Goal: Task Accomplishment & Management: Manage account settings

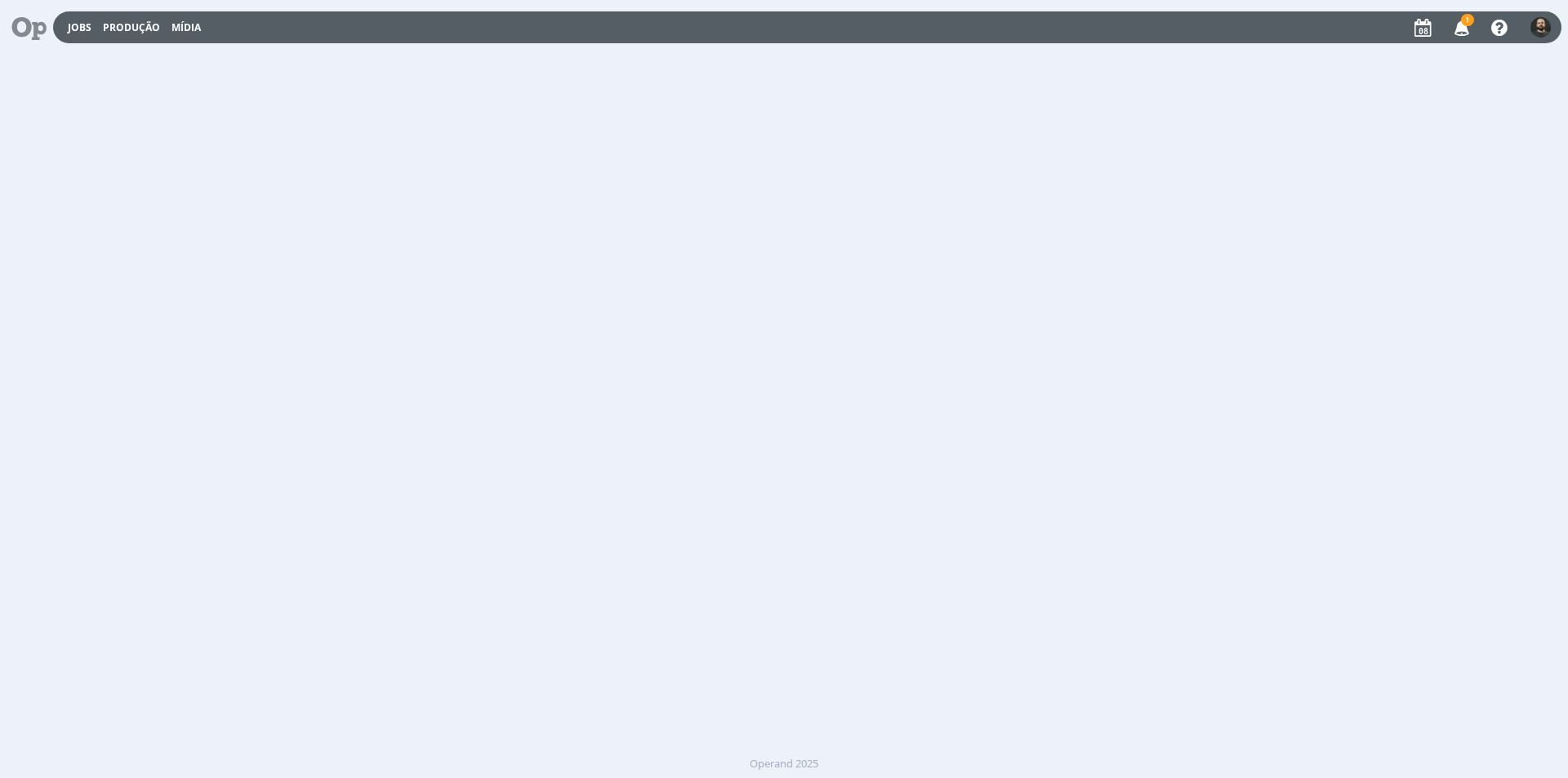
click at [1465, 30] on icon "button" at bounding box center [1462, 27] width 29 height 28
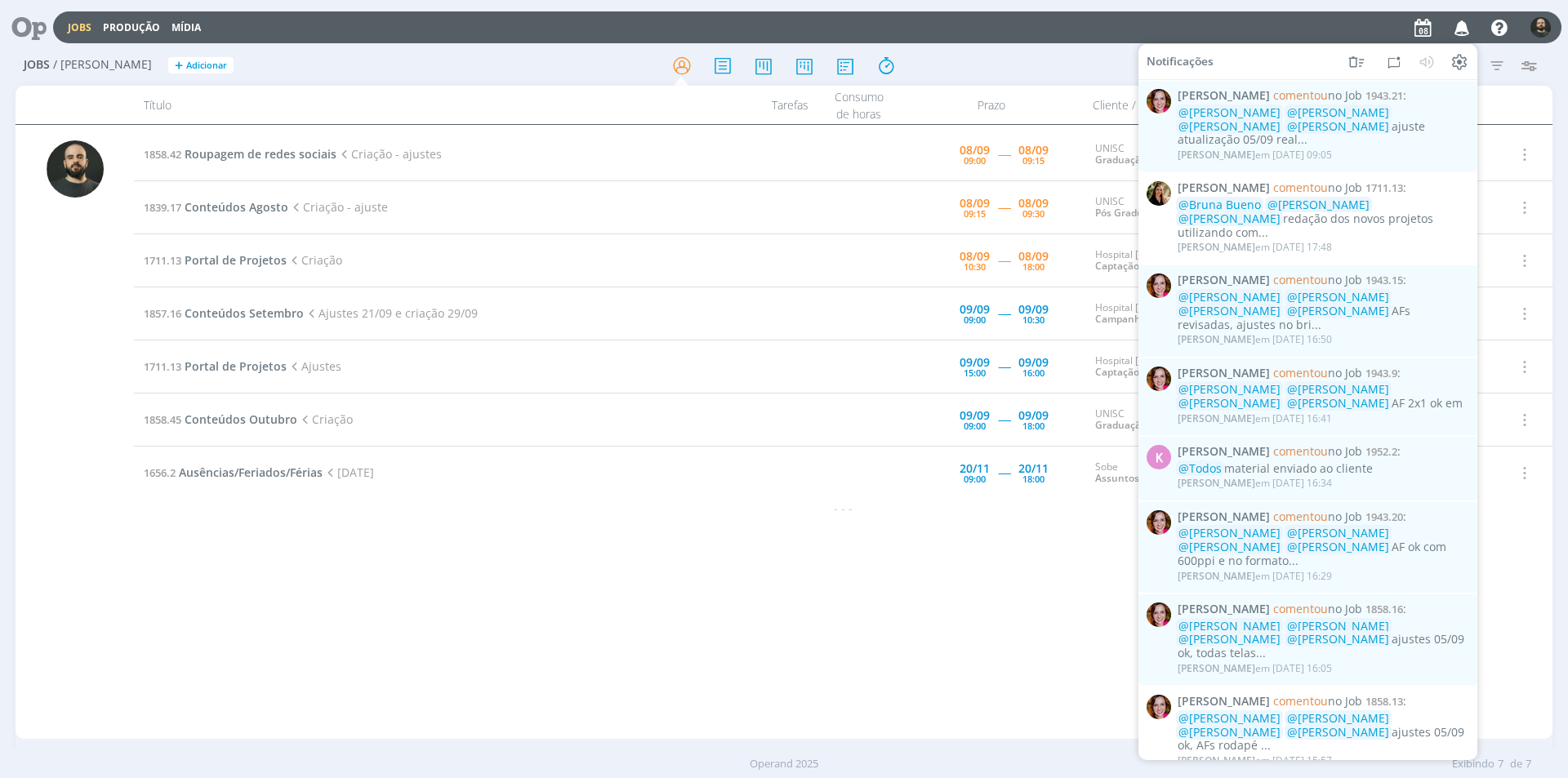
click at [1465, 30] on icon "button" at bounding box center [1462, 27] width 29 height 28
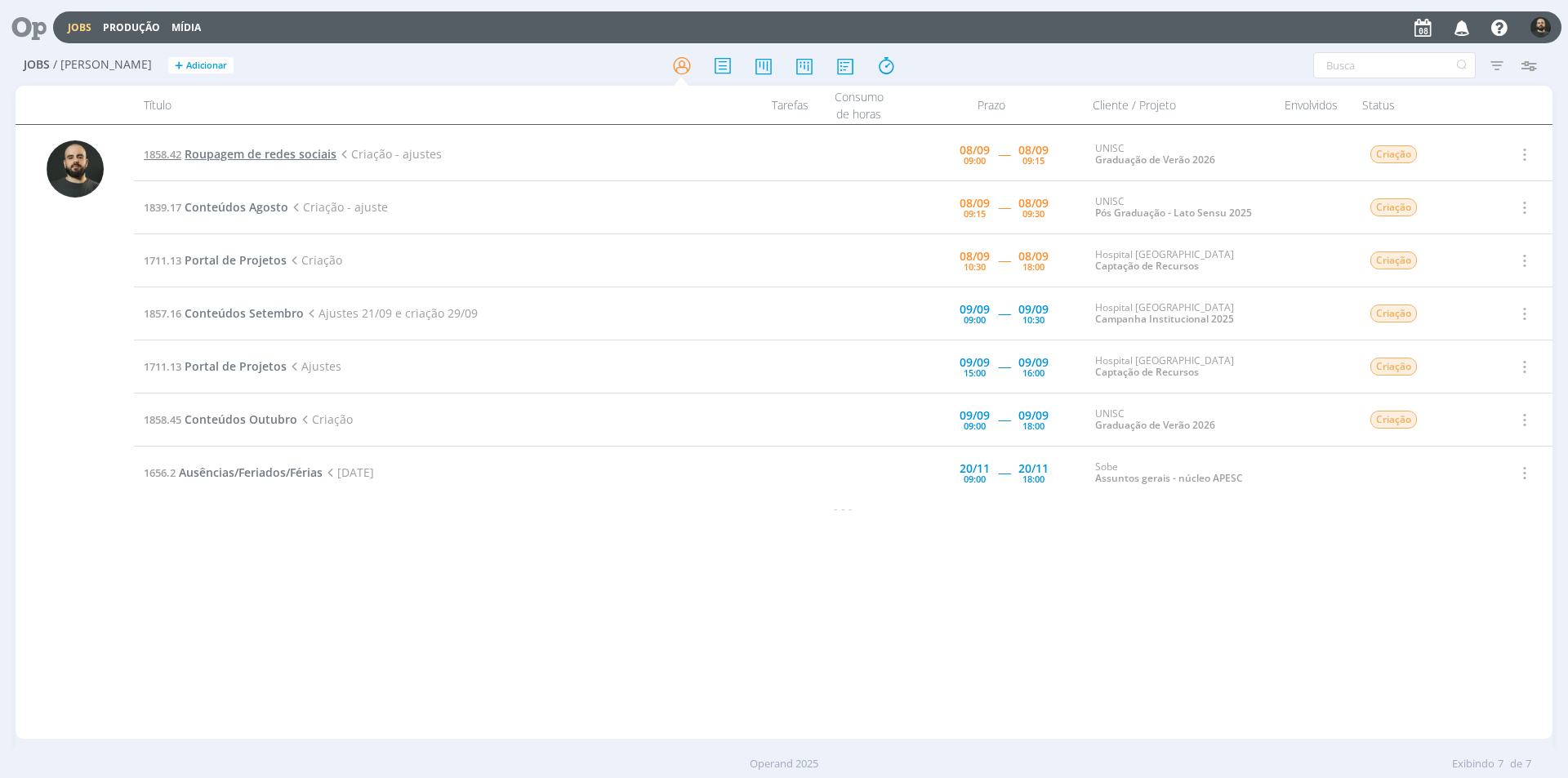
click at [282, 157] on span "Roupagem de redes sociais" at bounding box center [260, 154] width 152 height 16
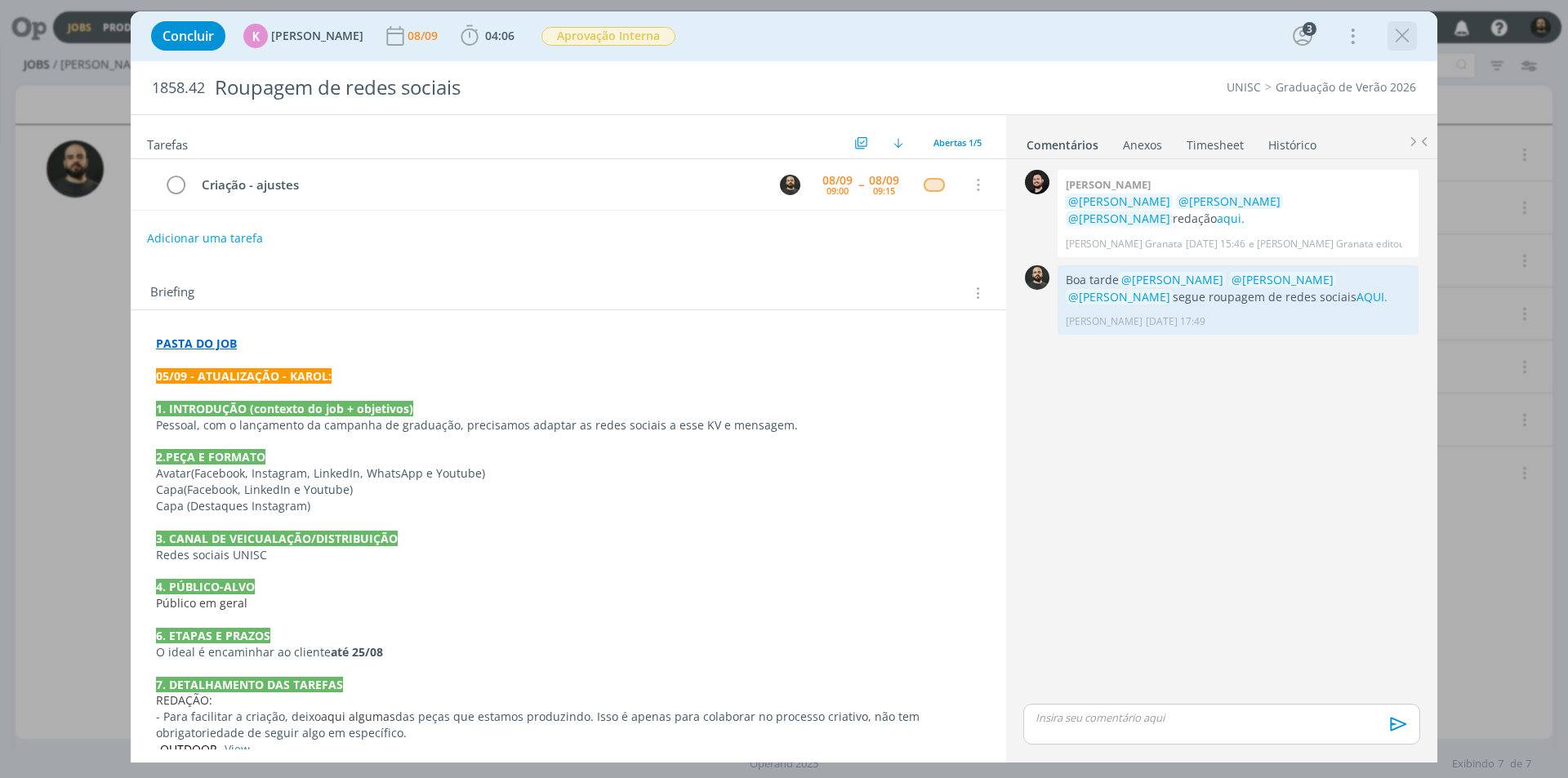
click at [1402, 34] on icon "dialog" at bounding box center [1402, 36] width 25 height 25
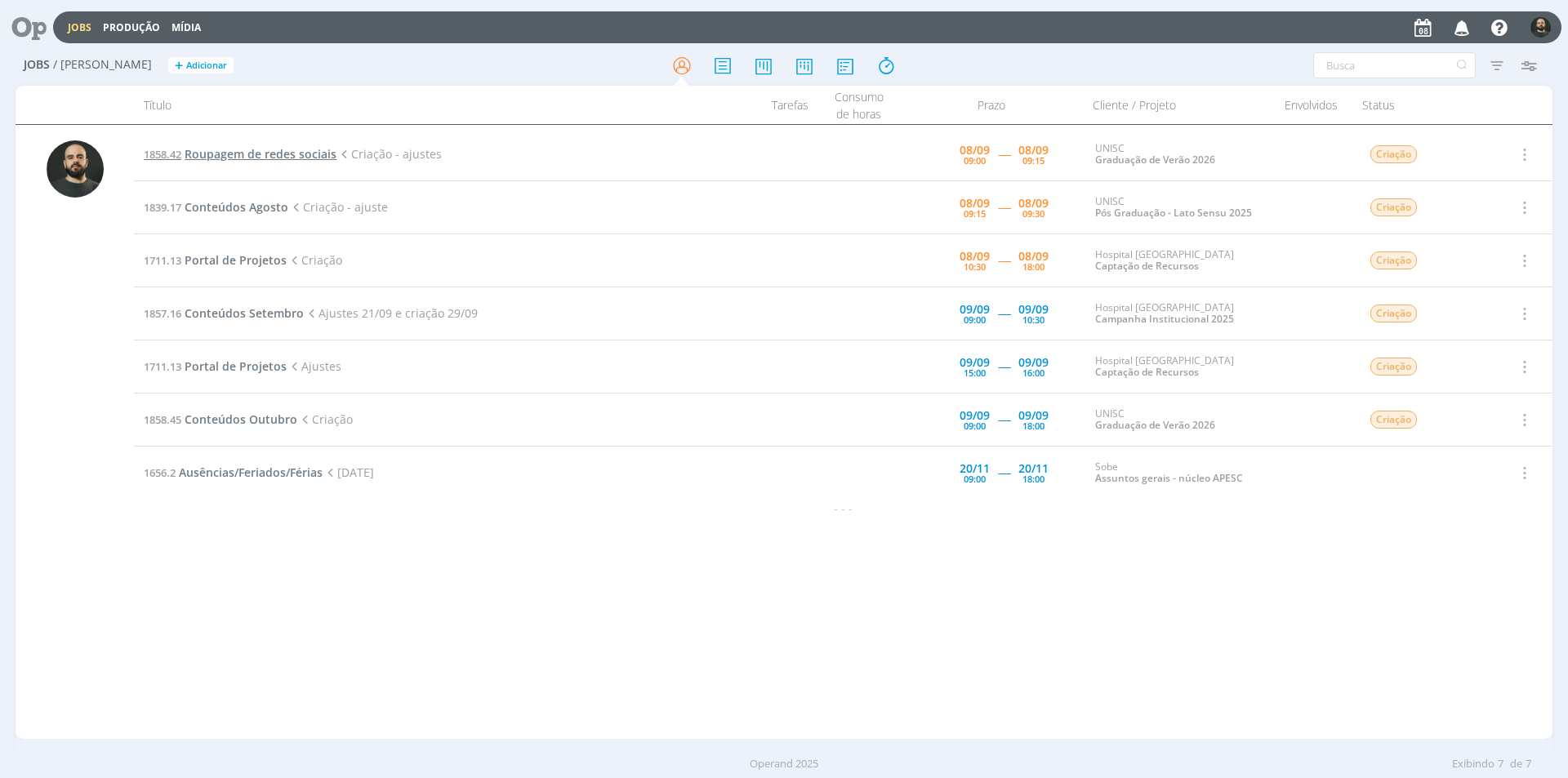
click at [248, 148] on span "Roupagem de redes sociais" at bounding box center [260, 154] width 152 height 16
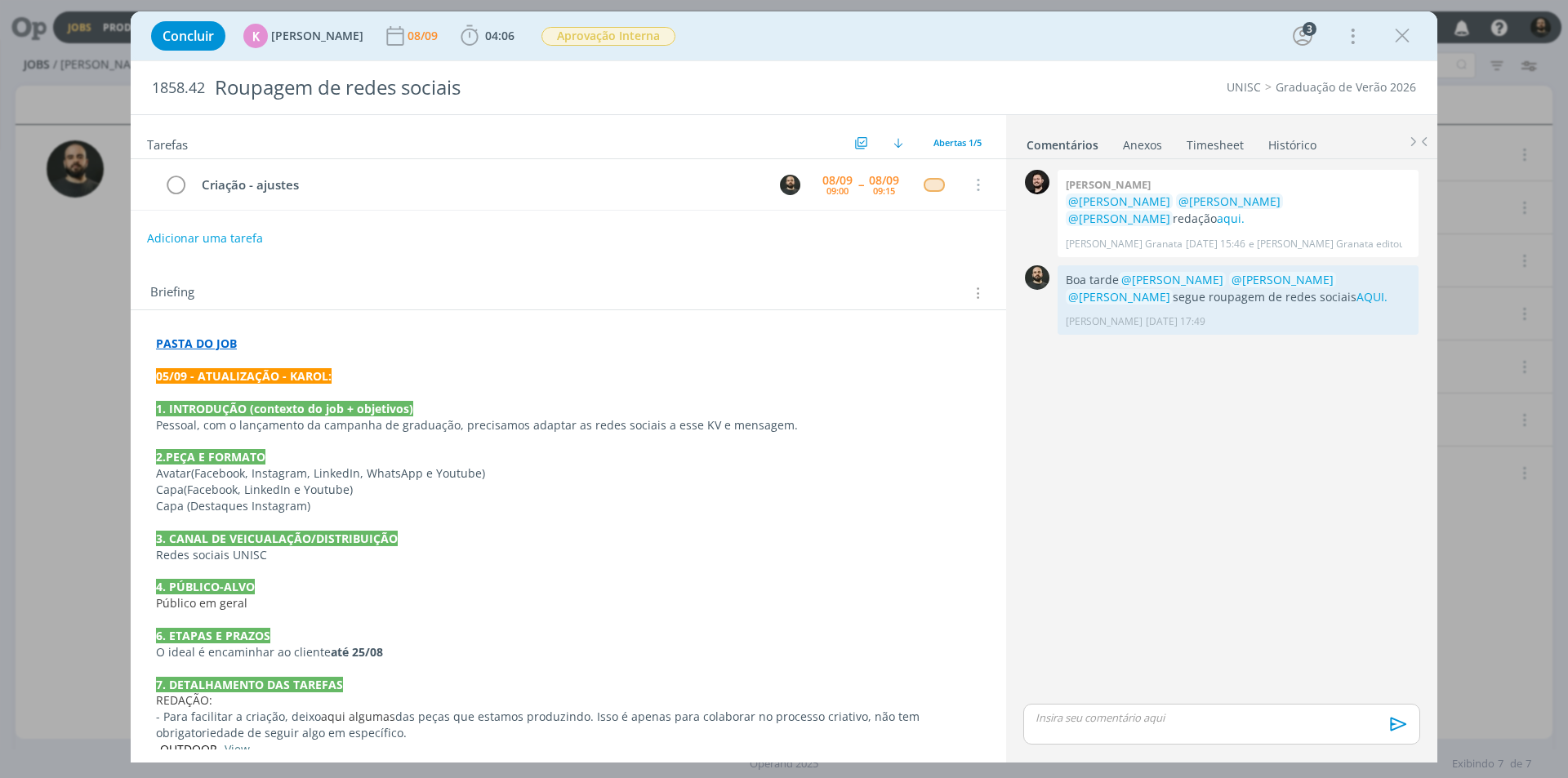
click at [335, 387] on p "dialog" at bounding box center [568, 393] width 825 height 16
click at [571, 389] on p "dialog" at bounding box center [568, 393] width 823 height 16
click at [1180, 421] on div "0 Bruno corralo granata @Karoline Arend @Beatriz Luchese @Patrick Freitas redaç…" at bounding box center [1222, 434] width 410 height 535
click at [1398, 33] on icon "dialog" at bounding box center [1402, 36] width 25 height 25
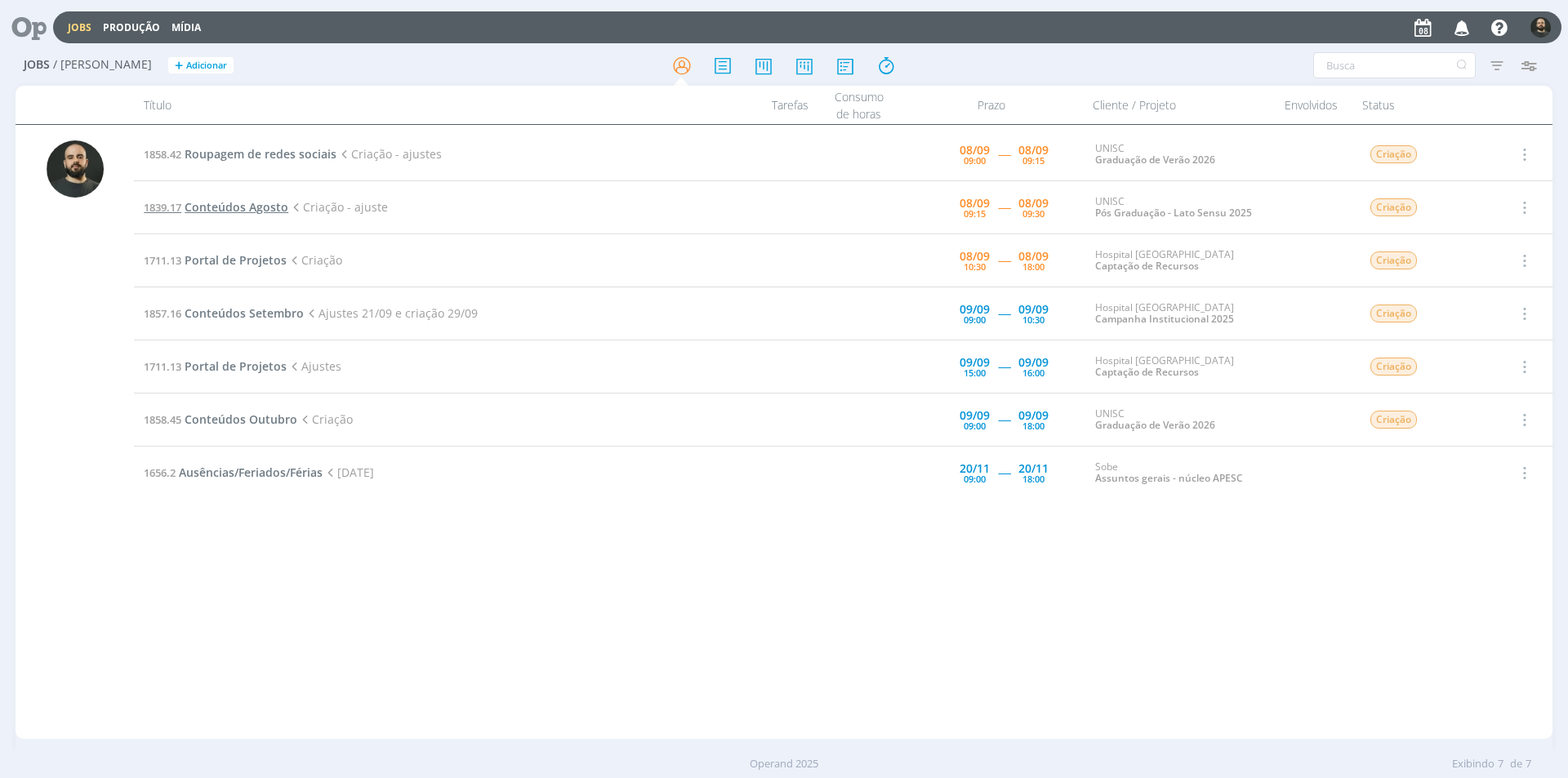
click at [225, 209] on span "Conteúdos Agosto" at bounding box center [236, 207] width 103 height 16
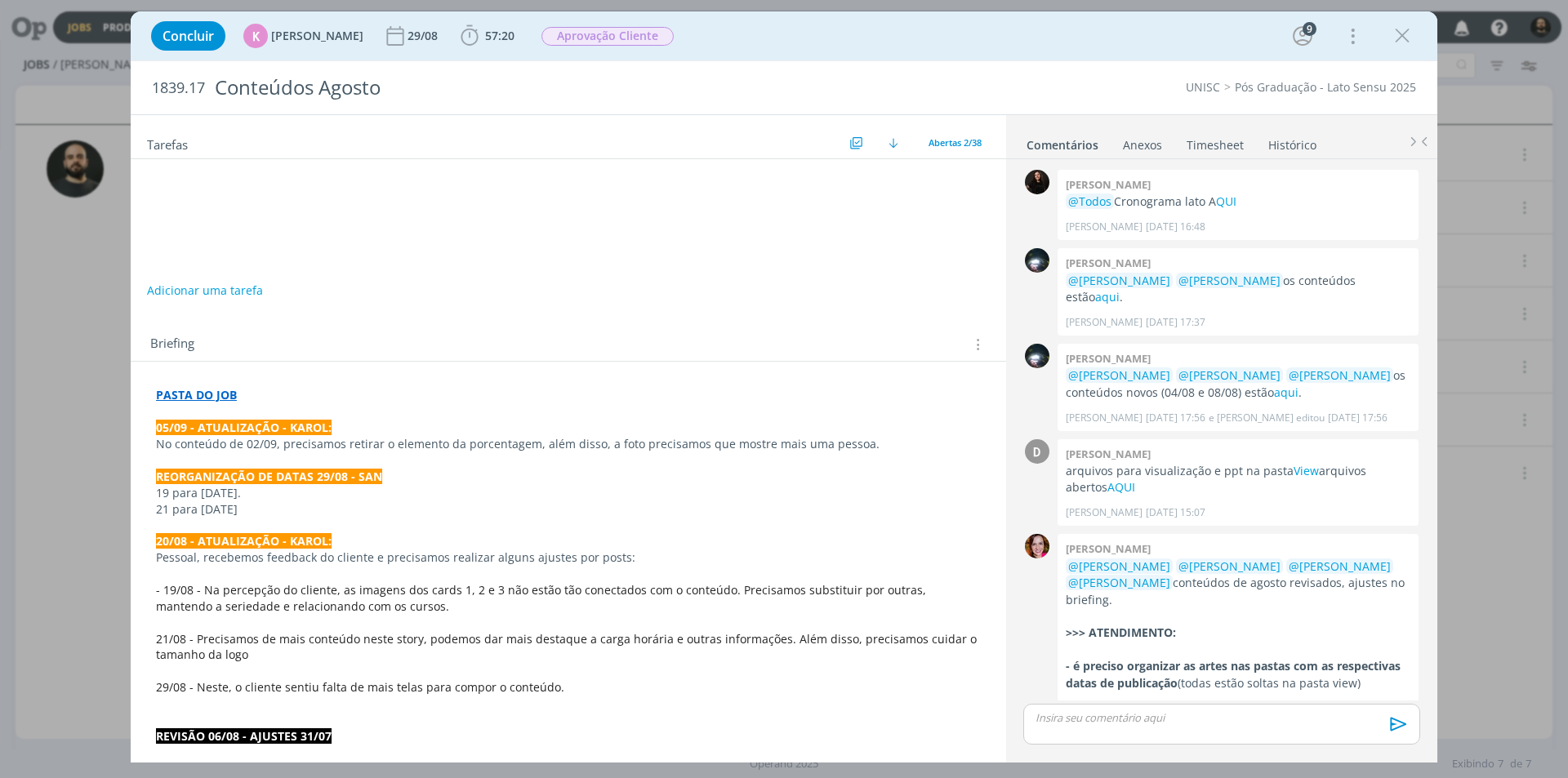
scroll to position [2354, 0]
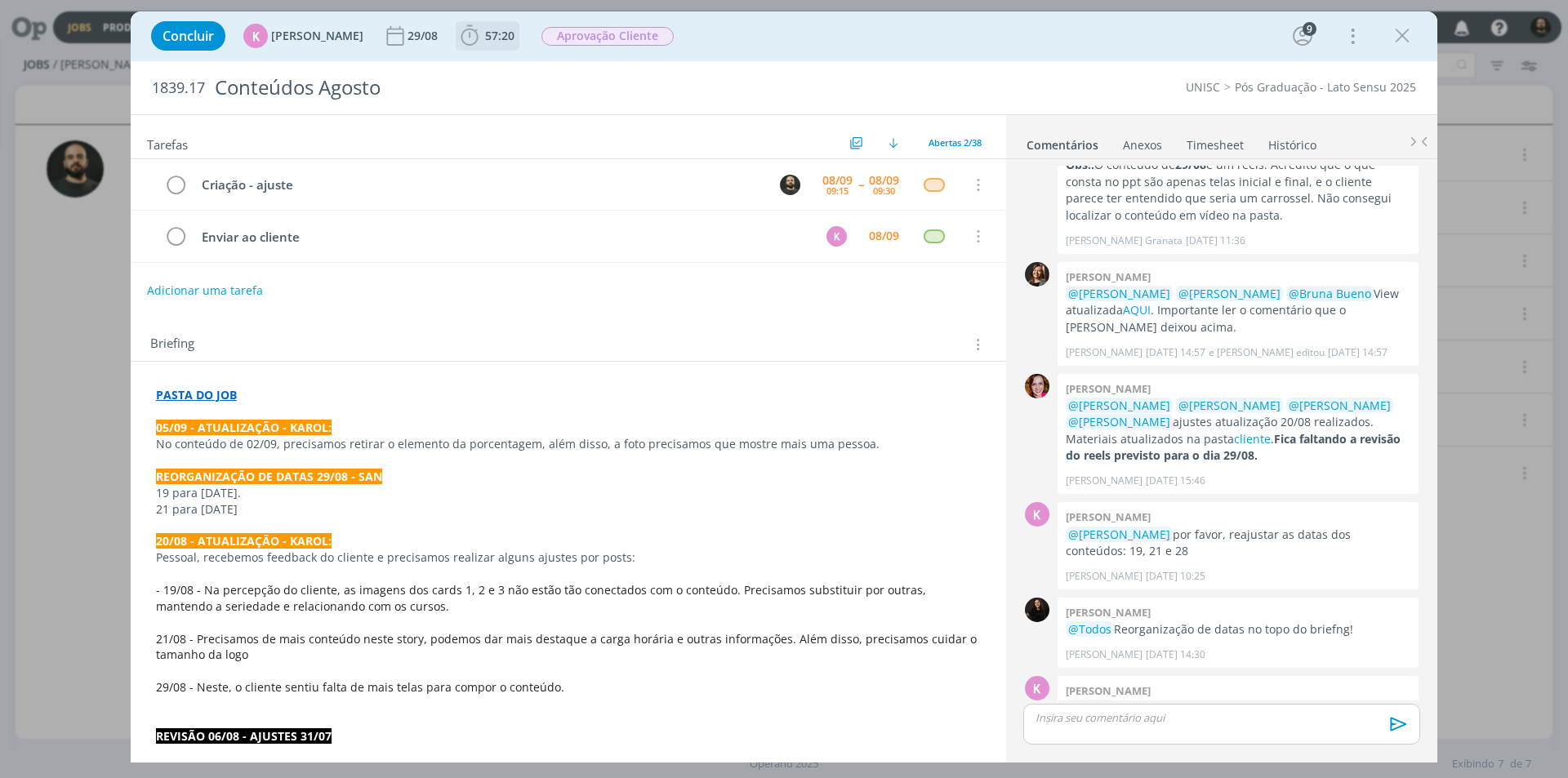
click at [458, 40] on icon "dialog" at bounding box center [470, 36] width 25 height 25
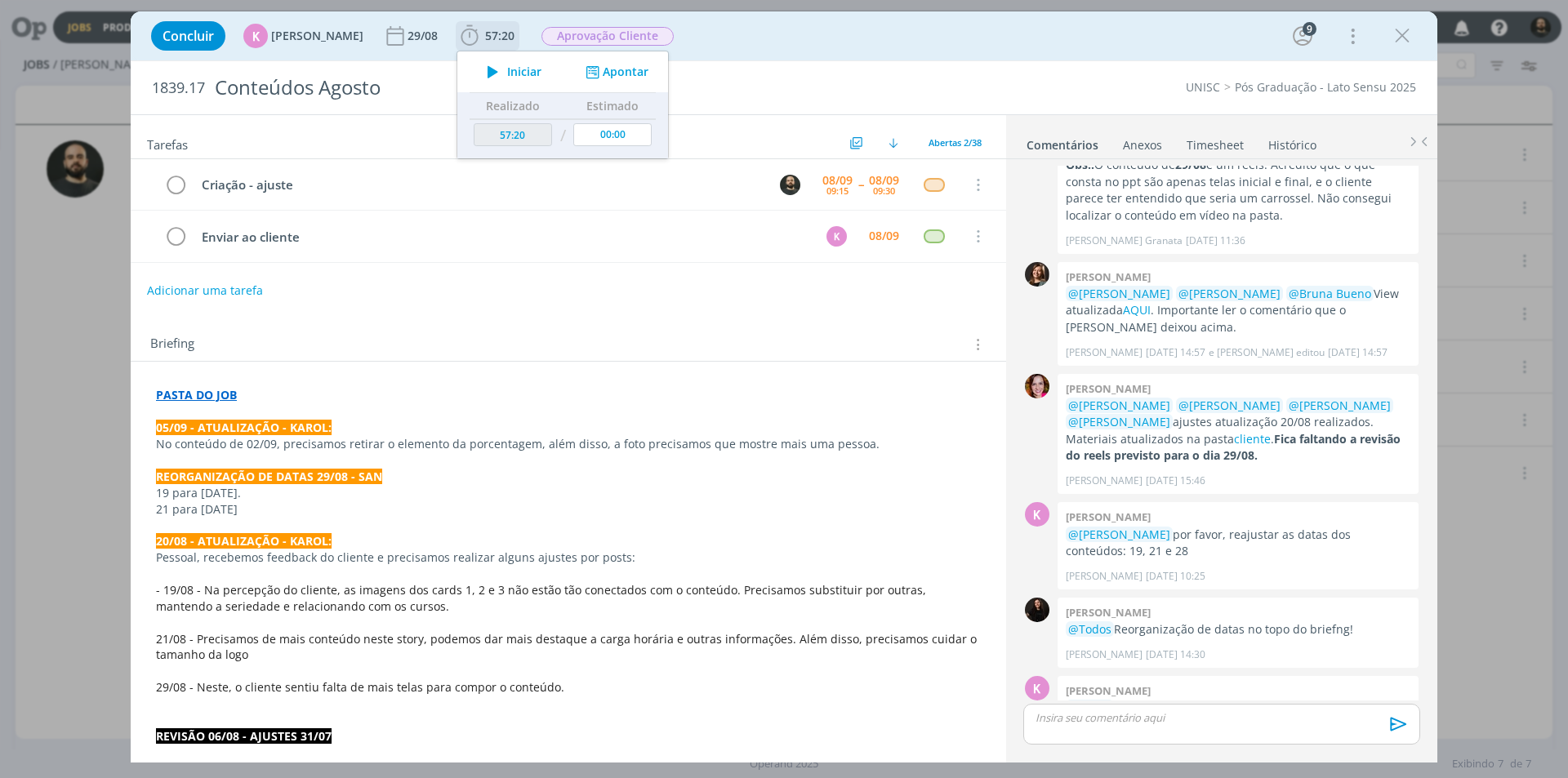
click at [490, 75] on icon "dialog" at bounding box center [492, 72] width 29 height 21
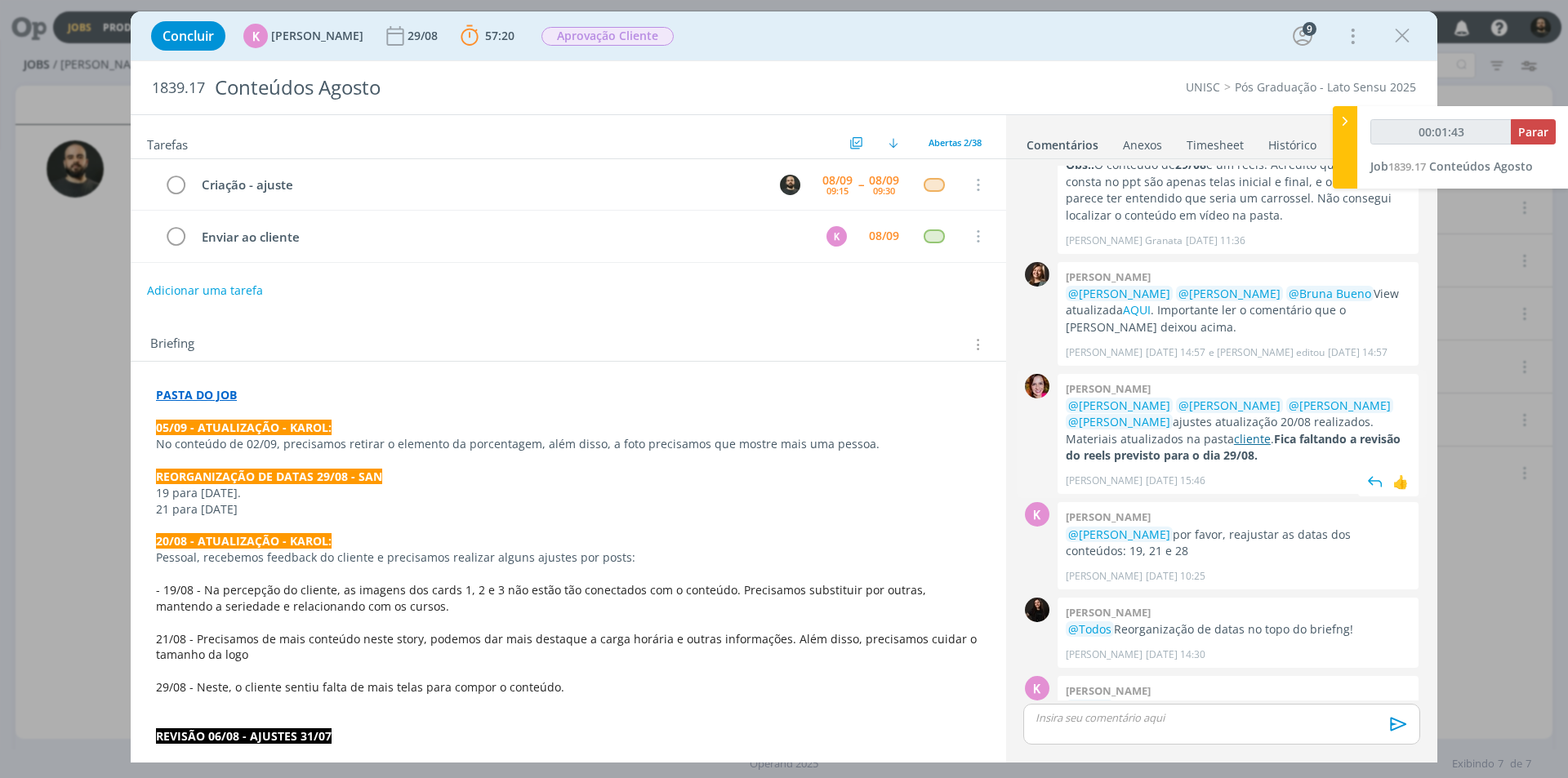
click at [1234, 431] on link "cliente" at bounding box center [1252, 439] width 37 height 16
type input "00:09:35"
click at [1106, 727] on div "dialog" at bounding box center [1221, 723] width 397 height 41
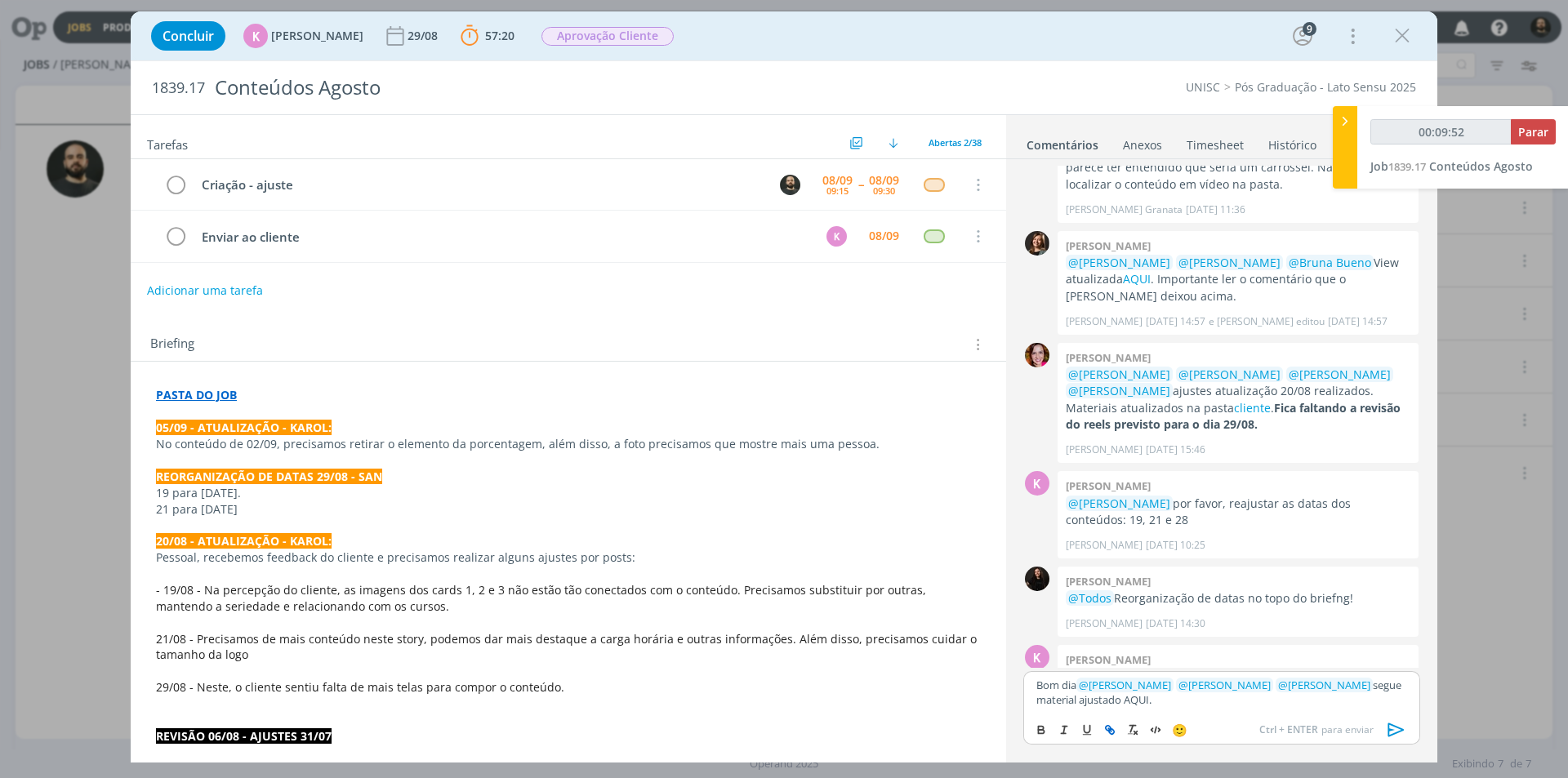
type input "00:09:53"
click at [1106, 727] on icon "dialog" at bounding box center [1109, 729] width 13 height 13
paste input "https://sobeae.sharepoint.com/:p:/s/SOBEAE/EfjrCCwwTRhJvcmajpFDcUYBXGmjHk_QqOTi…"
type input "https://sobeae.sharepoint.com/:p:/s/SOBEAE/EfjrCCwwTRhJvcmajpFDcUYBXGmjHk_QqOTi…"
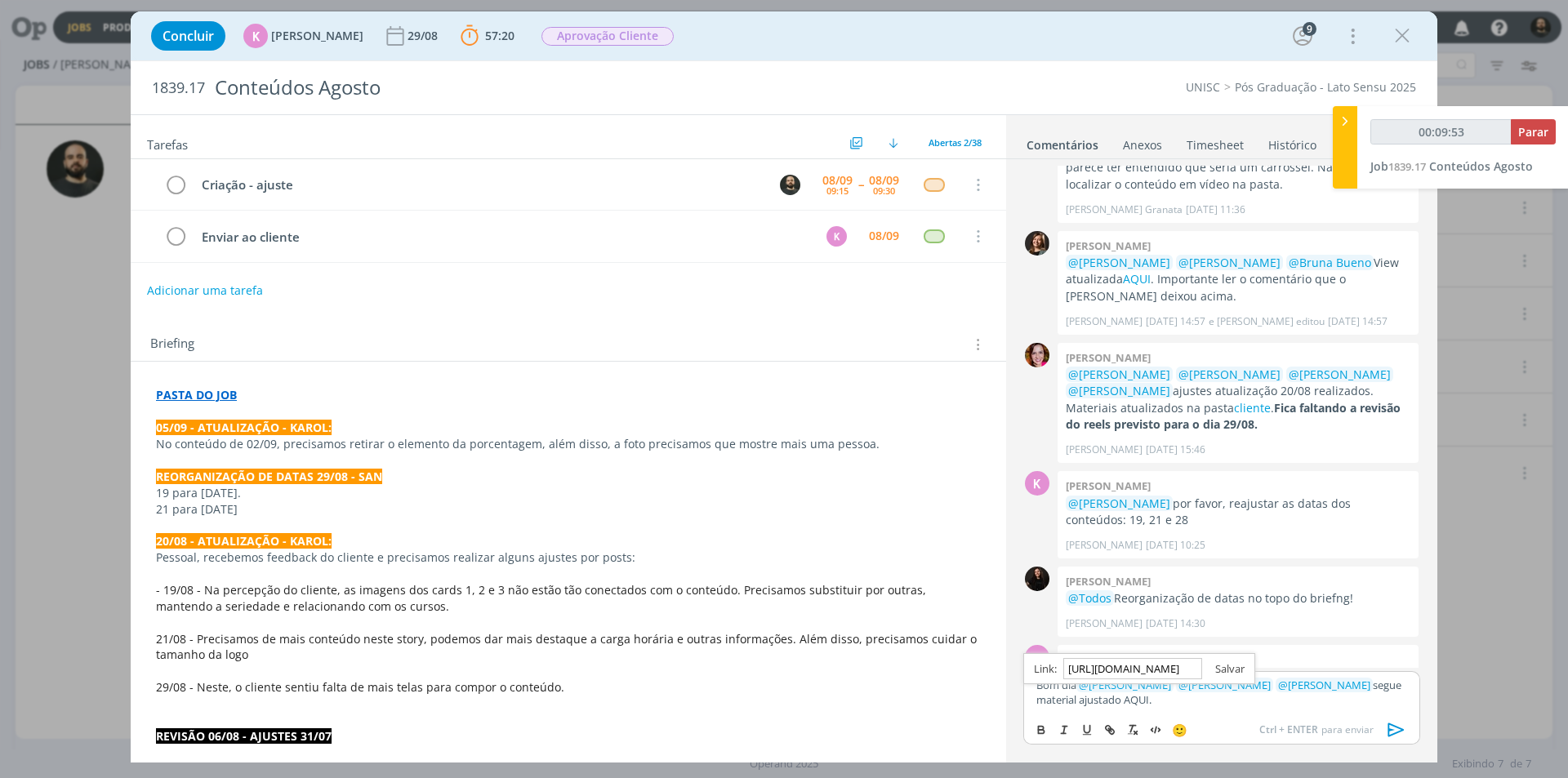
type input "00:09:54"
type input "https://sobeae.sharepoint.com/:p:/s/SOBEAE/EfjrCCwwTRhJvcmajpFDcUYBXGmjHk_QqOTi…"
click at [1222, 666] on link "dialog" at bounding box center [1223, 669] width 43 height 15
click at [1174, 696] on p "Bom dia ﻿ @ Karoline Arend ﻿ ﻿ @ Beatriz Luchese ﻿ ﻿ @ Luíza Santana ﻿ segue ma…" at bounding box center [1221, 692] width 371 height 30
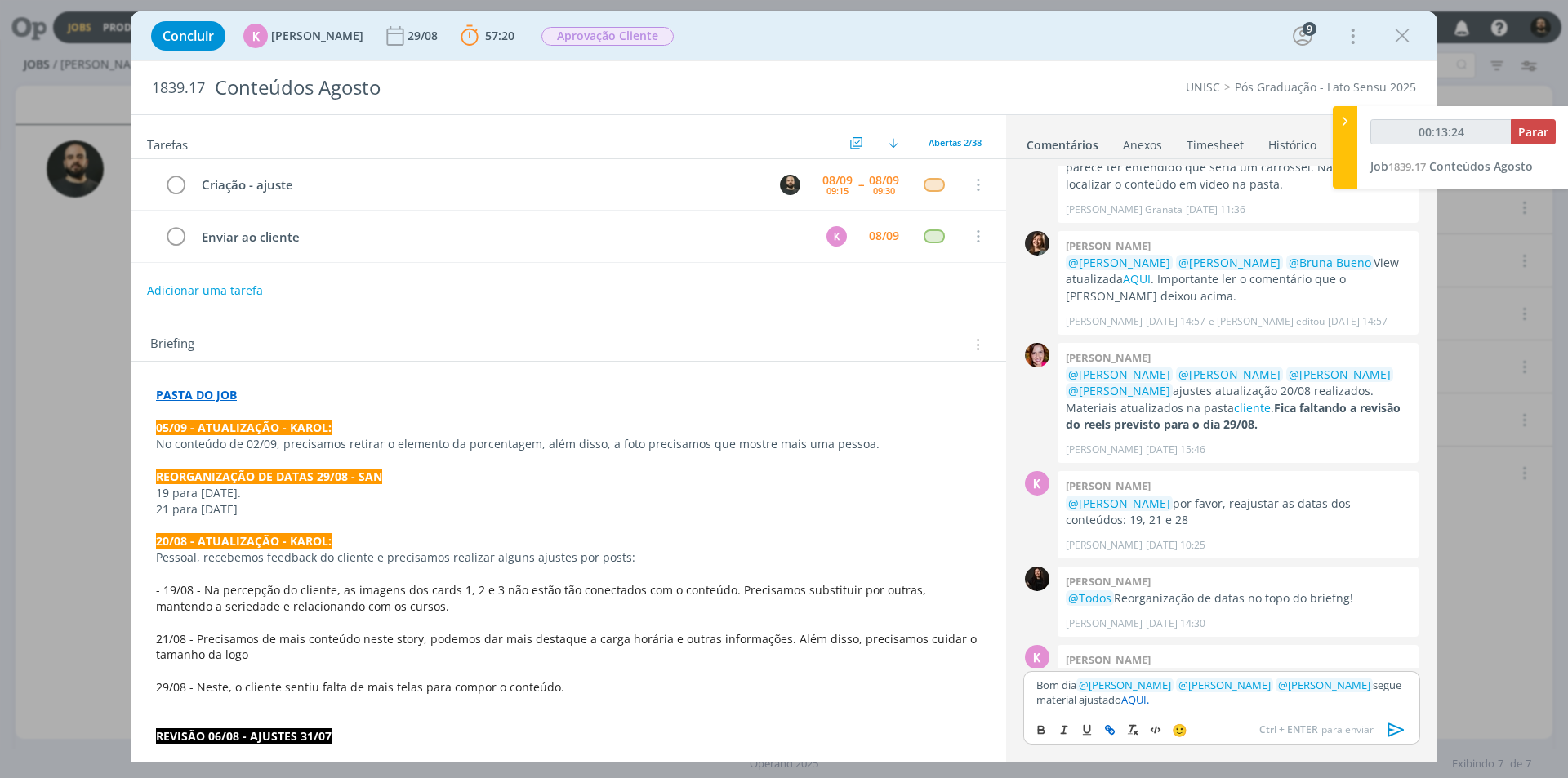
click at [1393, 729] on icon "dialog" at bounding box center [1396, 729] width 25 height 25
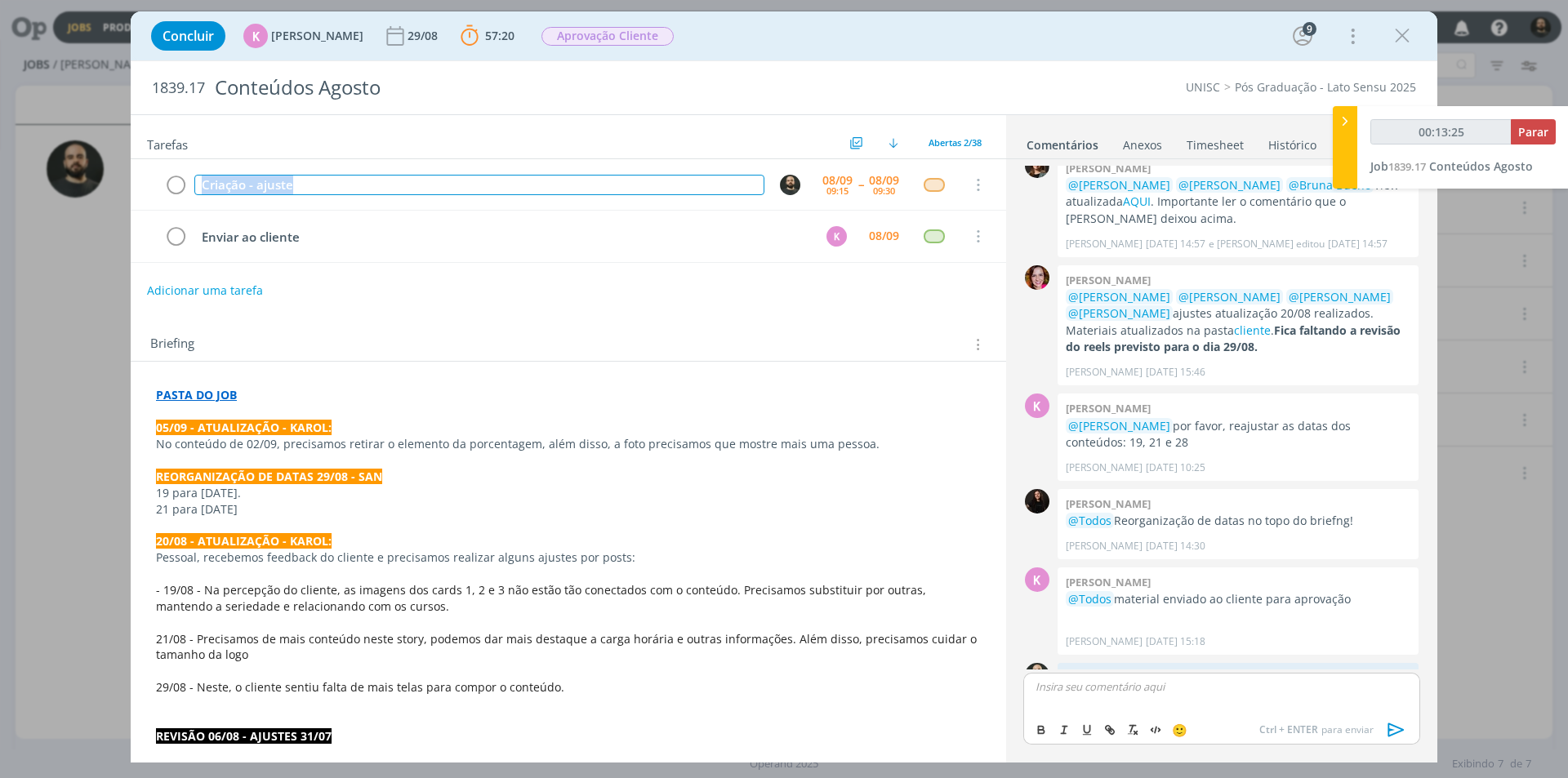
drag, startPoint x: 352, startPoint y: 180, endPoint x: 34, endPoint y: 206, distance: 319.1
click at [34, 206] on div "Concluir K Karoline Arend 29/08 57:20 Parar Apontar Data * 08/09/2025 Horas * 0…" at bounding box center [784, 389] width 1568 height 778
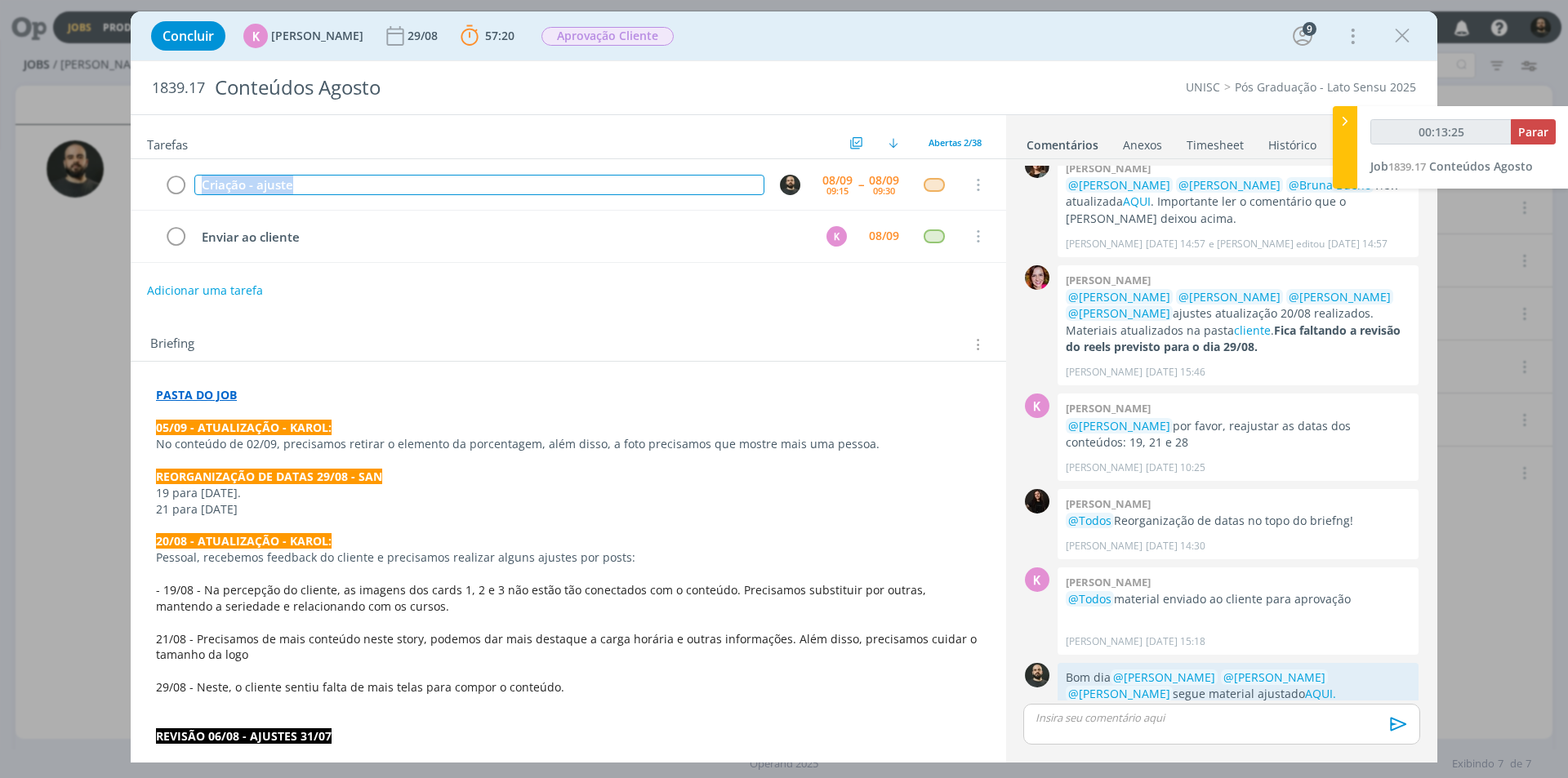
scroll to position [2431, 0]
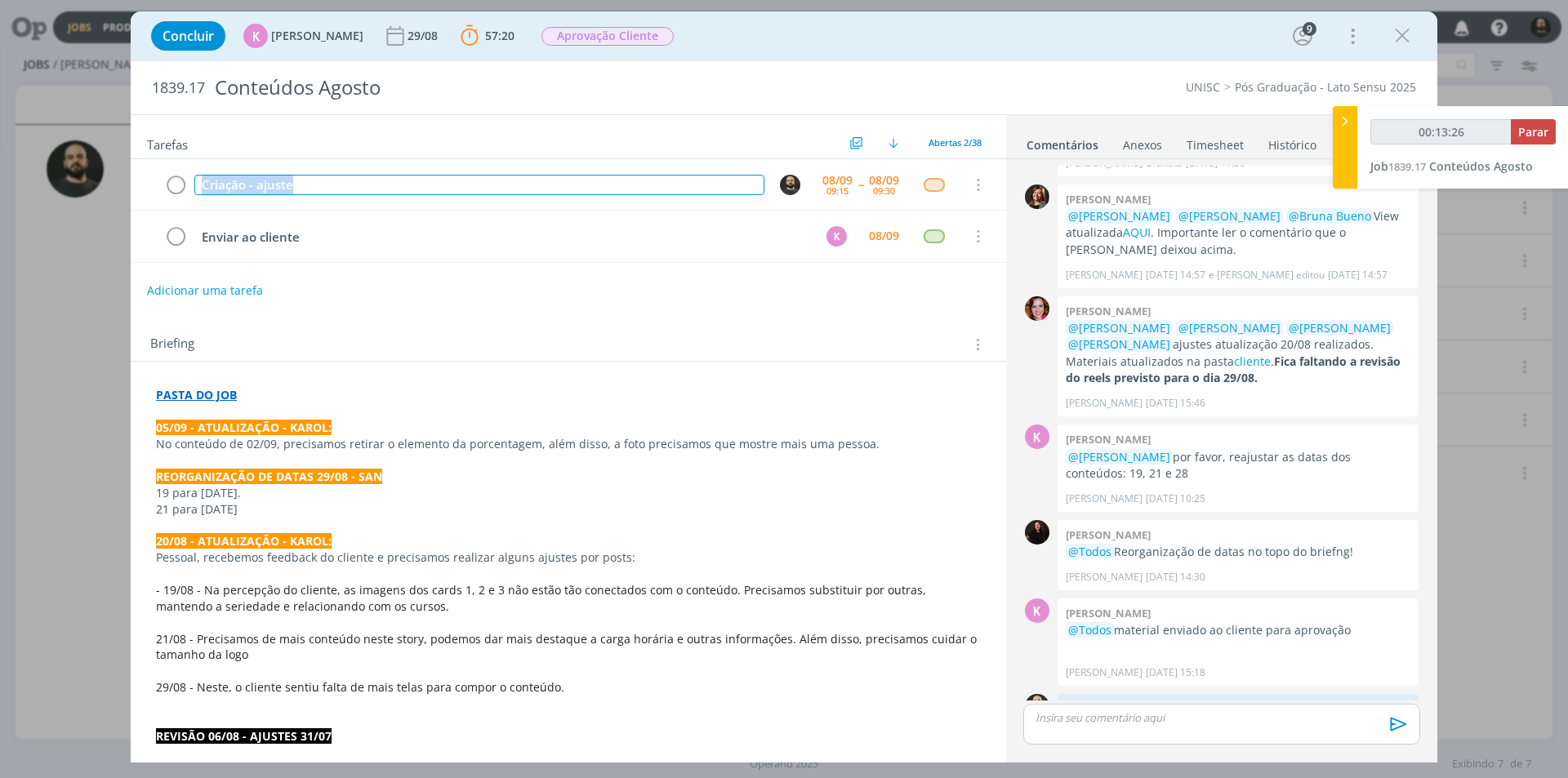
copy div "Criação - ajuste"
type input "00:13:27"
click at [1543, 126] on span "Parar" at bounding box center [1533, 132] width 30 height 16
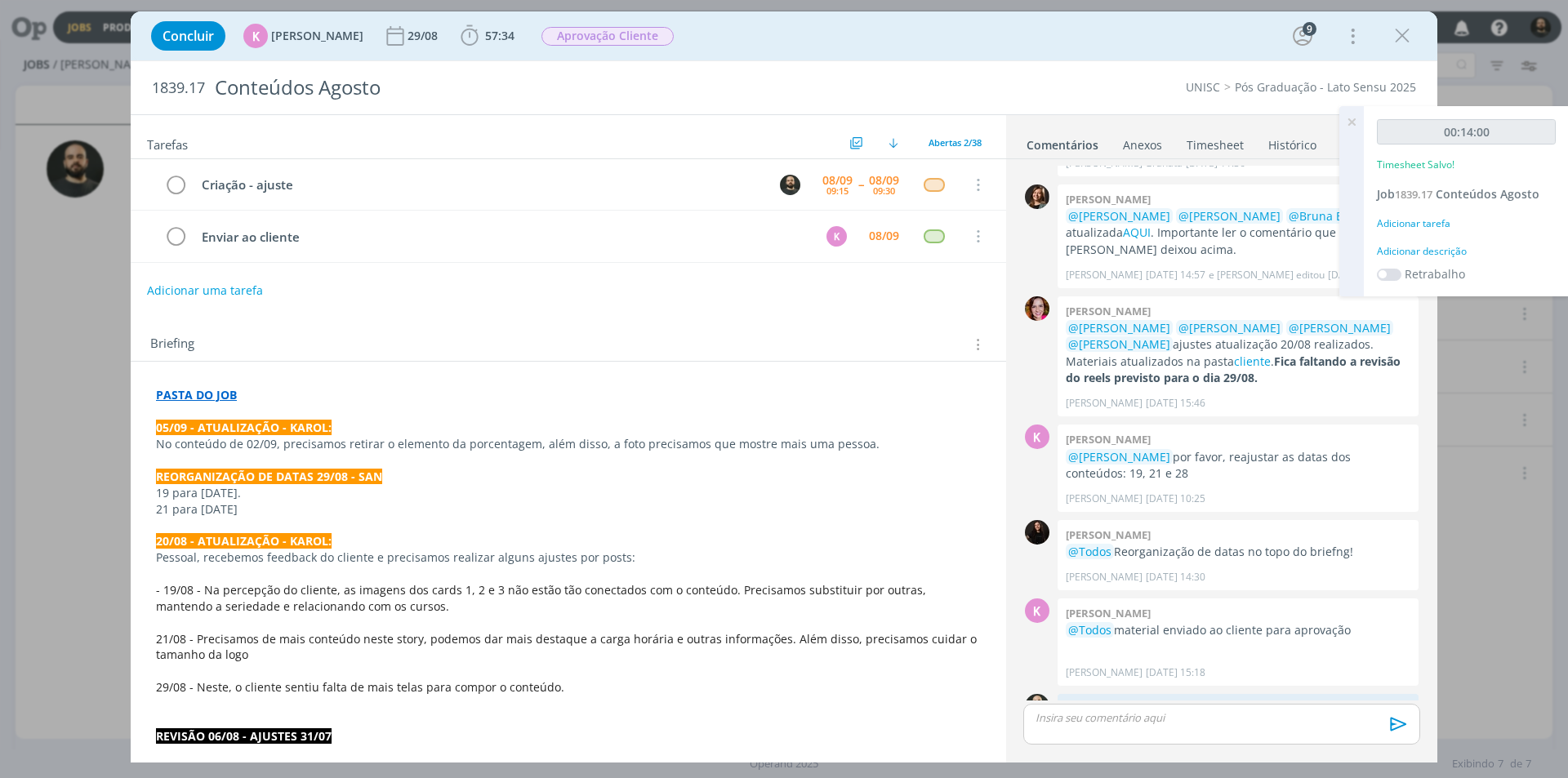
click at [1423, 244] on div "Adicionar descrição" at bounding box center [1467, 251] width 179 height 15
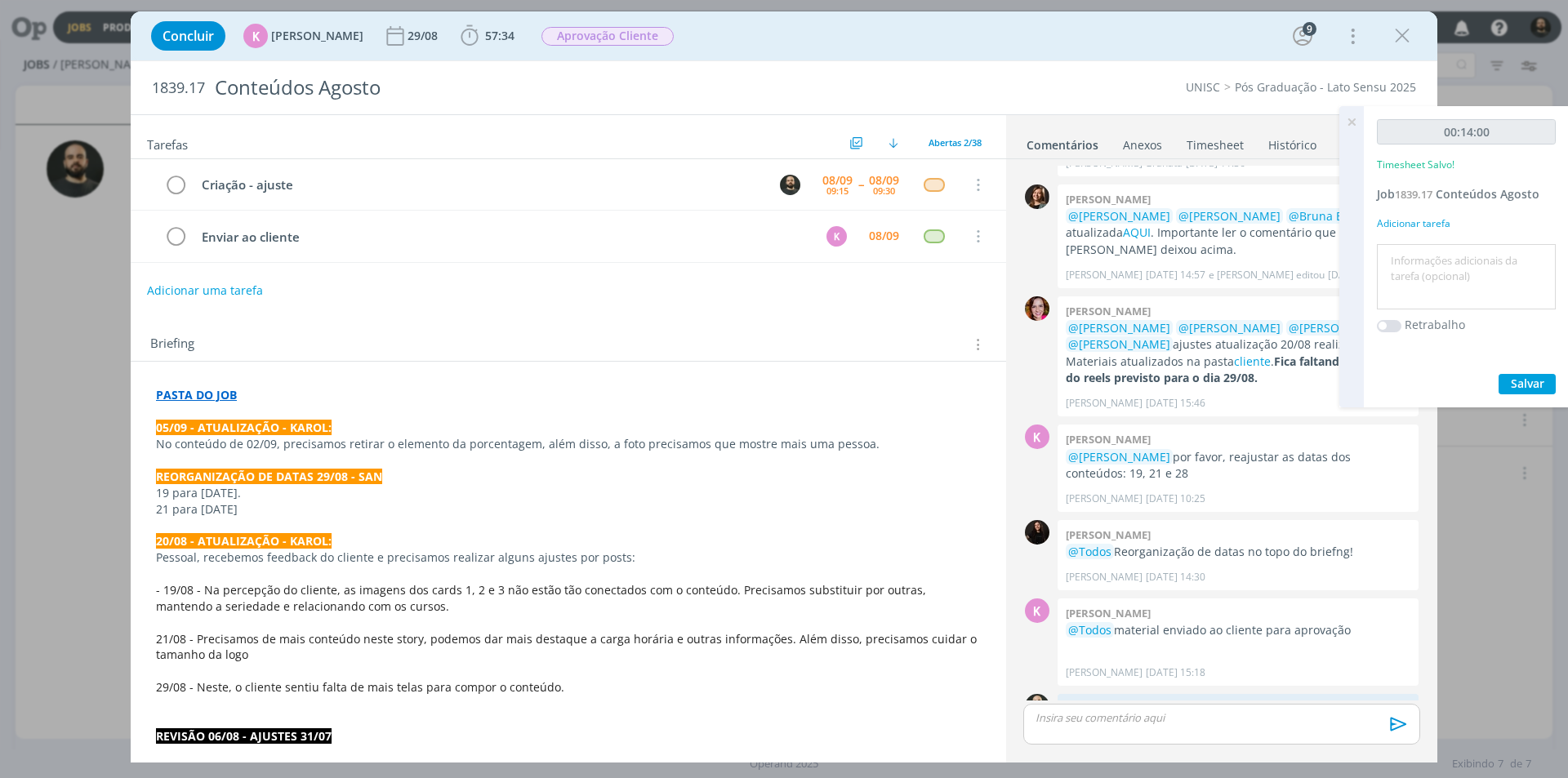
click at [1450, 281] on textarea at bounding box center [1467, 277] width 171 height 58
paste textarea "Criação - ajuste"
type textarea "Criação - ajuste"
click at [1534, 383] on span "Salvar" at bounding box center [1527, 384] width 34 height 16
click at [1342, 122] on icon at bounding box center [1351, 122] width 30 height 32
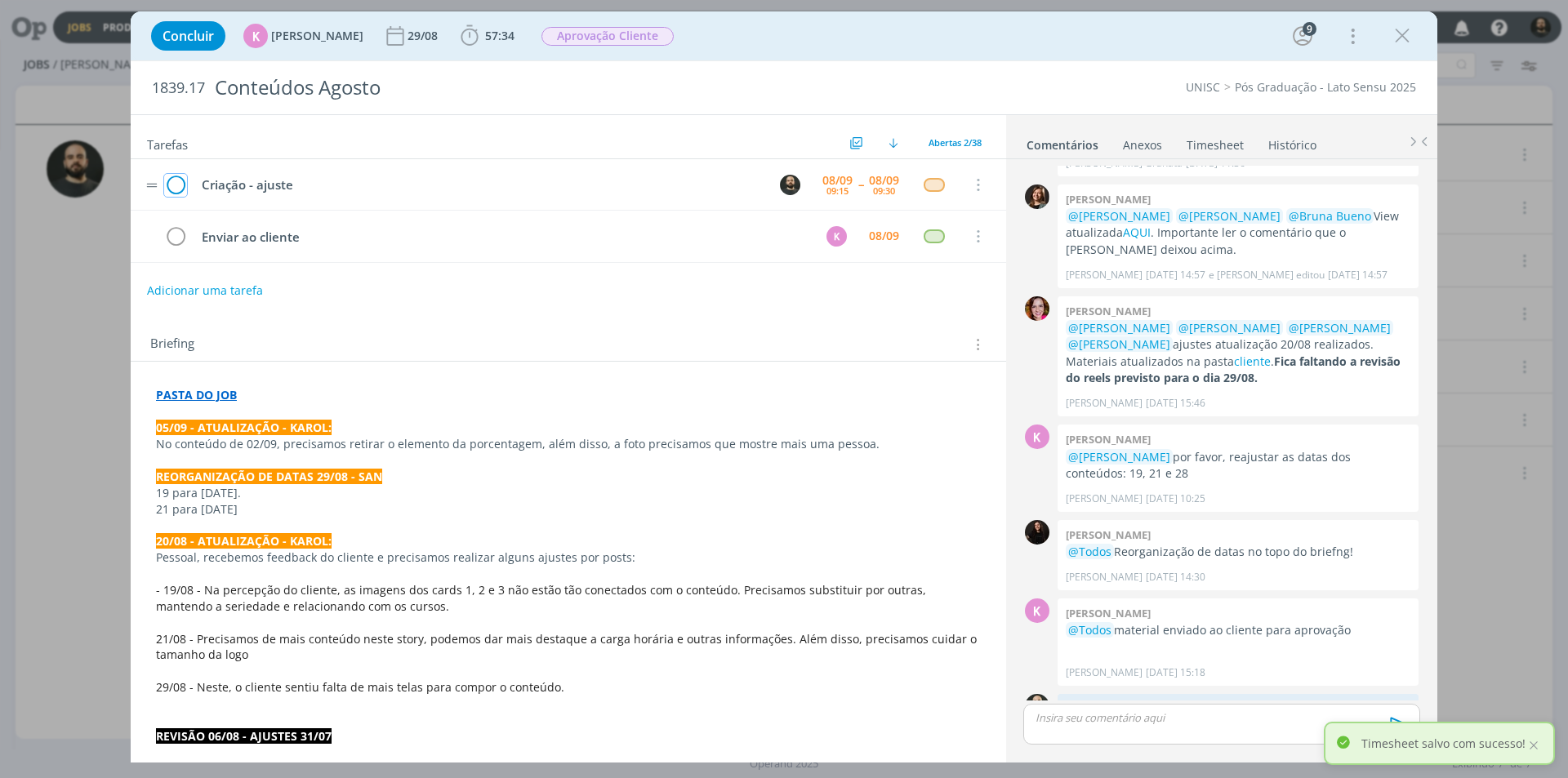
click at [181, 183] on icon "dialog" at bounding box center [175, 185] width 23 height 25
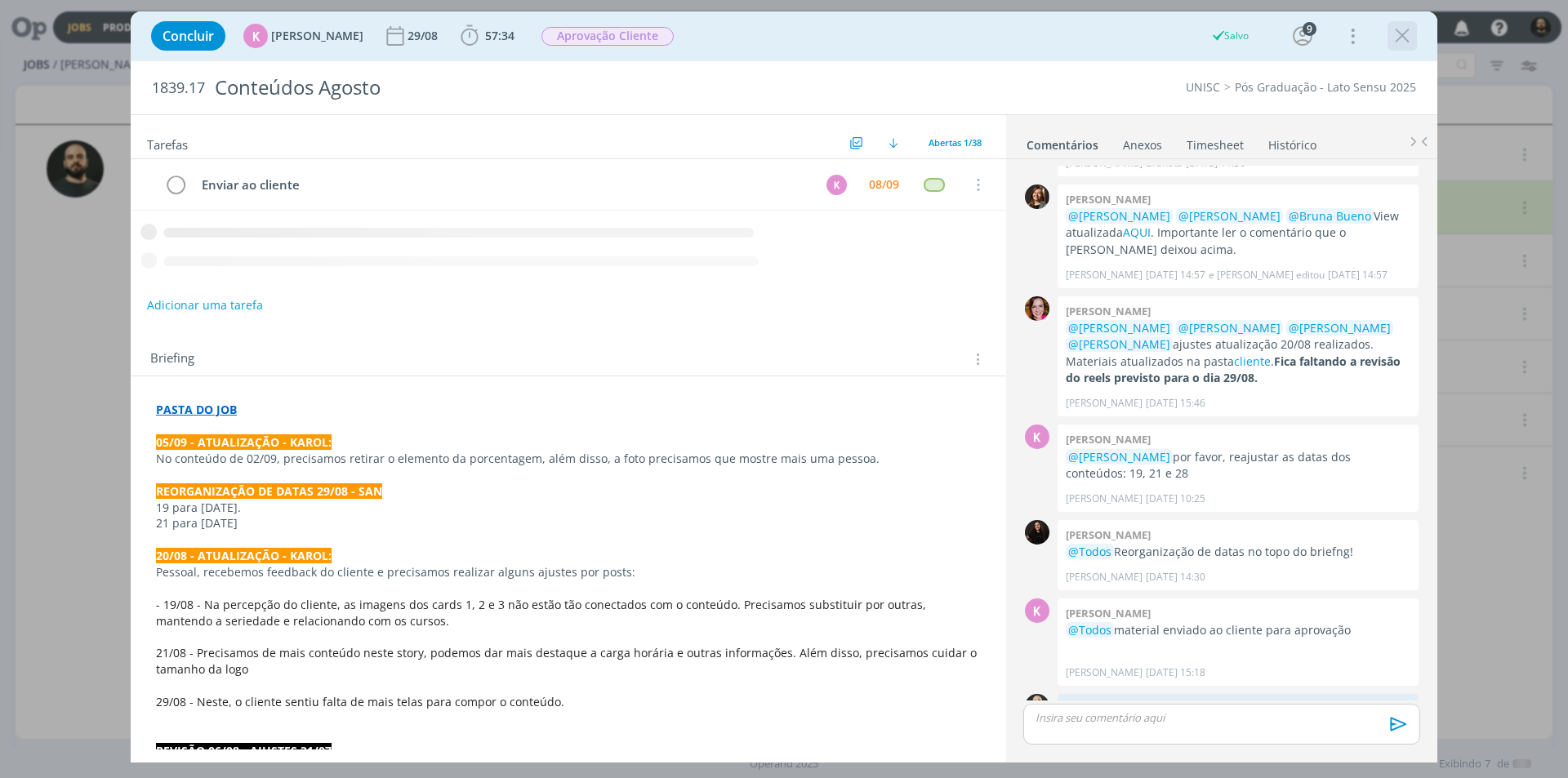
click at [1409, 37] on icon "dialog" at bounding box center [1402, 36] width 25 height 25
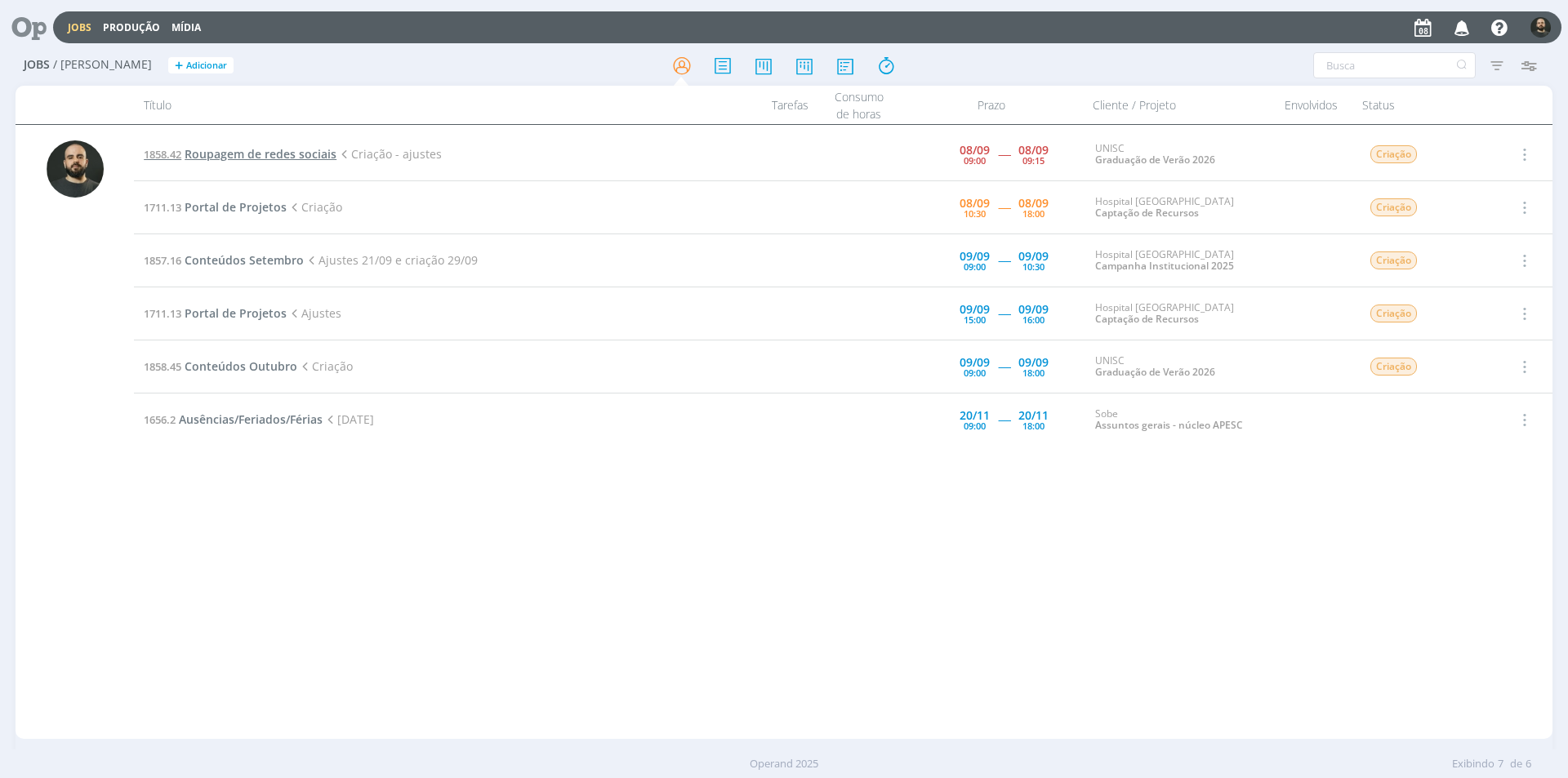
click at [240, 158] on span "Roupagem de redes sociais" at bounding box center [260, 154] width 152 height 16
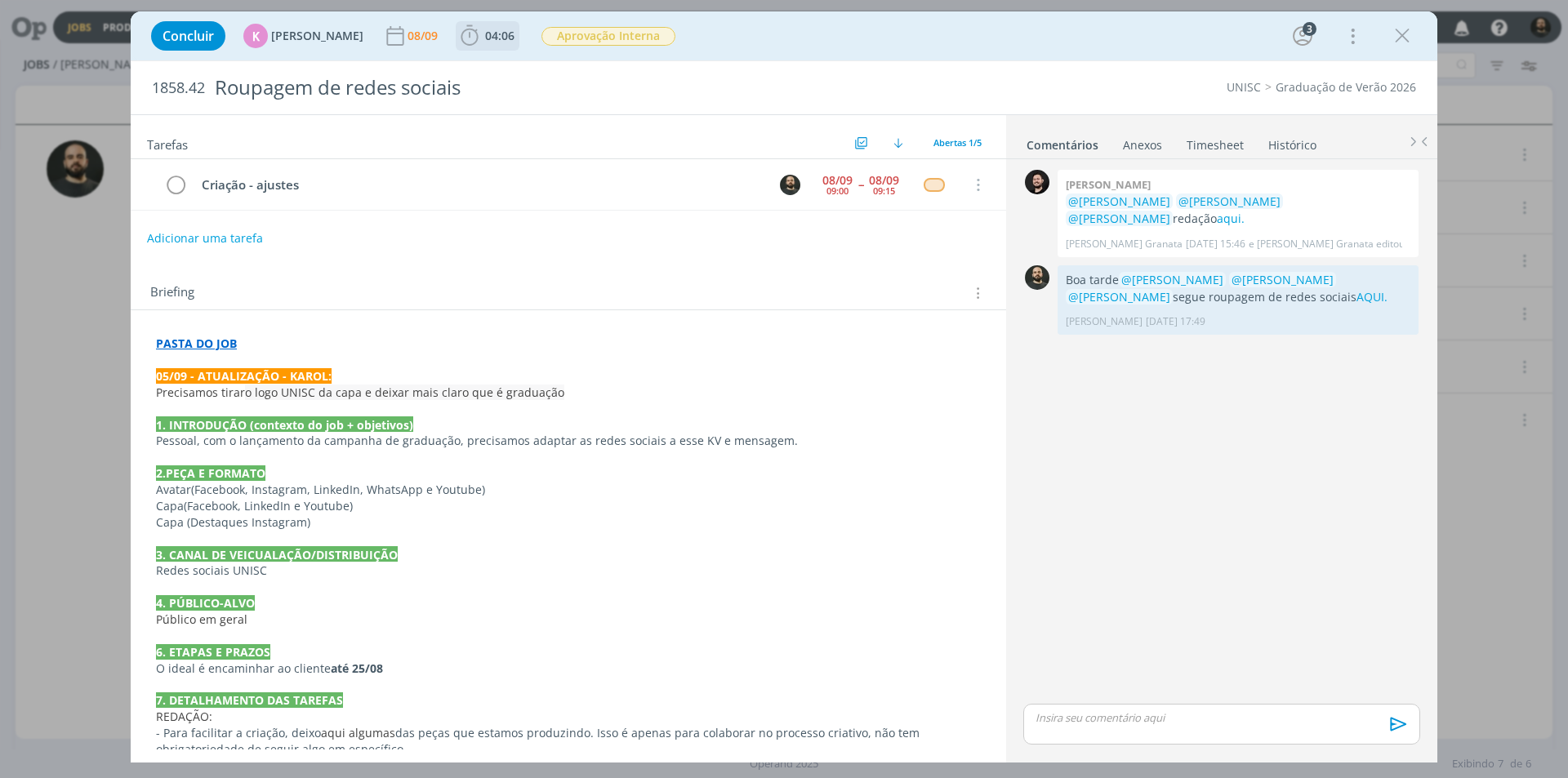
click at [482, 36] on b "04:06" at bounding box center [499, 35] width 36 height 11
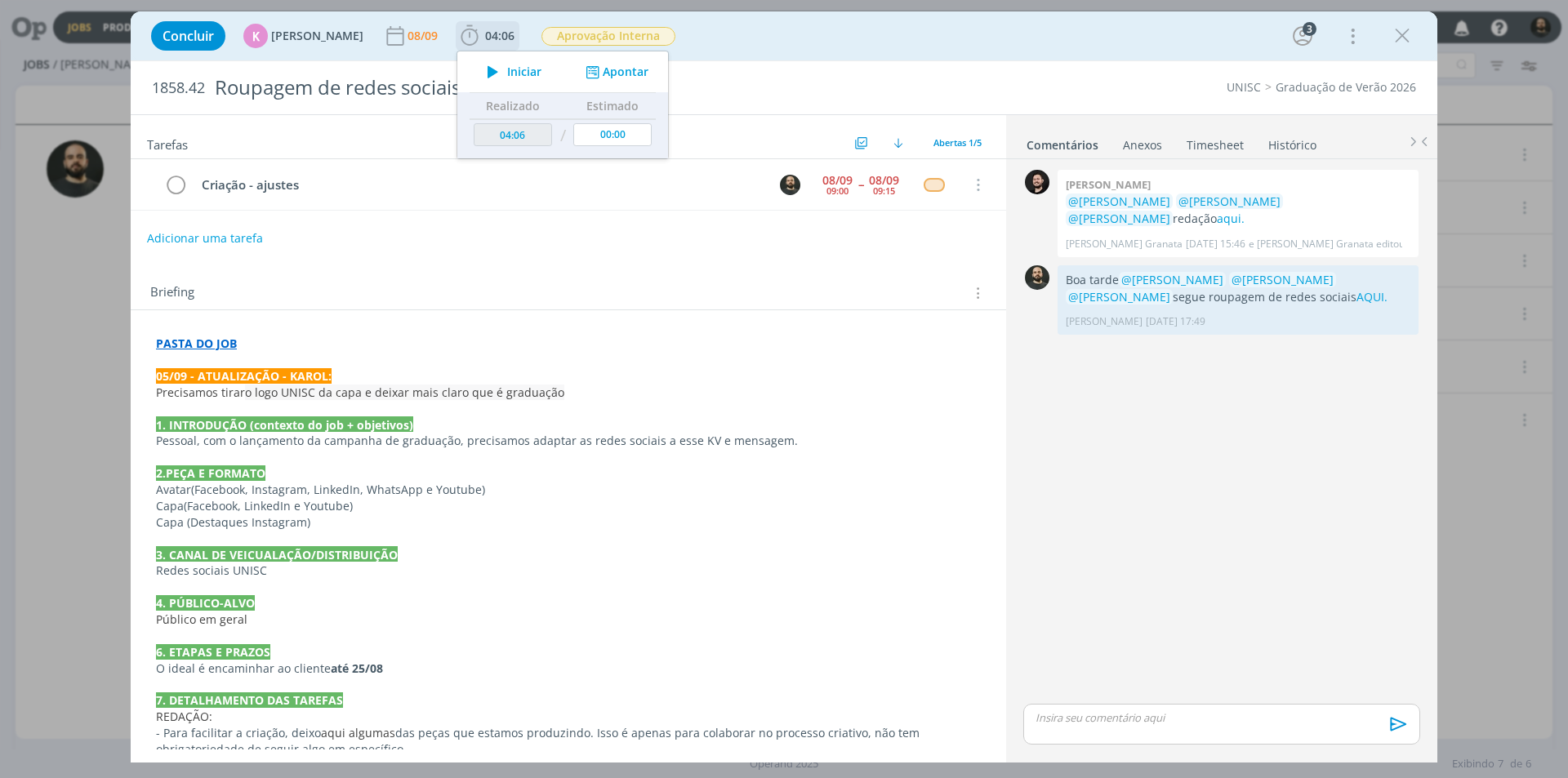
click at [483, 71] on icon "dialog" at bounding box center [492, 72] width 29 height 21
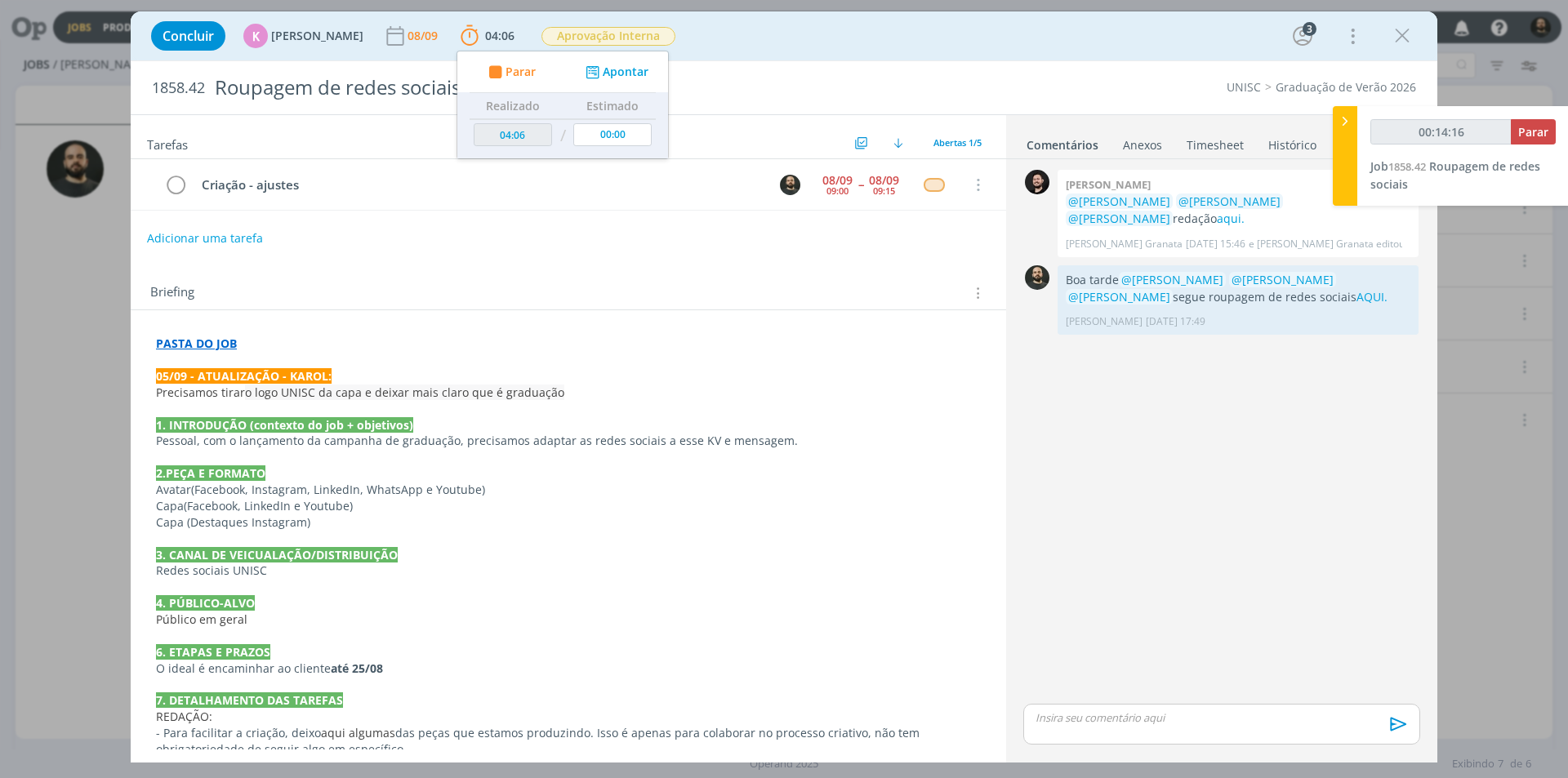
type input "00:15:16"
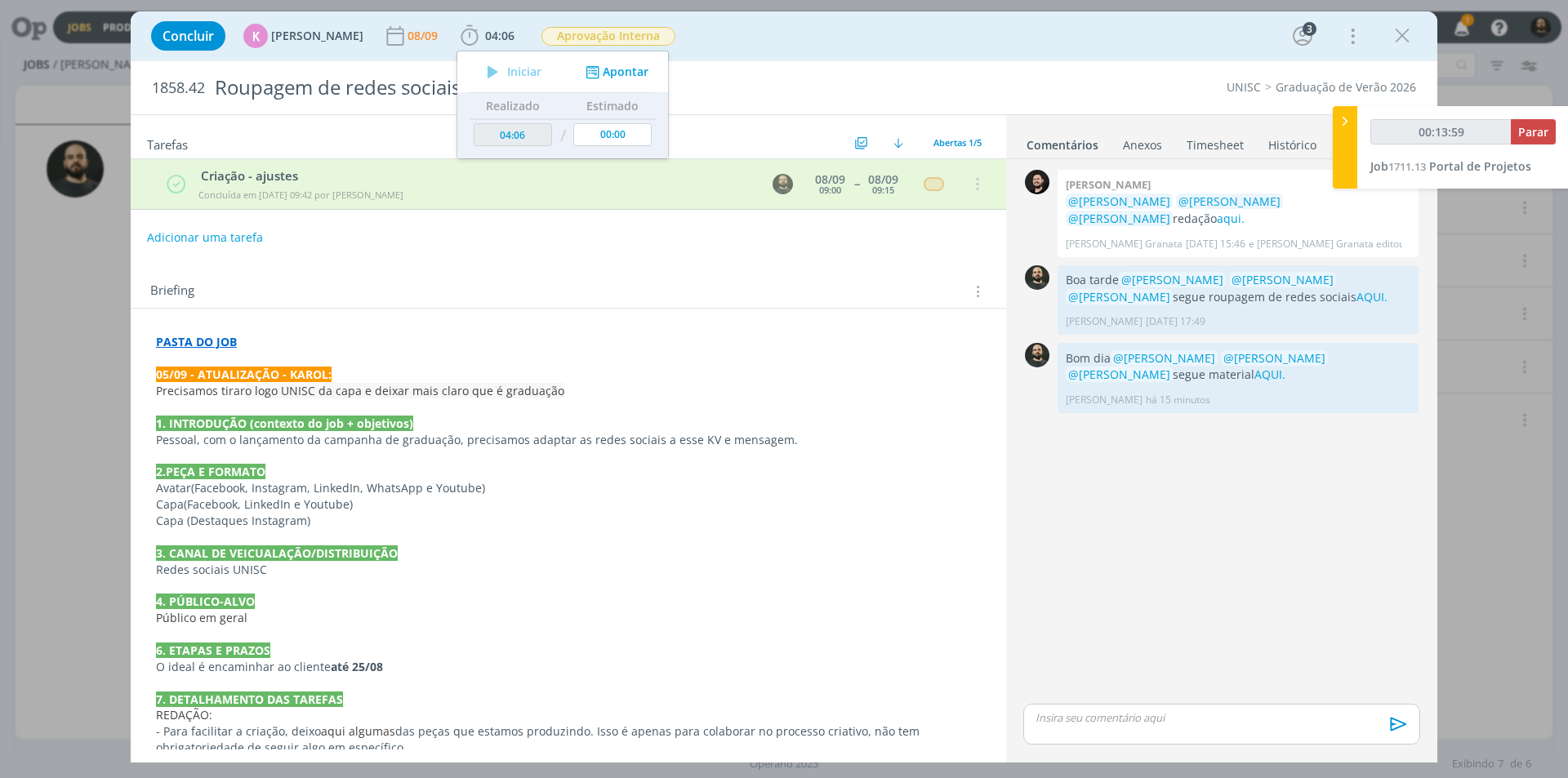
type input "00:14:59"
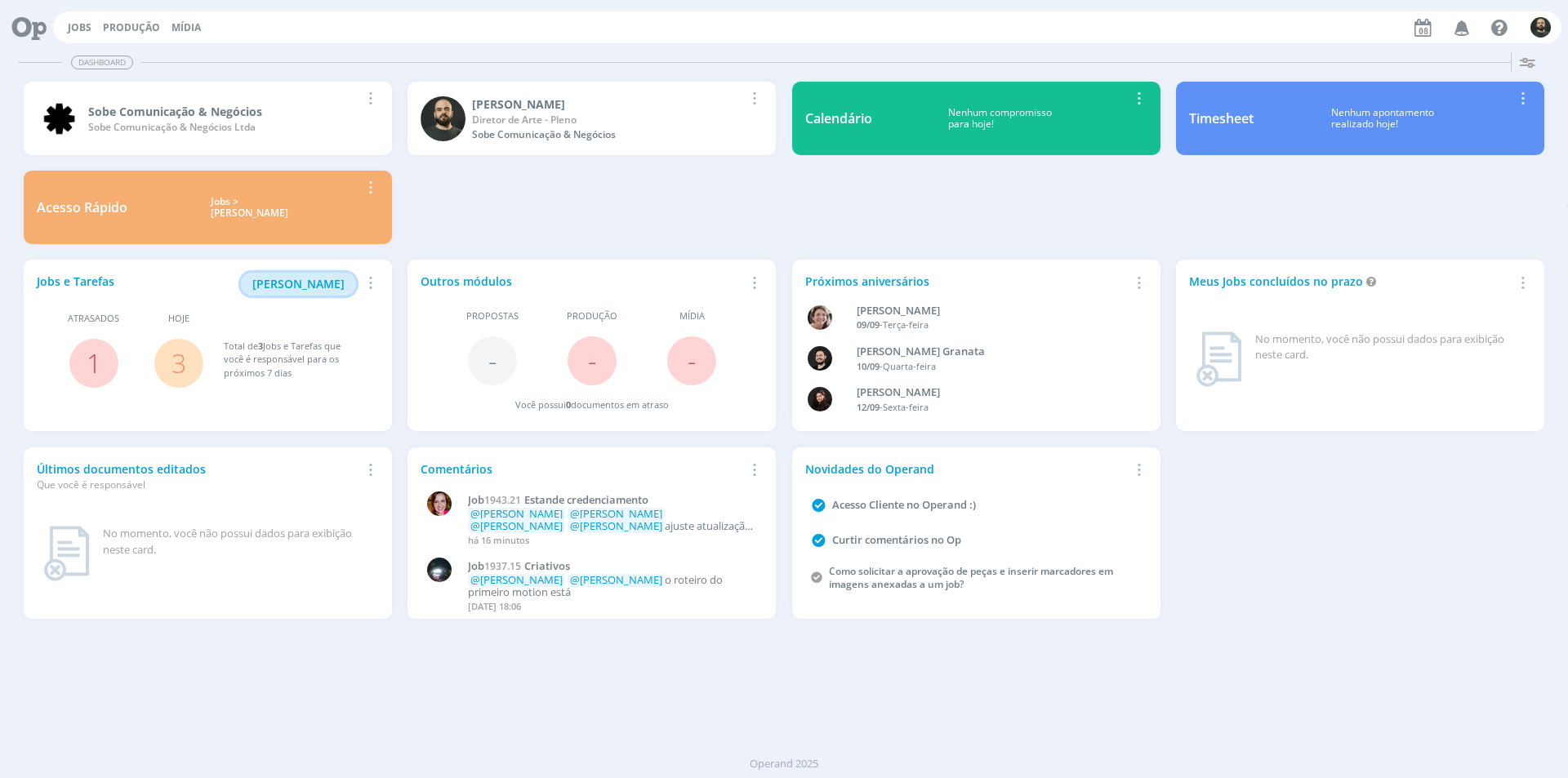
click at [330, 282] on span "Minha Pauta" at bounding box center [298, 284] width 93 height 16
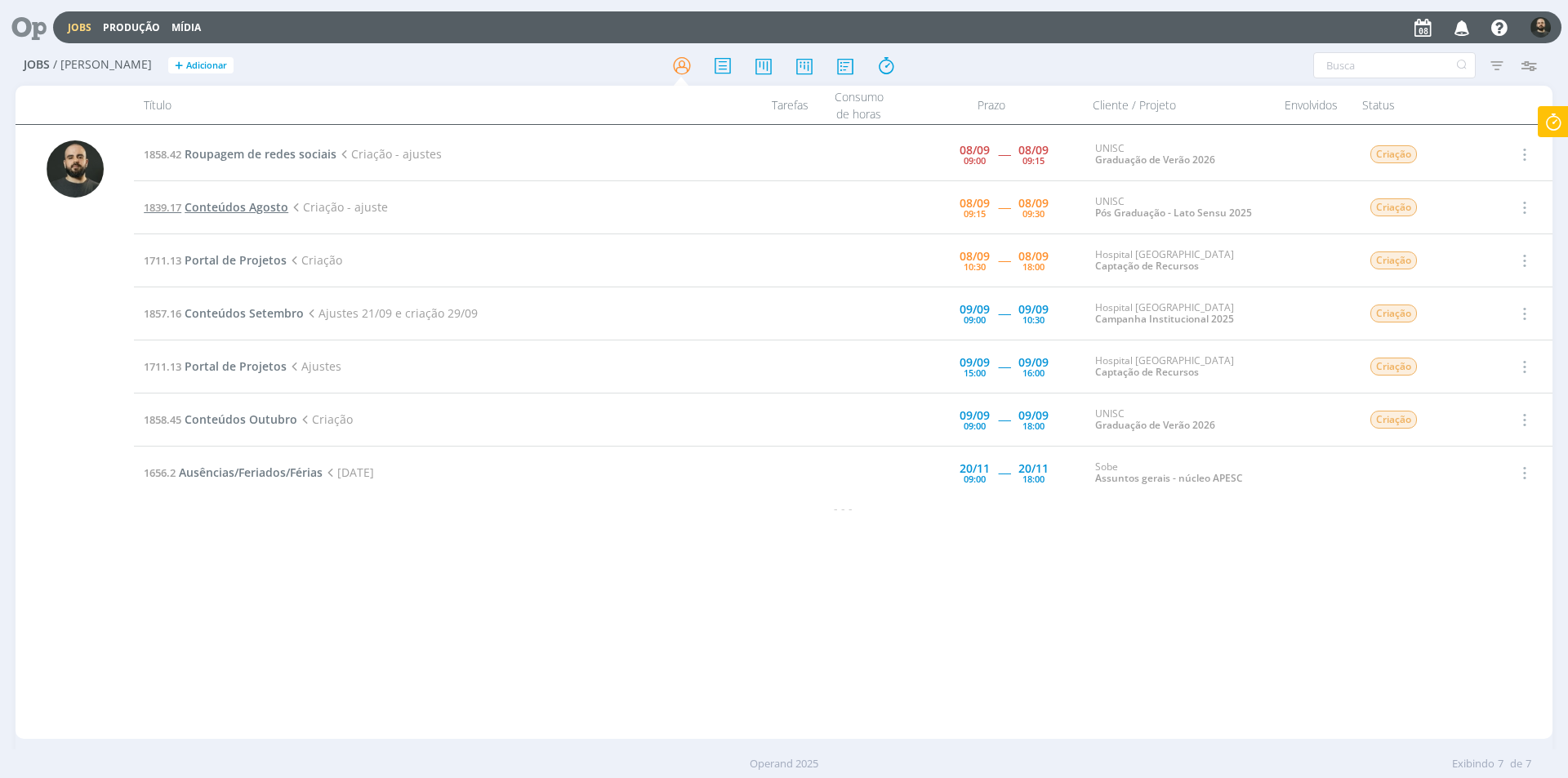
click at [250, 212] on span "Conteúdos Agosto" at bounding box center [236, 207] width 103 height 16
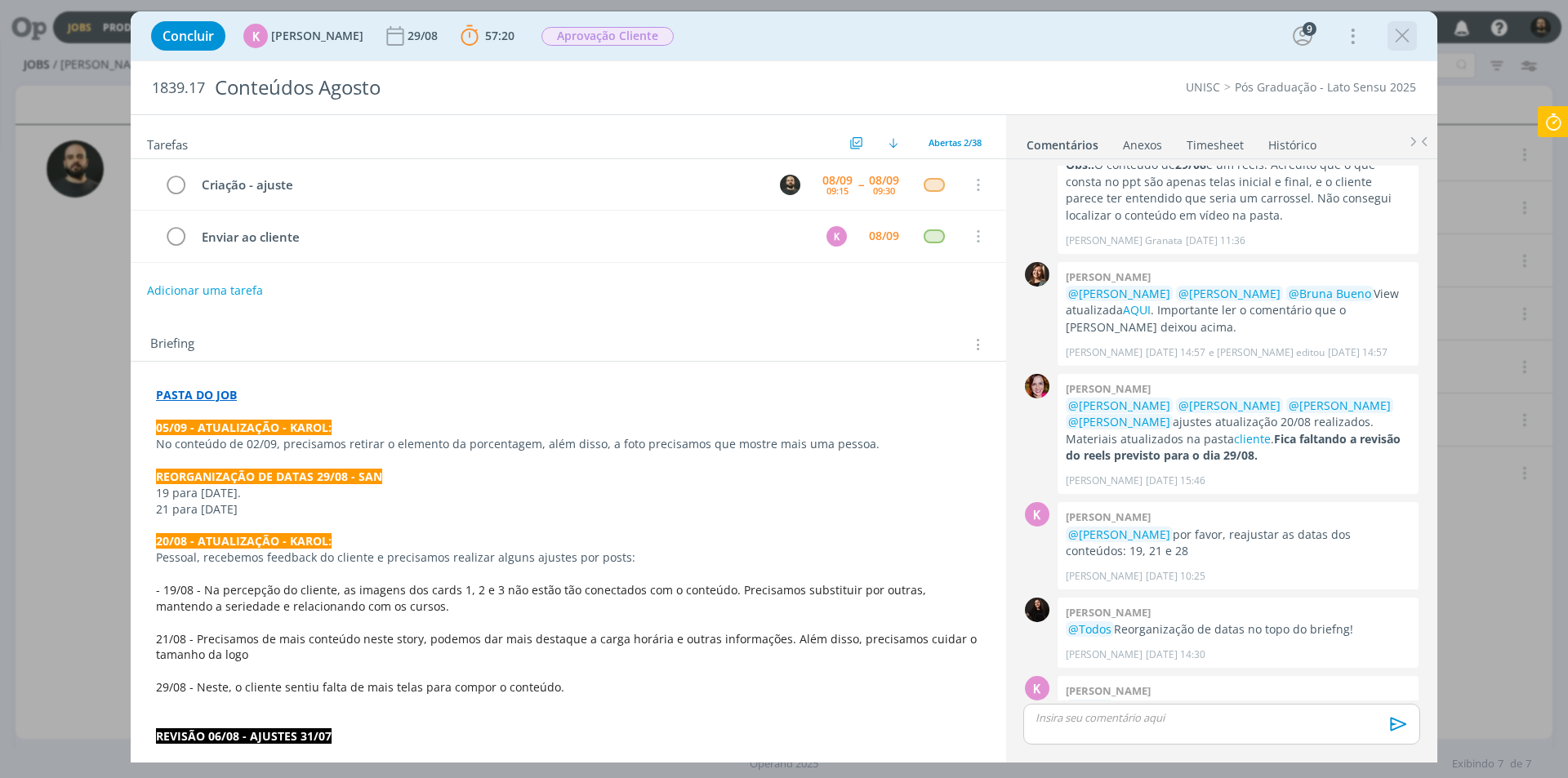
click at [1401, 29] on icon "dialog" at bounding box center [1402, 36] width 25 height 25
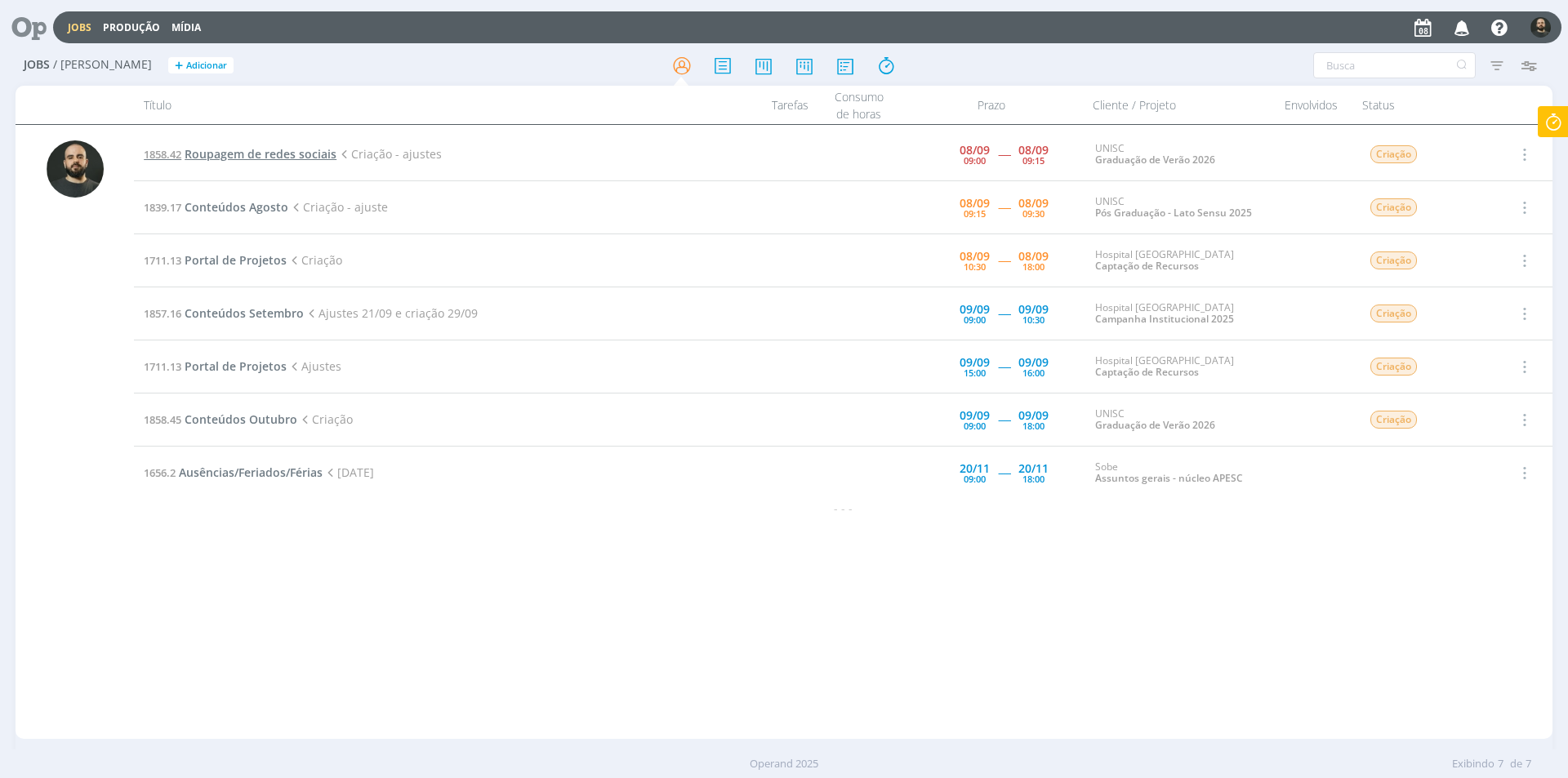
click at [311, 157] on span "Roupagem de redes sociais" at bounding box center [260, 154] width 152 height 16
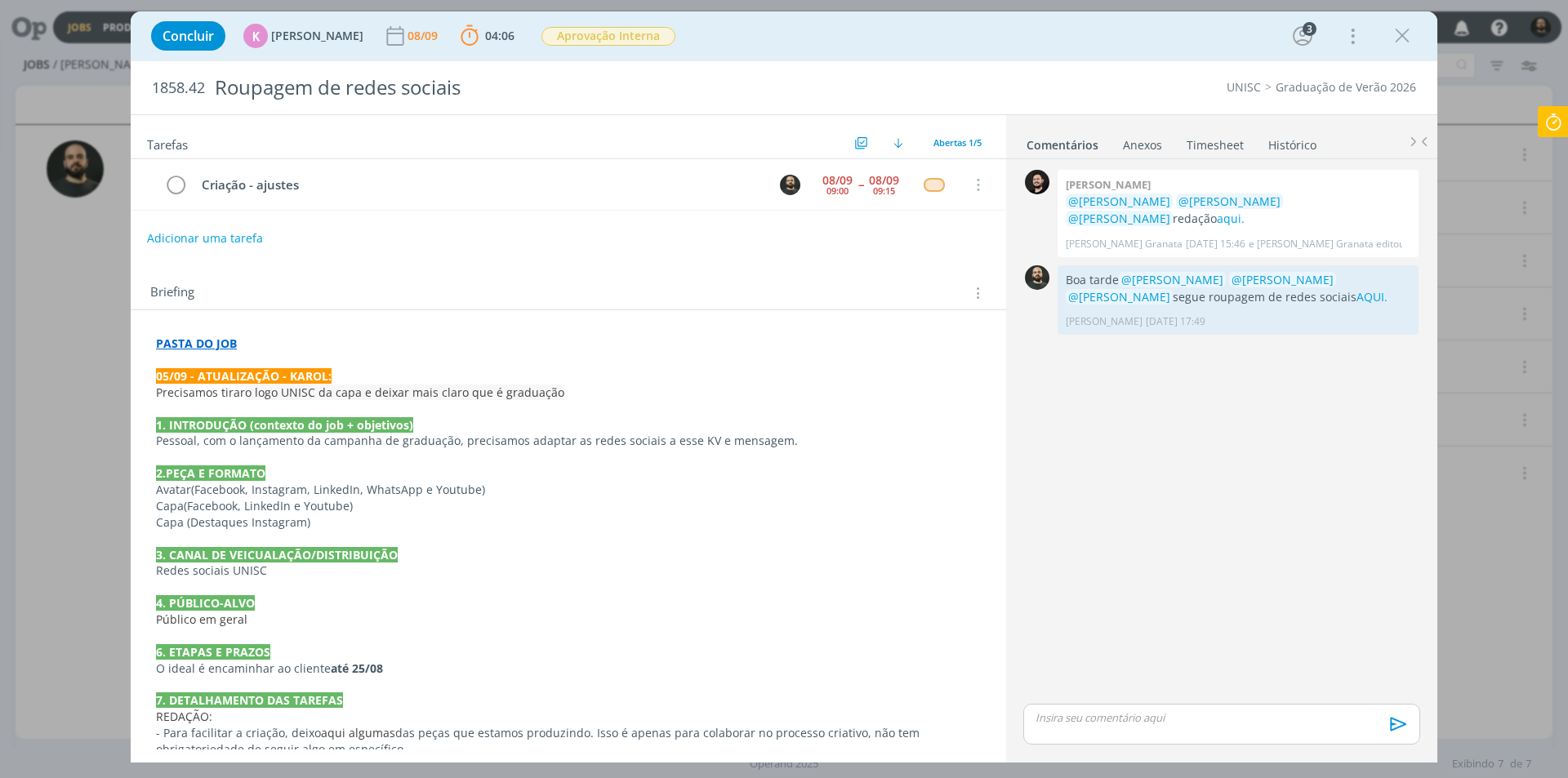
click at [1545, 125] on icon at bounding box center [1553, 122] width 30 height 32
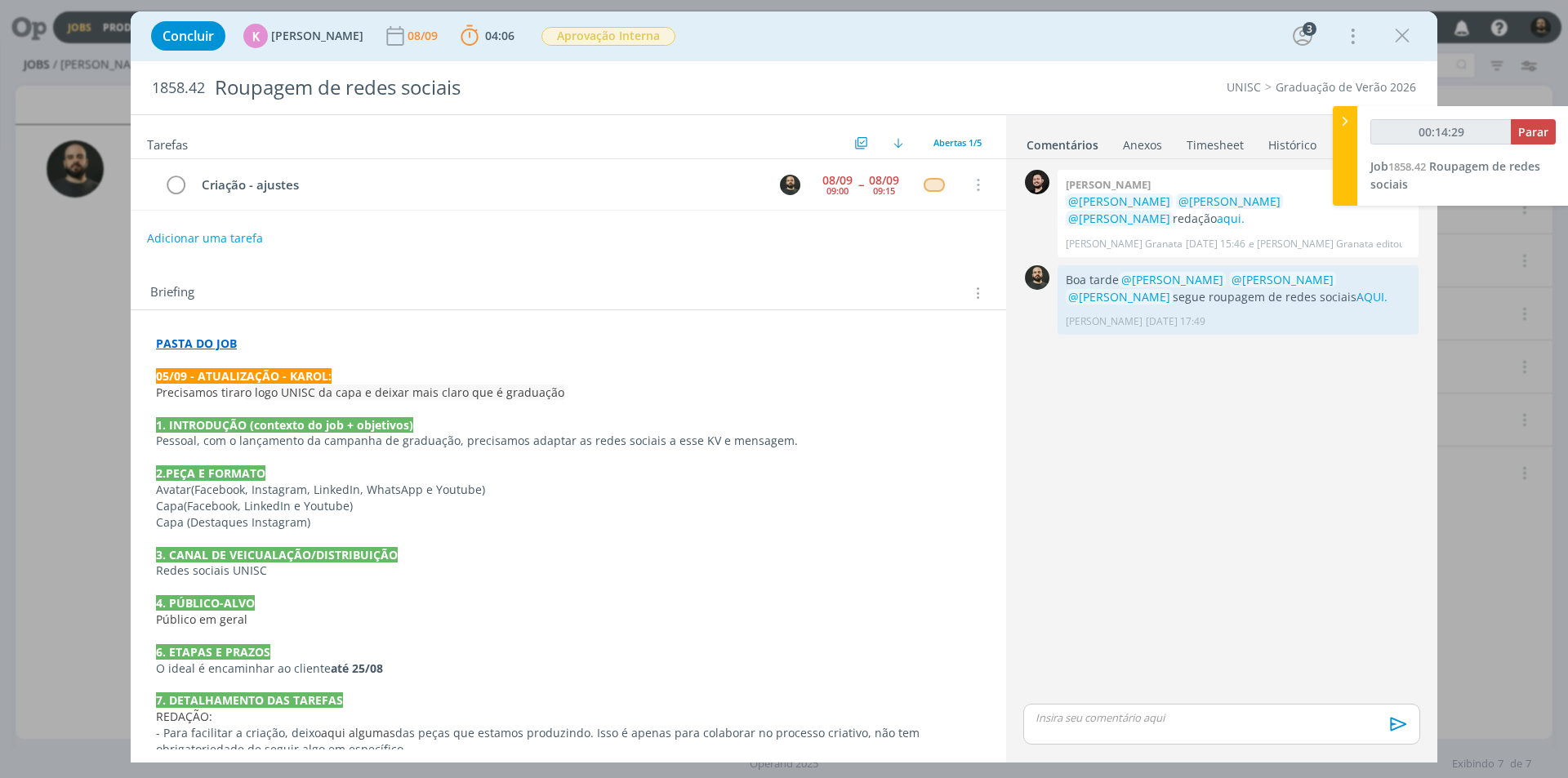
click at [1051, 717] on p "dialog" at bounding box center [1221, 717] width 371 height 15
type input "00:14:30"
click at [1279, 694] on div "Bom dia ﻿ @ Beatriz Luchese ﻿ ﻿ @ Karoline Arend ﻿" at bounding box center [1221, 692] width 397 height 41
type input "00:15:06"
click at [1114, 733] on icon "dialog" at bounding box center [1109, 729] width 13 height 13
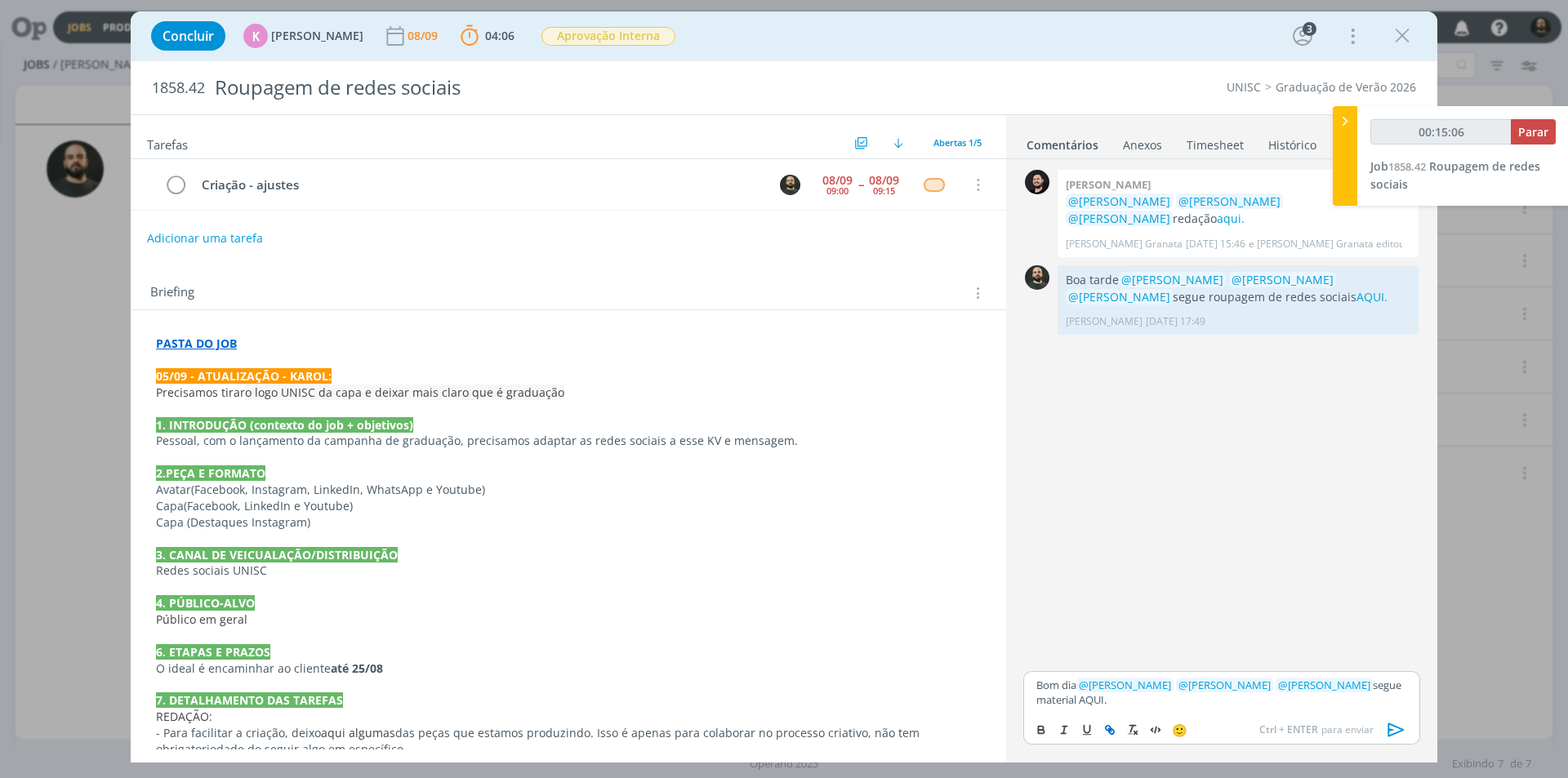
type input "AQUI."
type input "00:15:07"
paste input "https://sobeae.sharepoint.com/:f:/s/SOBEAE/Enq_7dp5mk5HrZ0fc9o0tUgBunEikgnWFlKd…"
type input "https://sobeae.sharepoint.com/:f:/s/SOBEAE/Enq_7dp5mk5HrZ0fc9o0tUgBunEikgnWFlKd…"
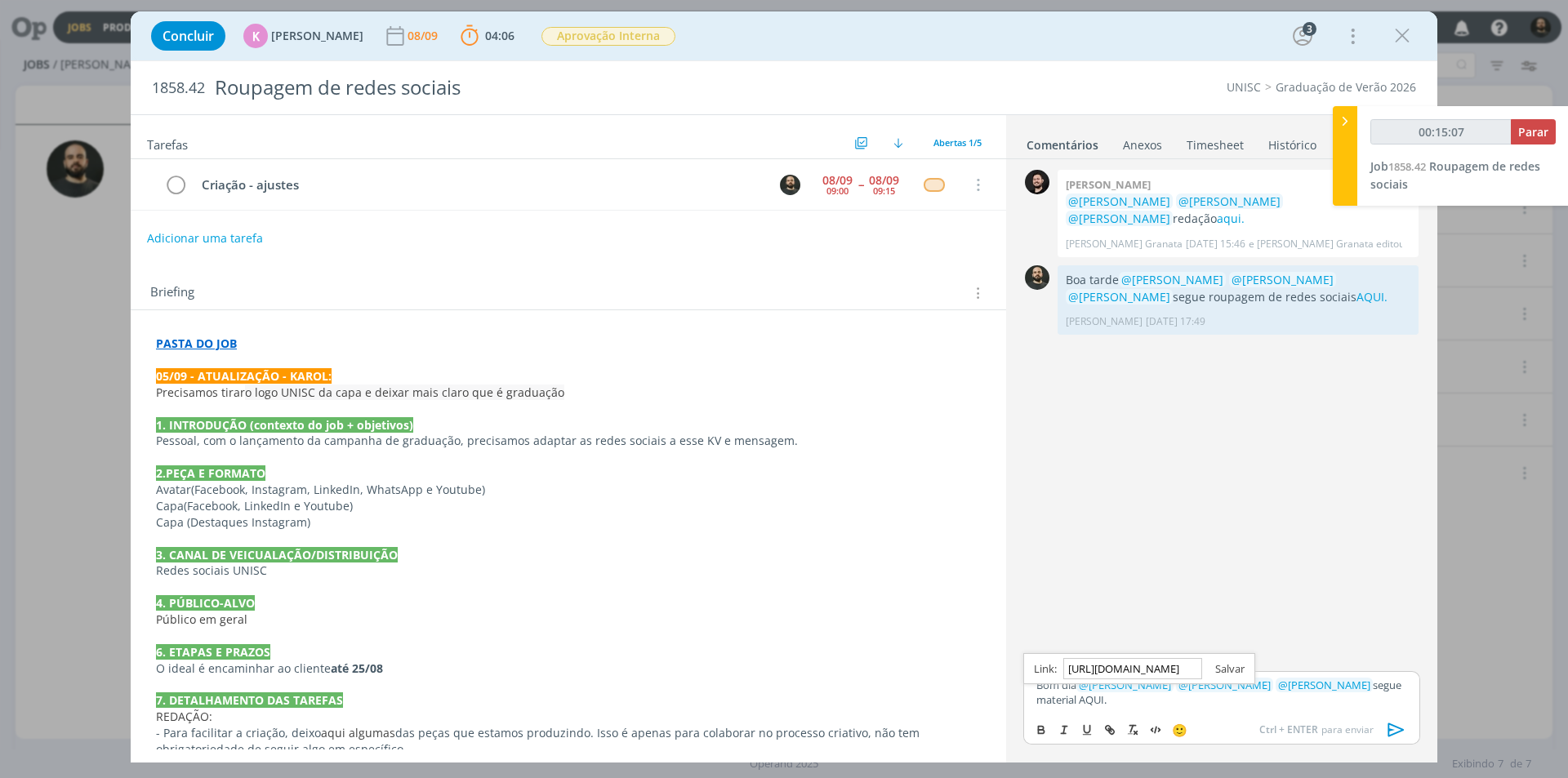
scroll to position [0, 0]
click at [1233, 672] on link "dialog" at bounding box center [1223, 669] width 43 height 15
click at [1099, 705] on p "Bom dia ﻿ @ Beatriz Luchese ﻿ ﻿ @ Karoline Arend ﻿ ﻿ @ Luíza Santana ﻿ segue ma…" at bounding box center [1221, 692] width 371 height 30
click at [1080, 699] on link "AQUI." at bounding box center [1090, 699] width 28 height 15
click at [1101, 666] on link "https://sobeae.sharepoint.com/:f:/s/SOBEAE/Enq_7dp5mk5HrZ0fc9o0tUgBunEikgnWFlKd…" at bounding box center [1130, 668] width 111 height 21
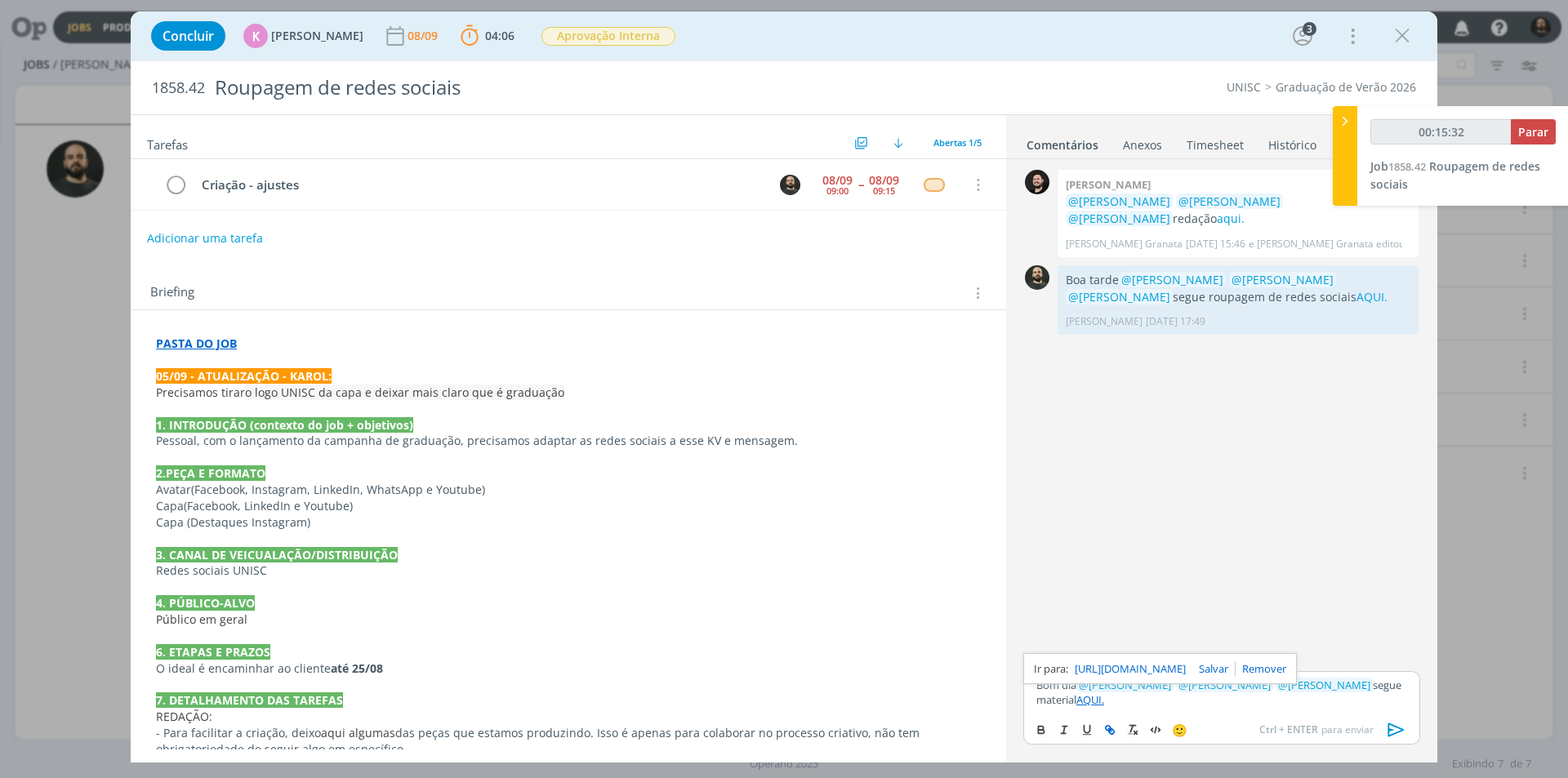
drag, startPoint x: 1147, startPoint y: 699, endPoint x: 1013, endPoint y: 539, distance: 208.7
click at [1147, 698] on p "Bom dia ﻿ @ Beatriz Luchese ﻿ ﻿ @ Karoline Arend ﻿ ﻿ @ Luíza Santana ﻿ segue ma…" at bounding box center [1221, 692] width 371 height 30
click at [1405, 722] on icon "dialog" at bounding box center [1396, 729] width 25 height 25
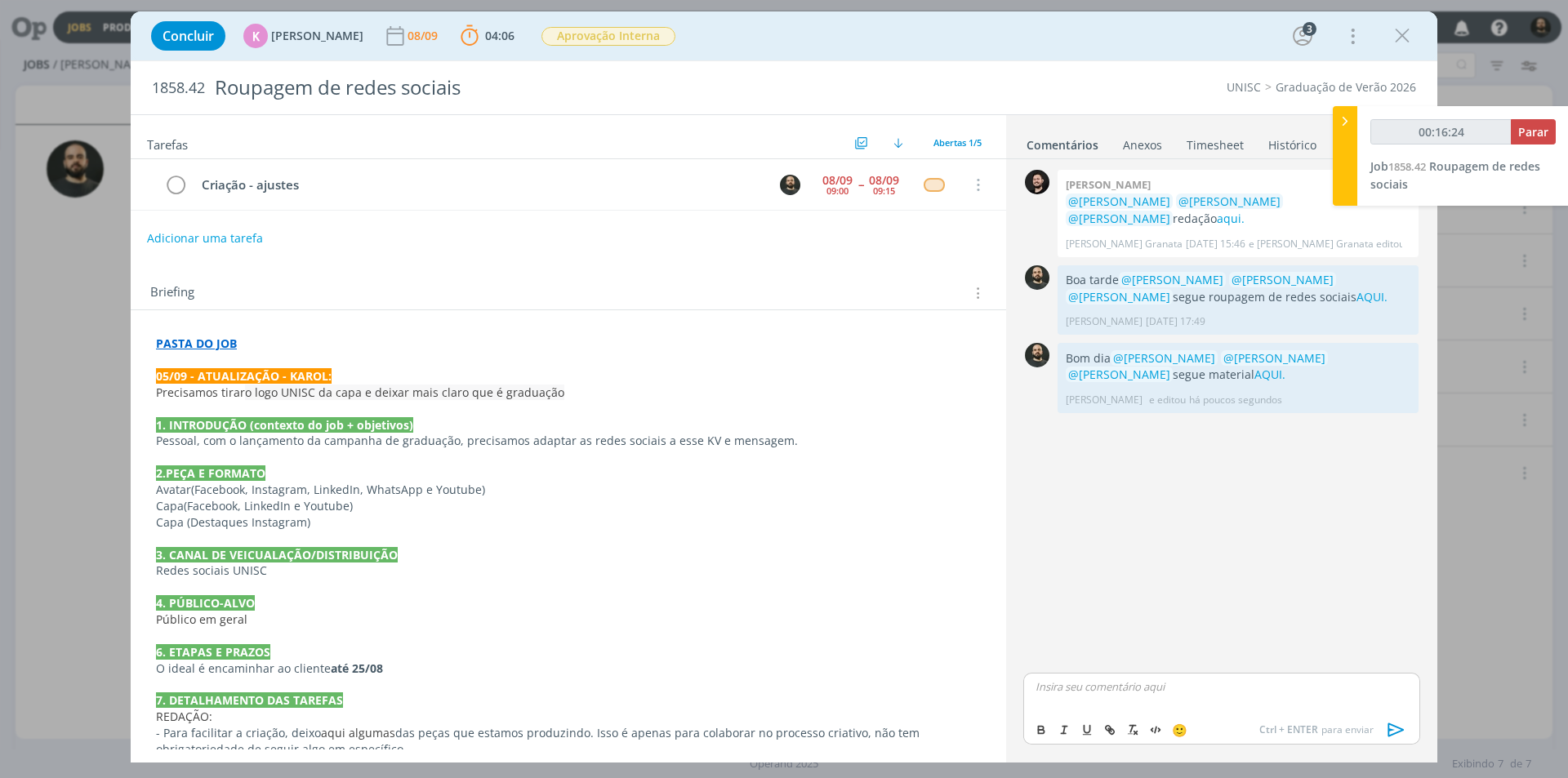
type input "00:16:25"
click at [1533, 136] on span "Parar" at bounding box center [1533, 132] width 30 height 16
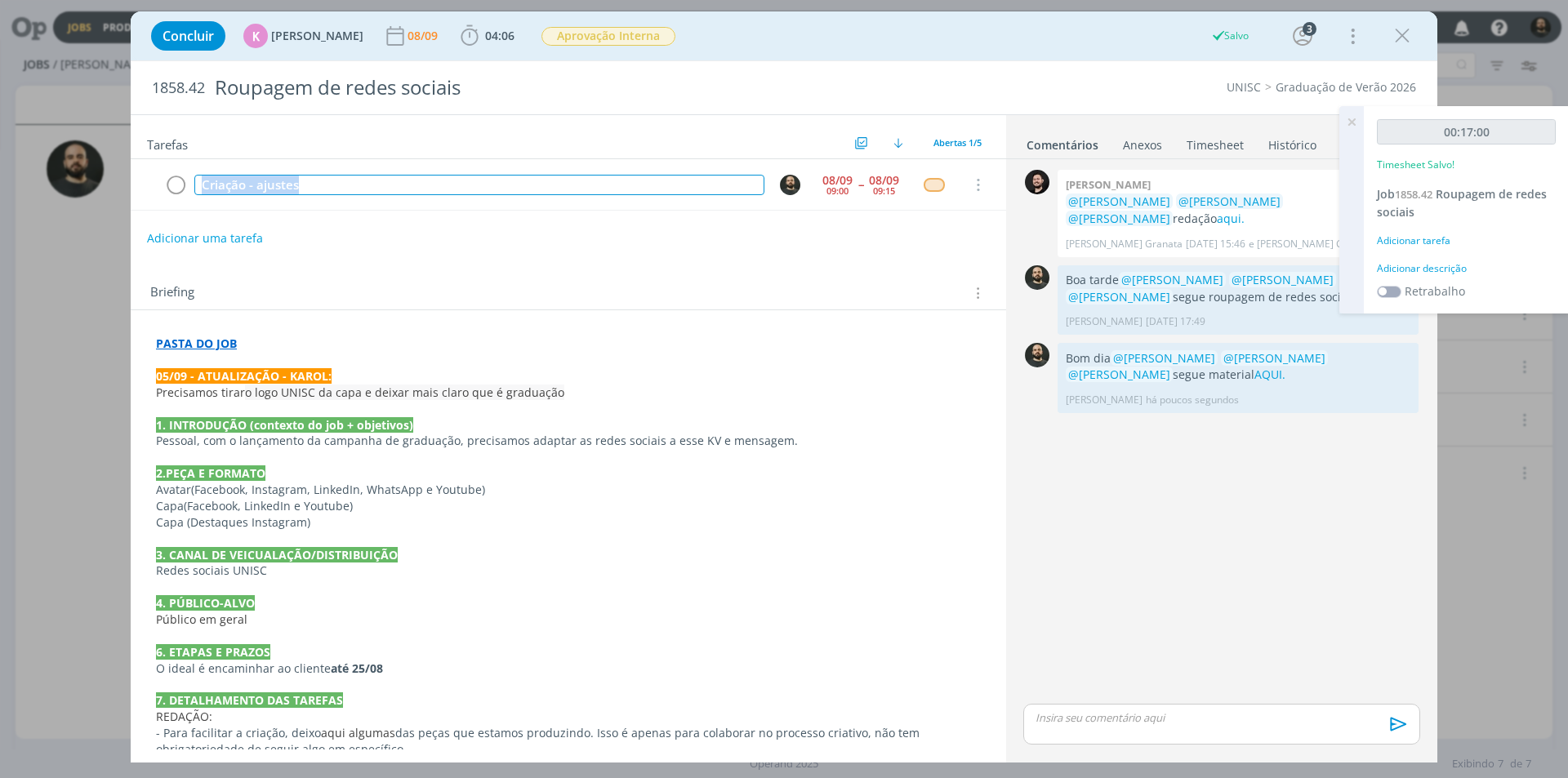
drag, startPoint x: 254, startPoint y: 197, endPoint x: 70, endPoint y: 203, distance: 184.1
click at [70, 203] on div "Concluir K Karoline Arend 08/09 04:06 Iniciar Apontar Data * 08/09/2025 Horas *…" at bounding box center [784, 389] width 1568 height 778
copy div "Criação - ajustes"
click at [1438, 267] on div "Adicionar descrição" at bounding box center [1467, 269] width 179 height 15
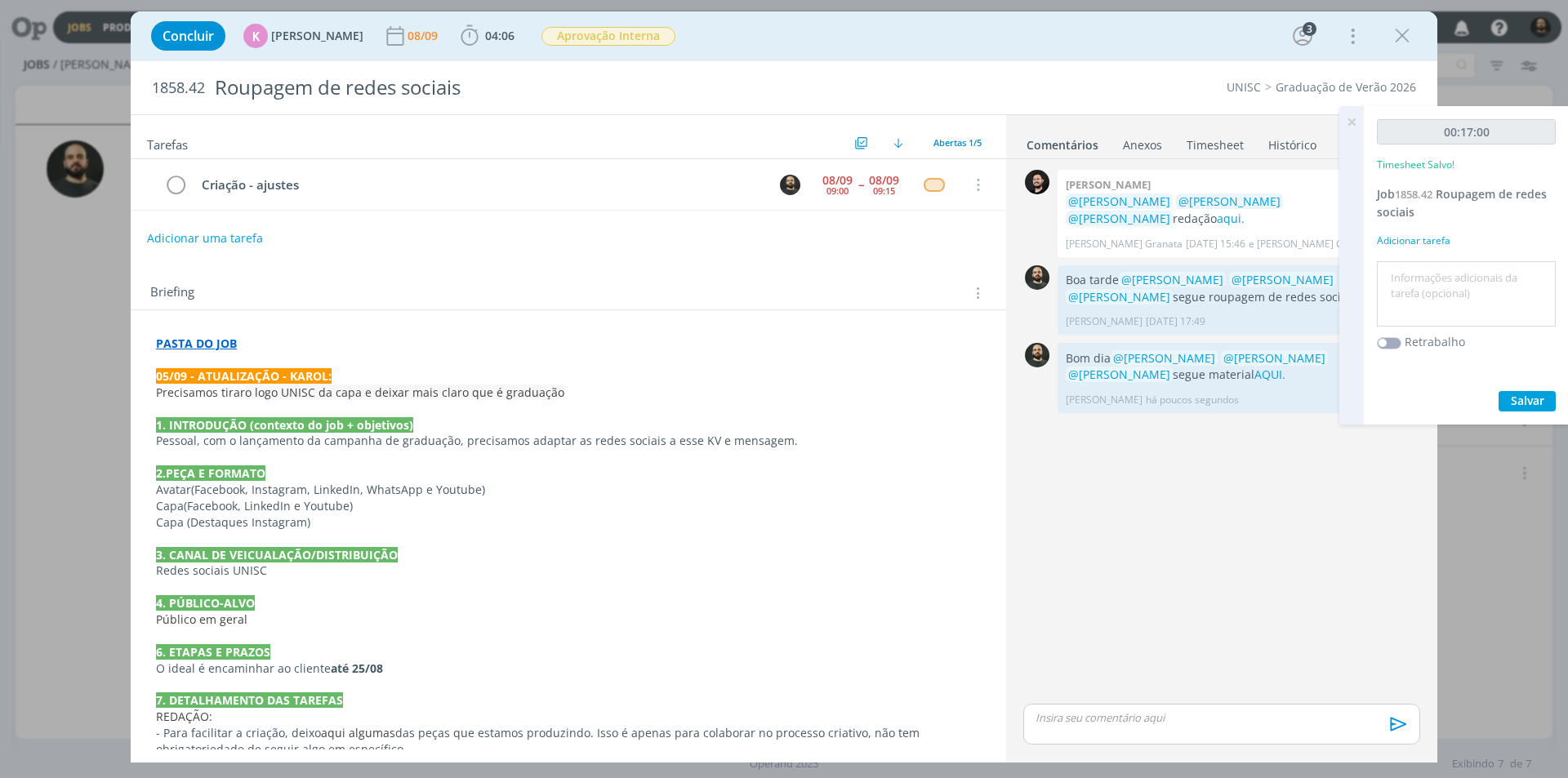
click at [1424, 299] on textarea at bounding box center [1467, 294] width 171 height 58
paste textarea "Criação - ajustes"
type textarea "Criação - ajustes"
click at [1513, 395] on span "Salvar" at bounding box center [1527, 401] width 34 height 16
click at [1355, 116] on icon at bounding box center [1351, 122] width 30 height 32
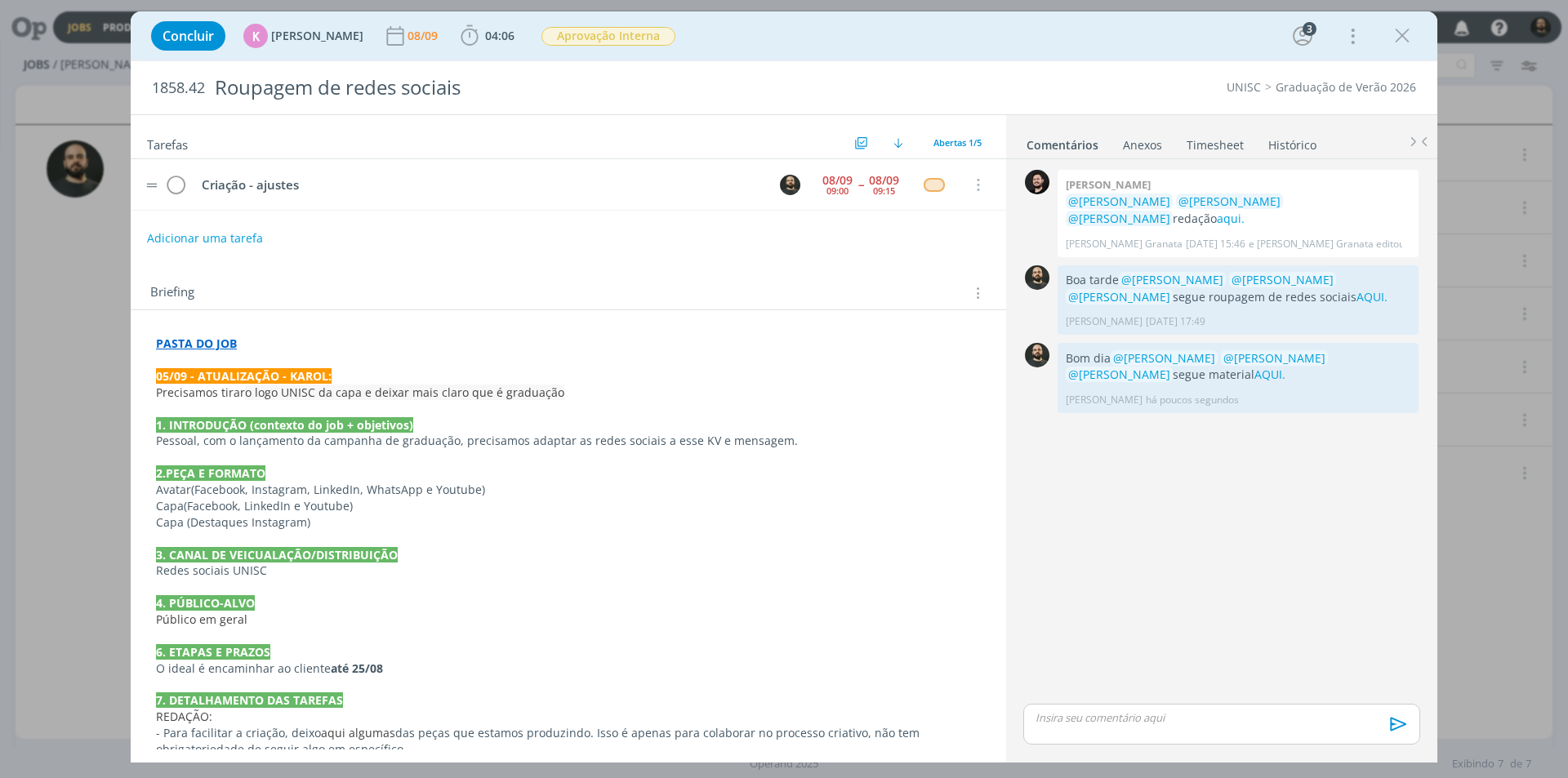
click at [172, 172] on td "dialog" at bounding box center [175, 184] width 25 height 25
click at [180, 183] on icon "dialog" at bounding box center [175, 185] width 23 height 25
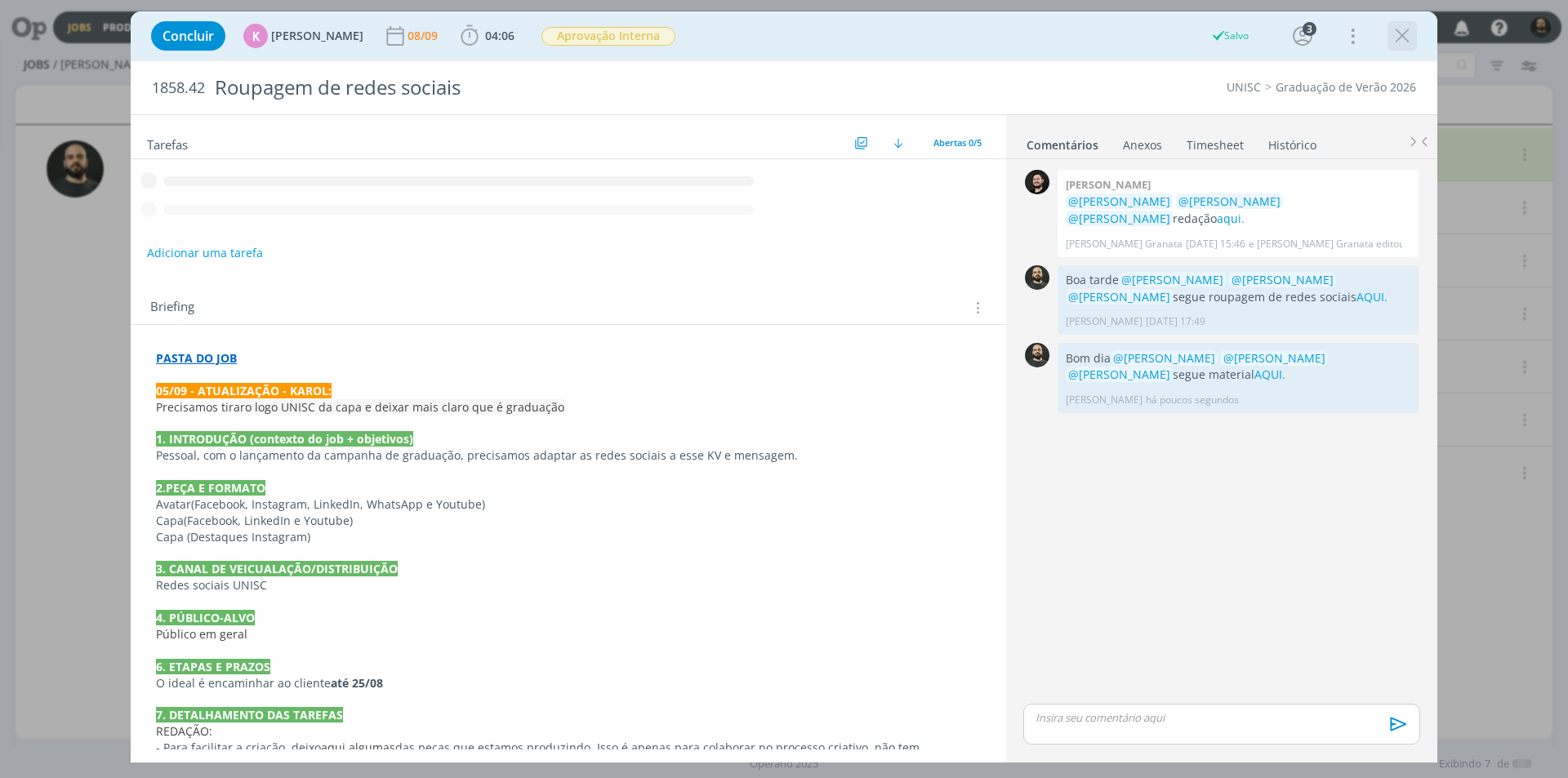
click at [1401, 40] on icon "dialog" at bounding box center [1402, 36] width 25 height 25
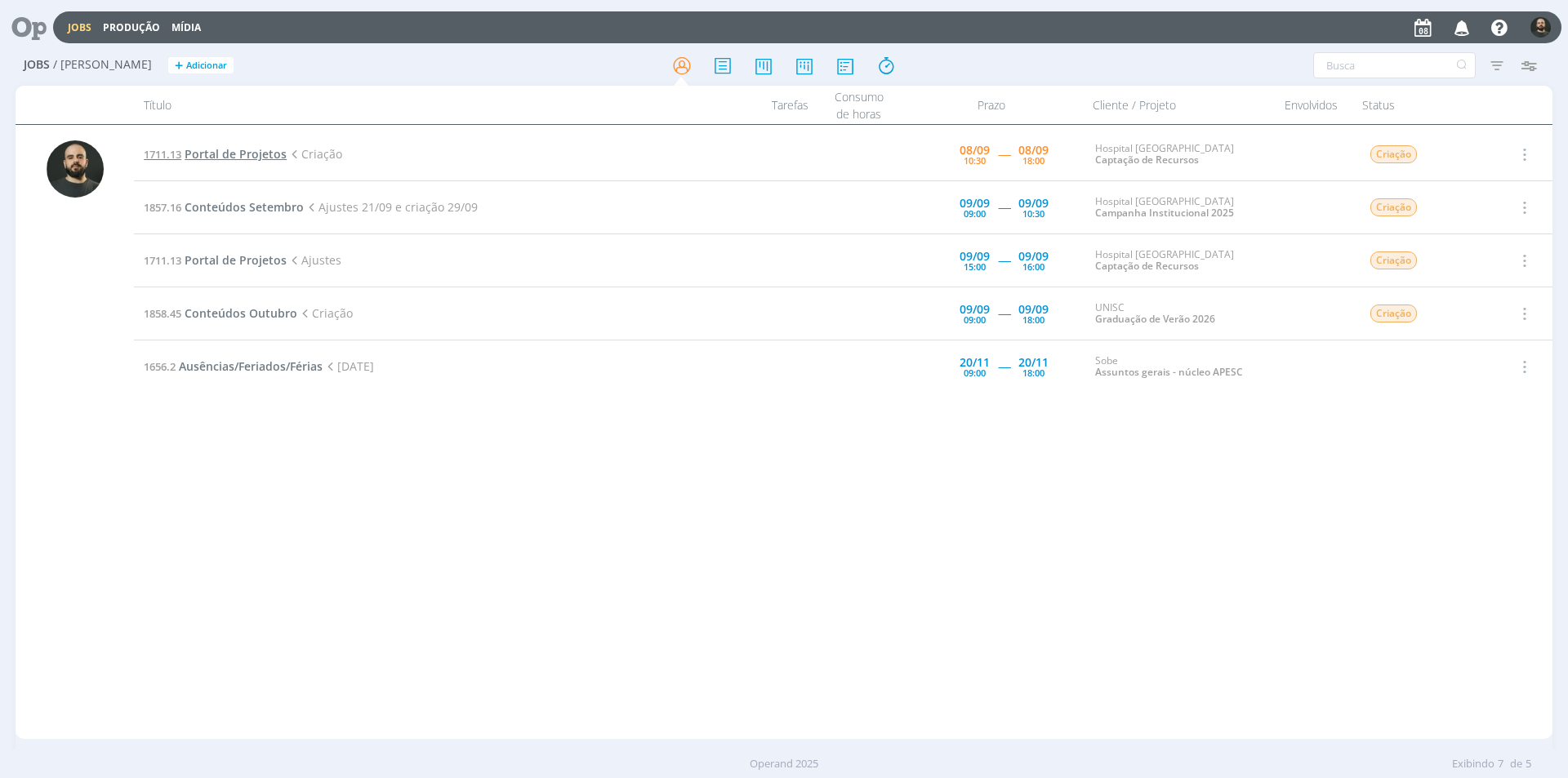
click at [228, 148] on span "Portal de Projetos" at bounding box center [235, 154] width 102 height 16
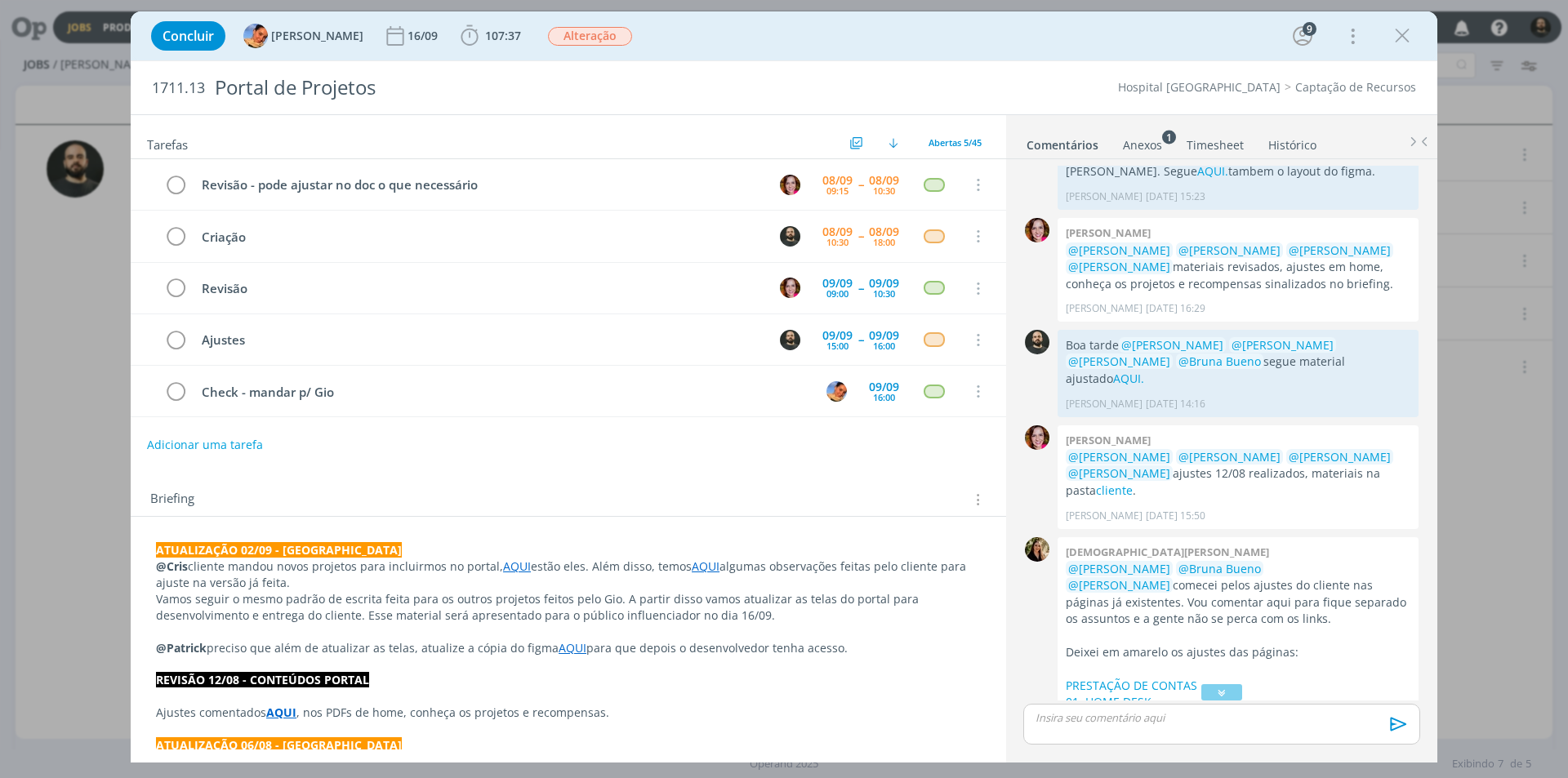
scroll to position [2187, 0]
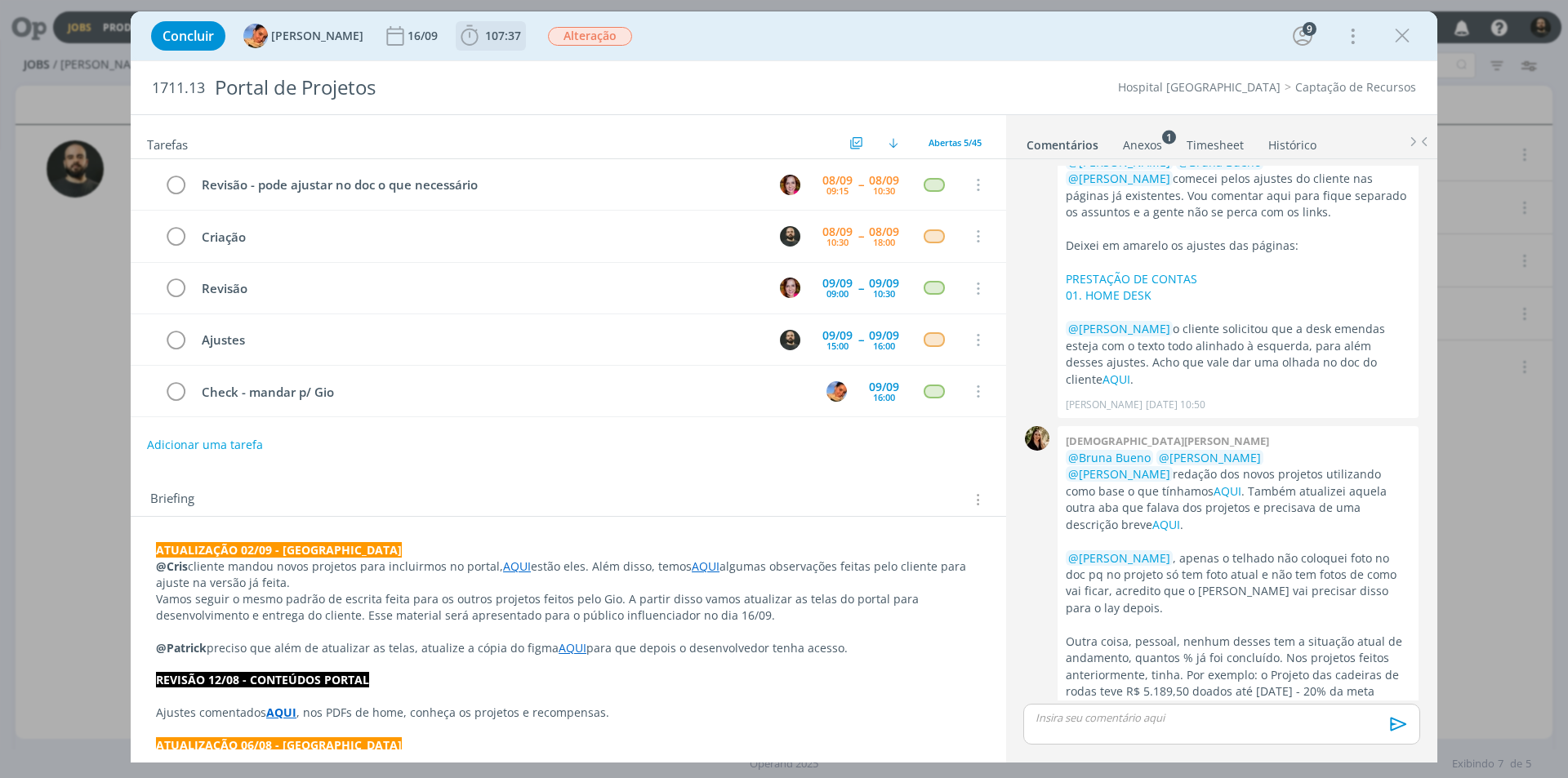
click at [461, 31] on icon "dialog" at bounding box center [469, 35] width 17 height 21
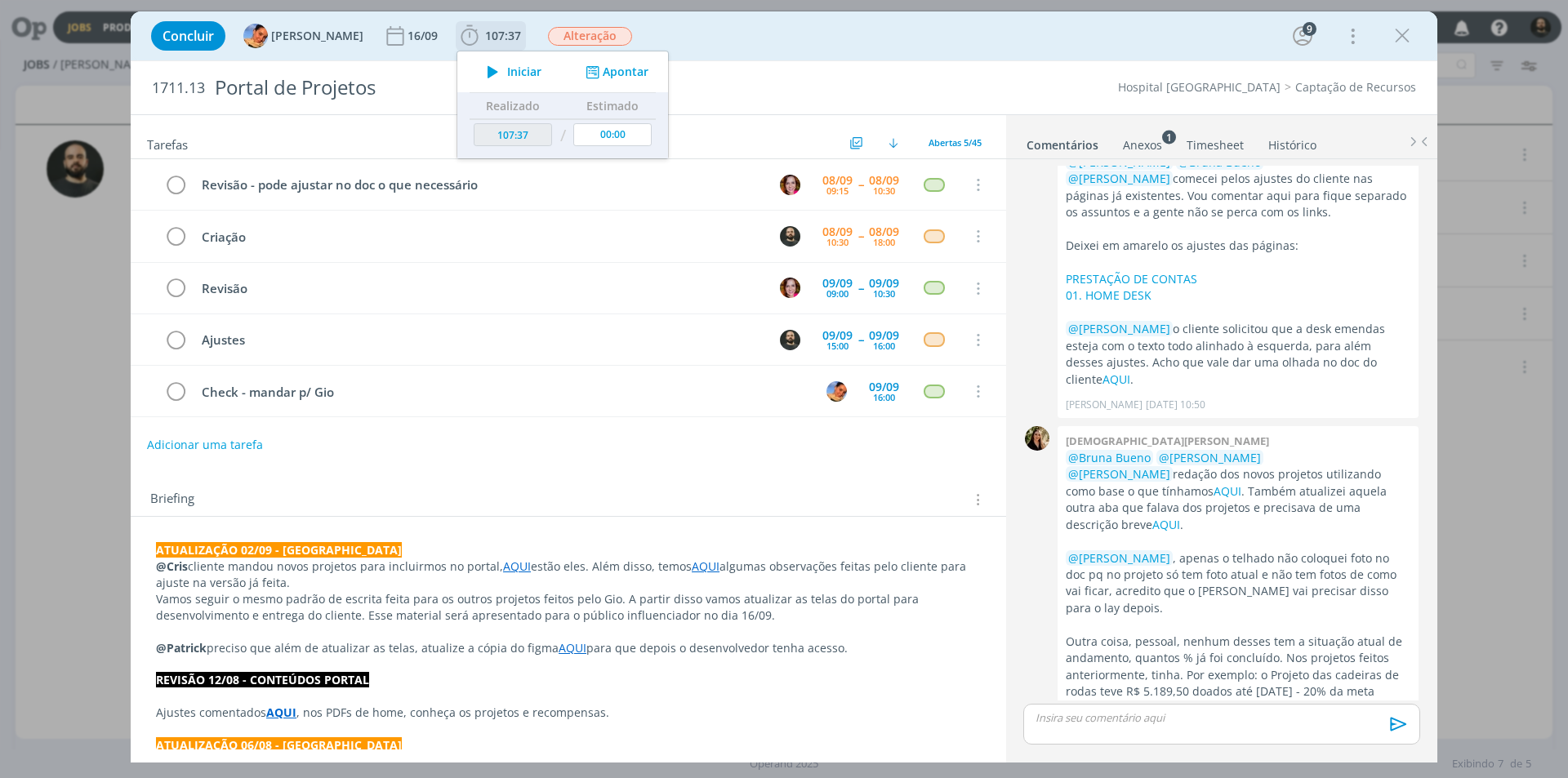
click at [482, 76] on icon "dialog" at bounding box center [492, 72] width 29 height 21
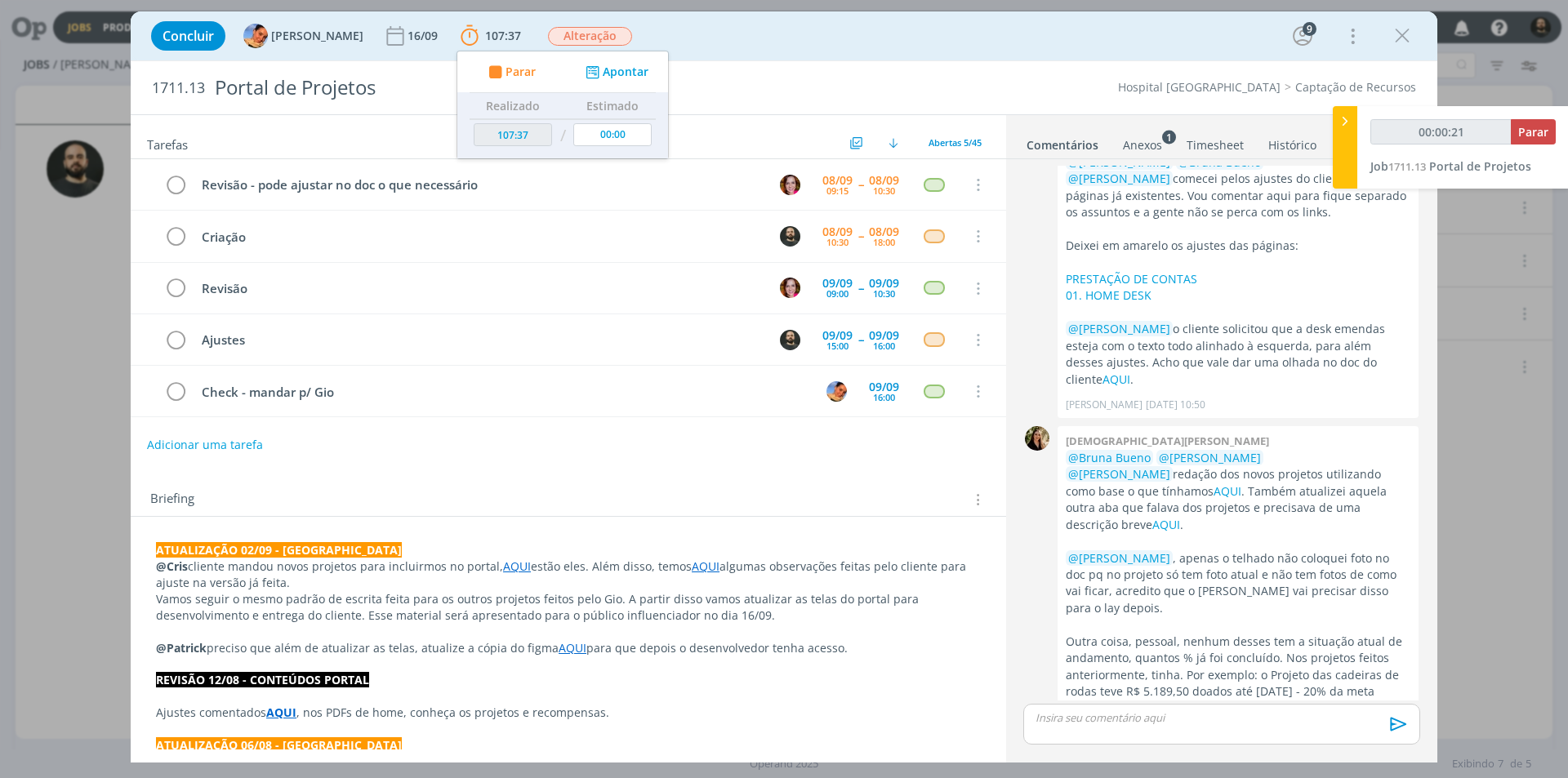
click at [561, 653] on link "AQUI" at bounding box center [572, 648] width 28 height 16
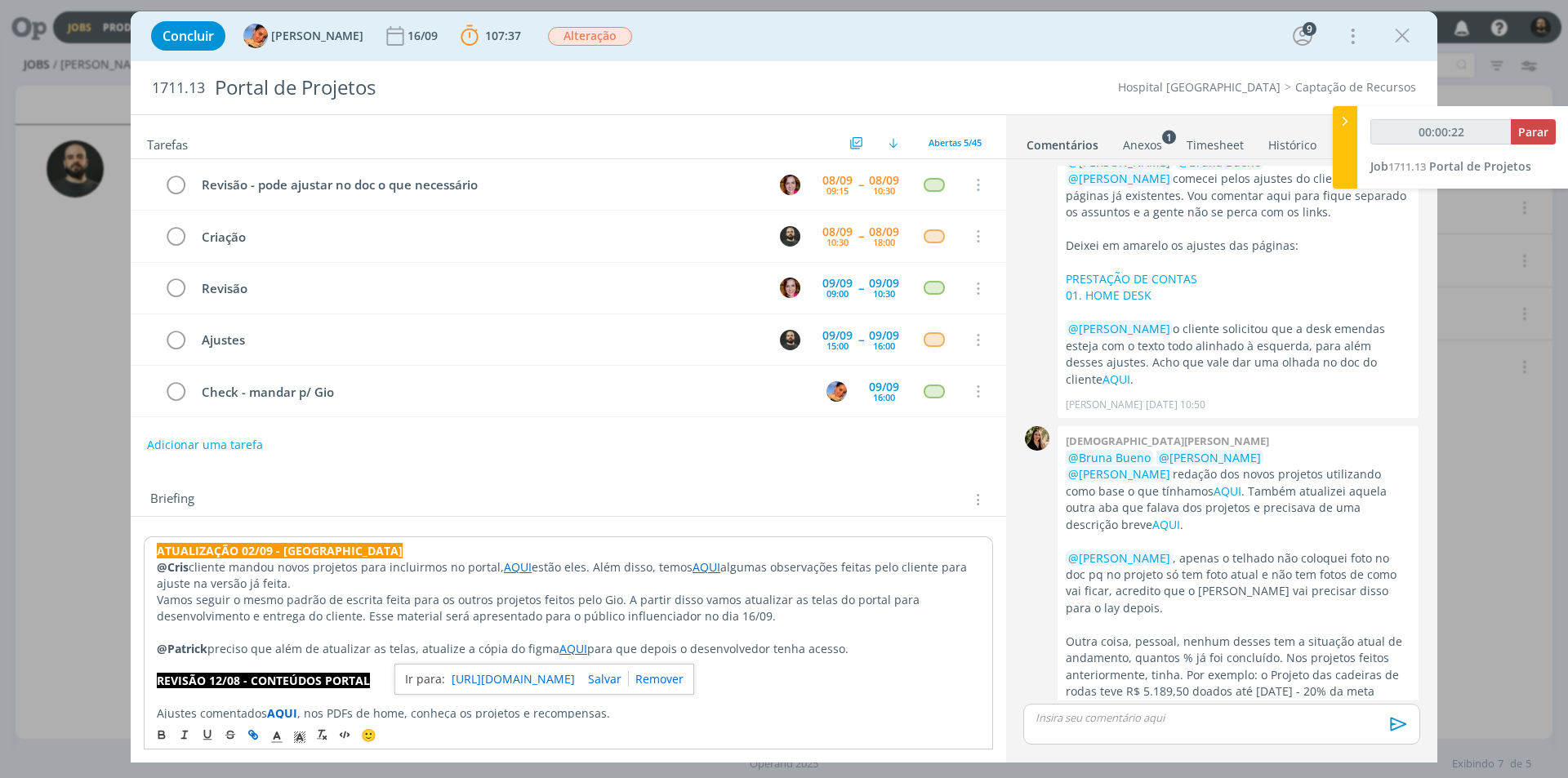
click at [575, 681] on link "[URL][DOMAIN_NAME]" at bounding box center [513, 679] width 123 height 21
click at [541, 679] on link "[URL][DOMAIN_NAME]" at bounding box center [513, 679] width 123 height 21
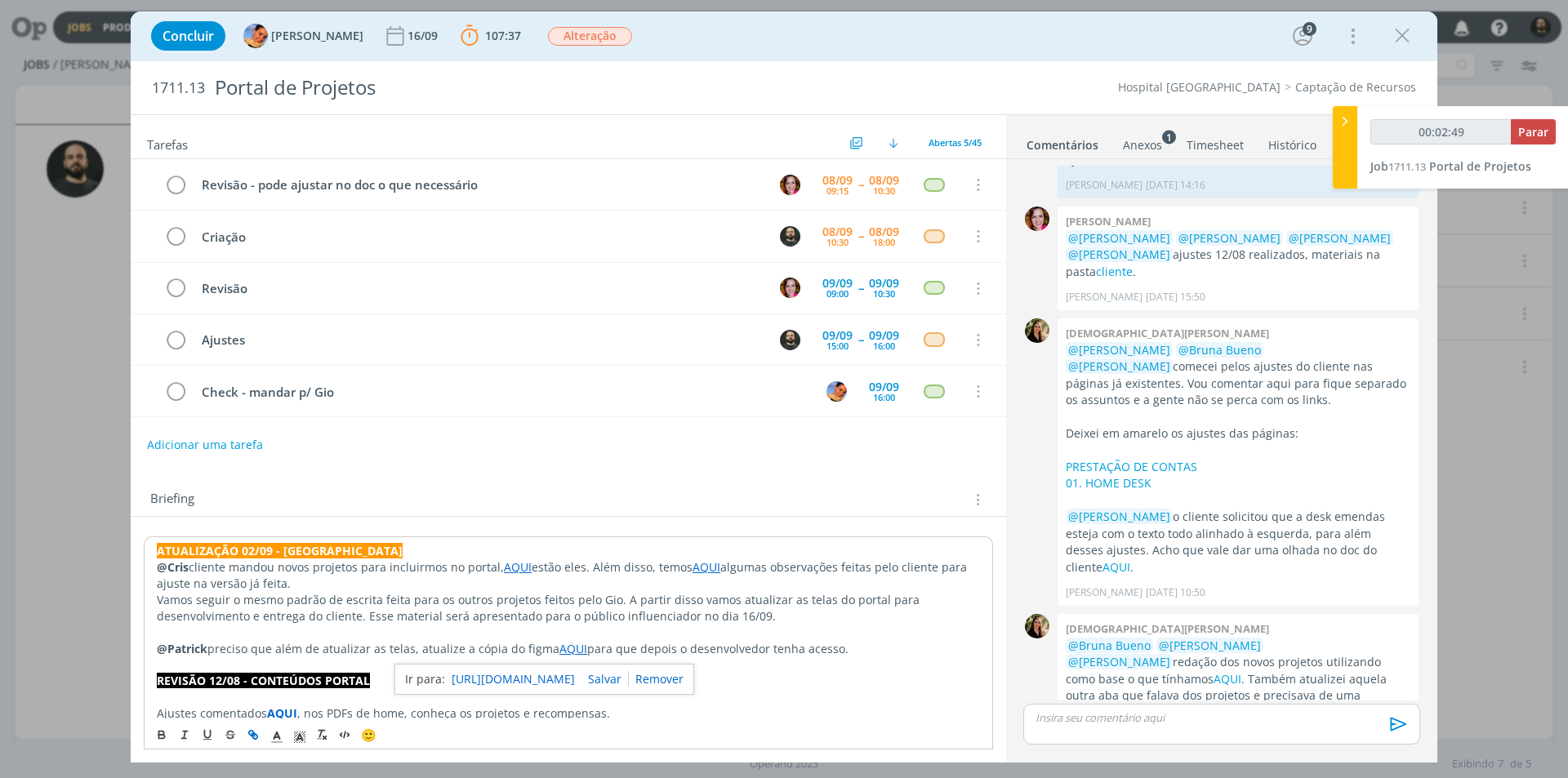
scroll to position [2170, 0]
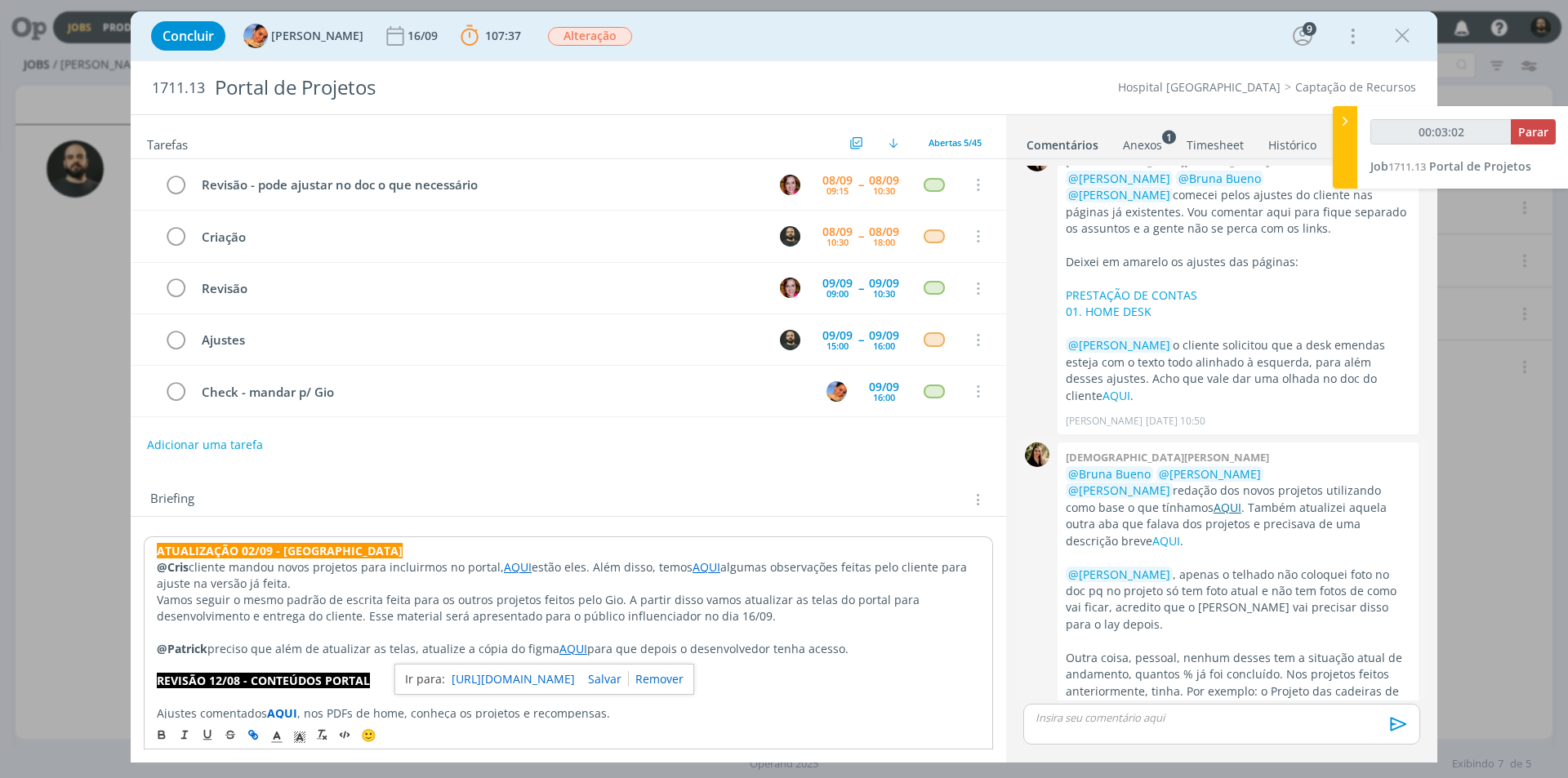
click at [1241, 499] on link "AQUI" at bounding box center [1228, 507] width 28 height 16
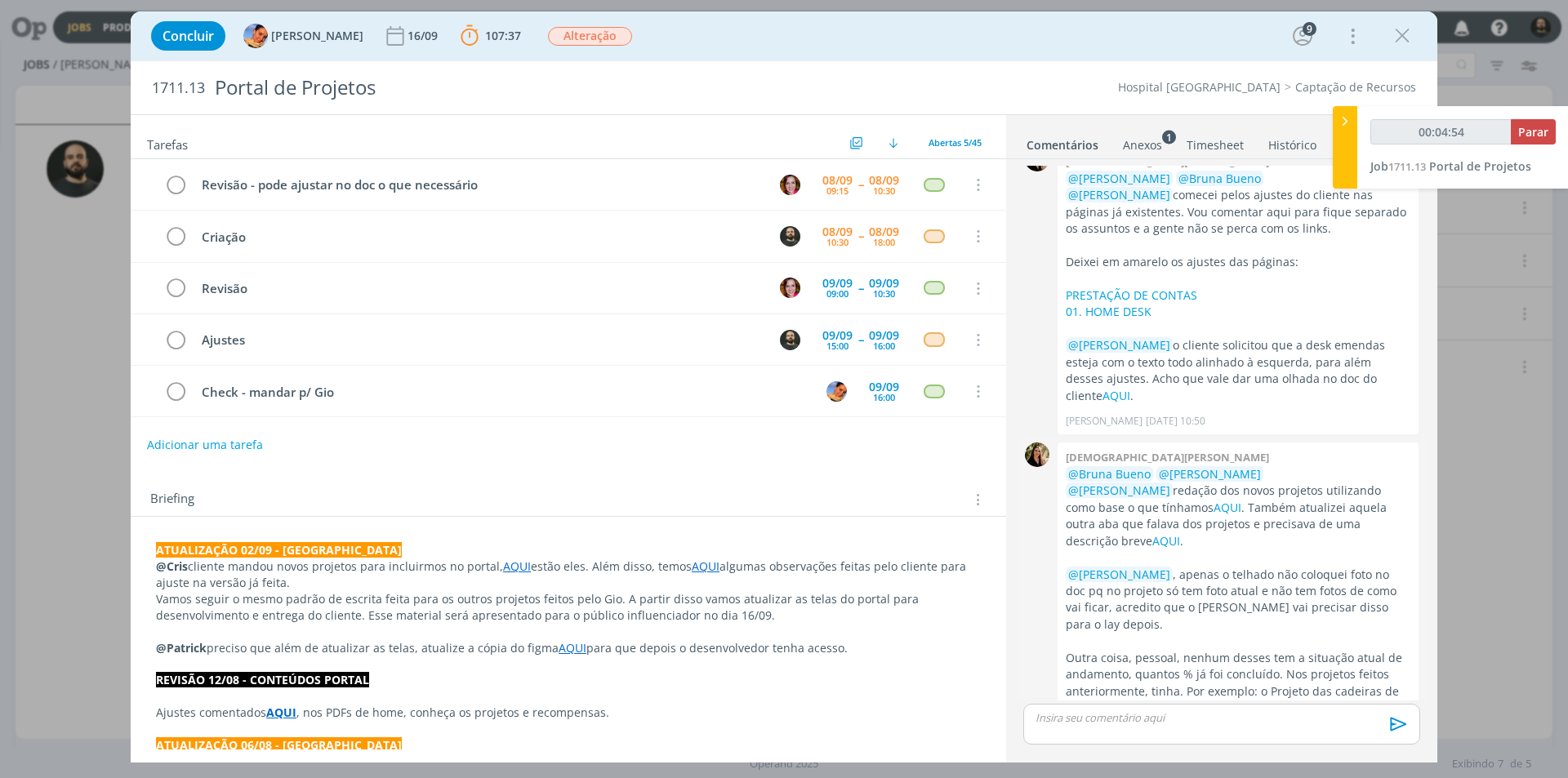
scroll to position [2187, 0]
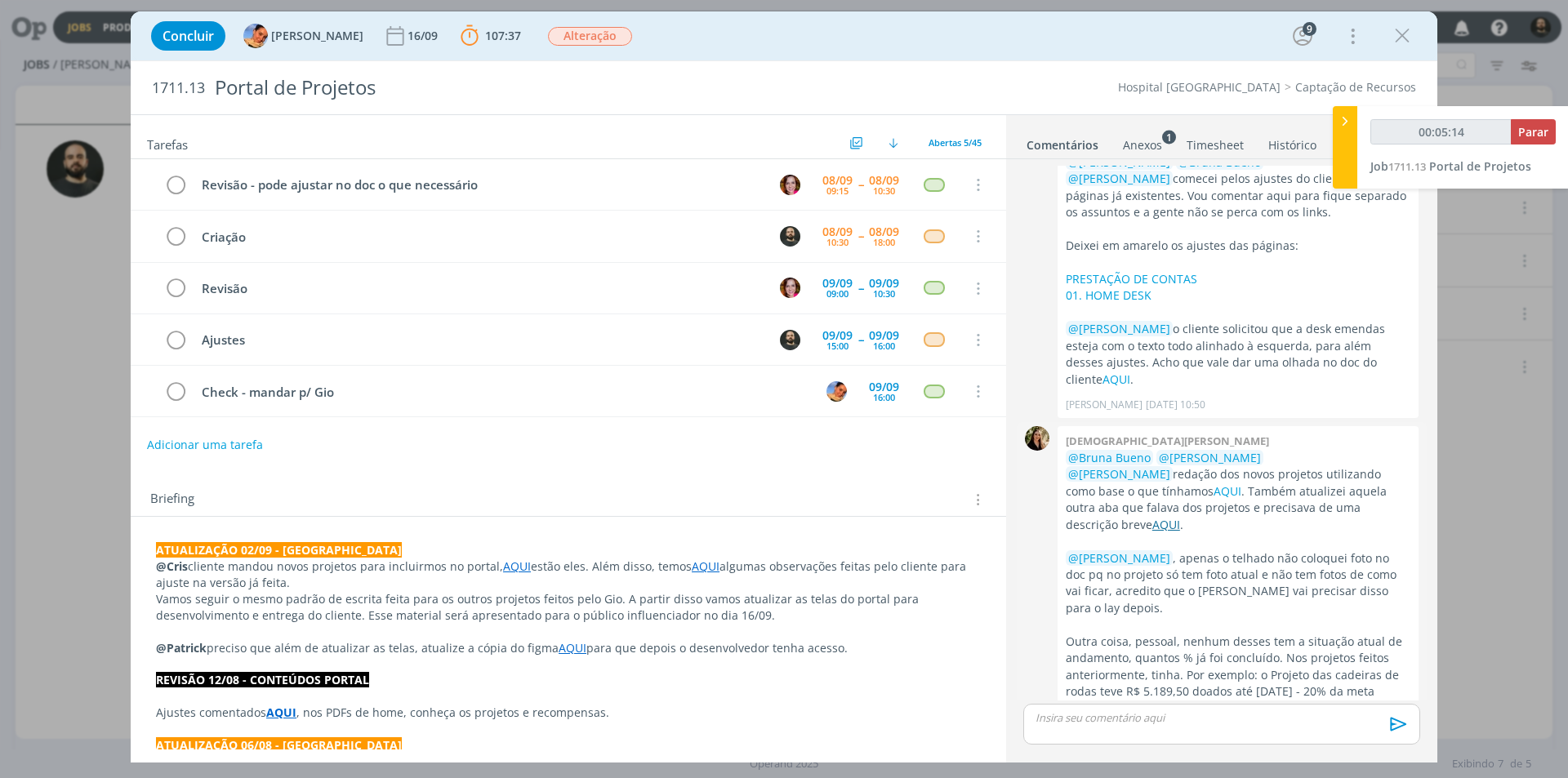
click at [1180, 516] on link "AQUI" at bounding box center [1166, 524] width 28 height 16
click at [1241, 484] on link "AQUI" at bounding box center [1228, 491] width 28 height 16
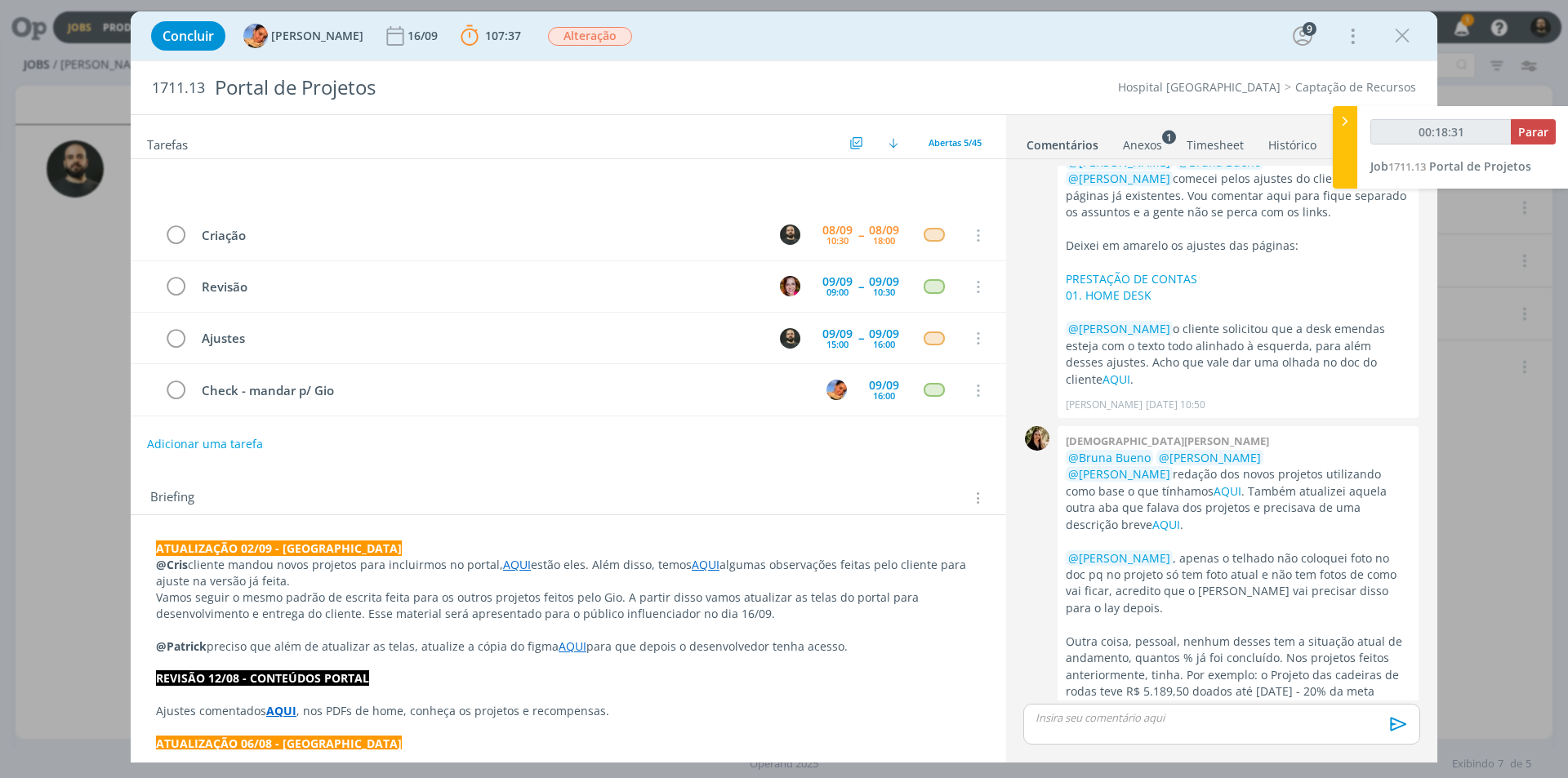
scroll to position [2332, 0]
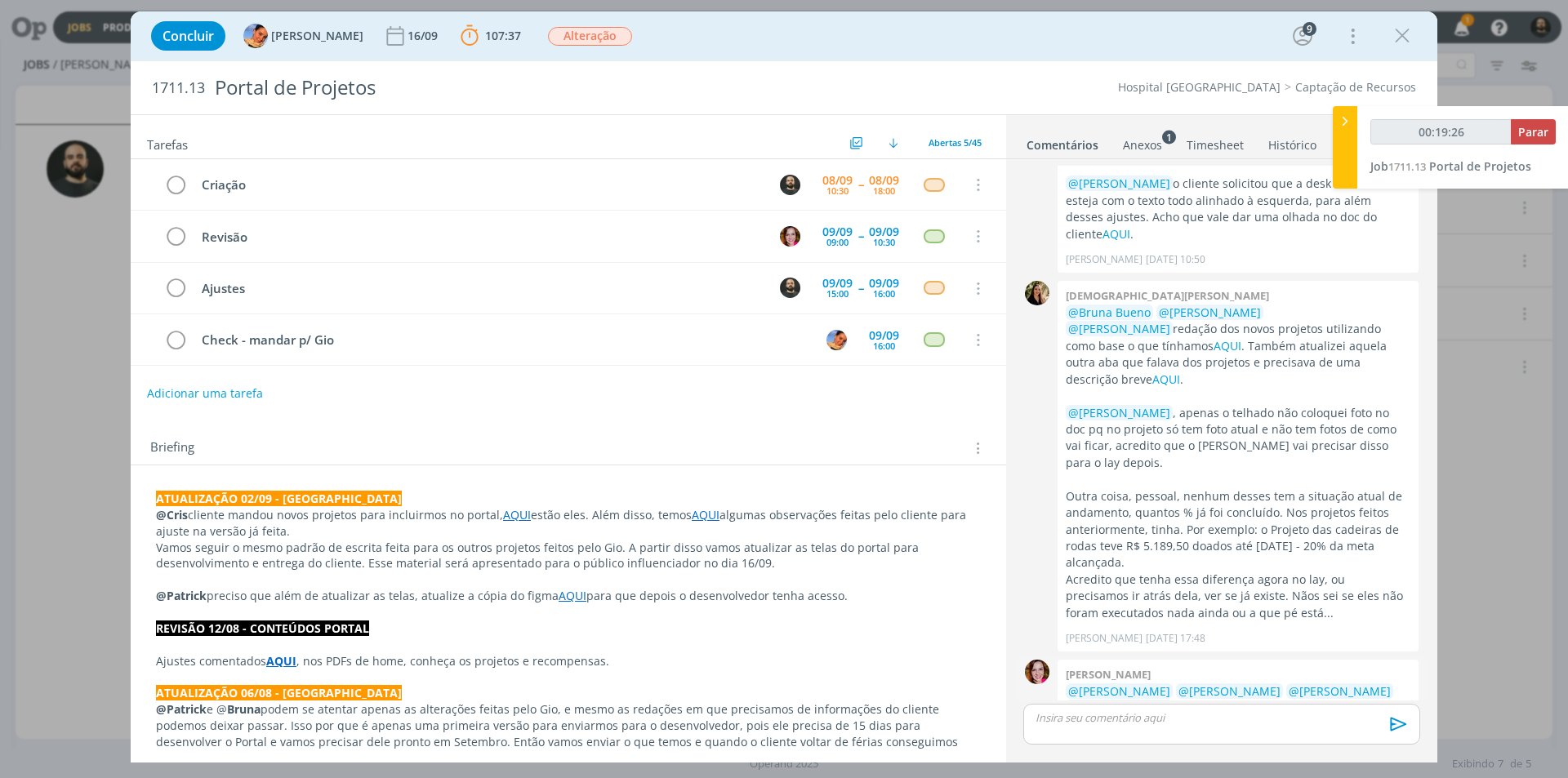
click at [1237, 683] on p "@Beatriz Luchese @Patrick Freitas @Luíza Santana @Karoline Arend docs Portal de…" at bounding box center [1238, 725] width 344 height 84
click at [1102, 750] on link "redação" at bounding box center [1101, 758] width 44 height 16
type input "01:51:00"
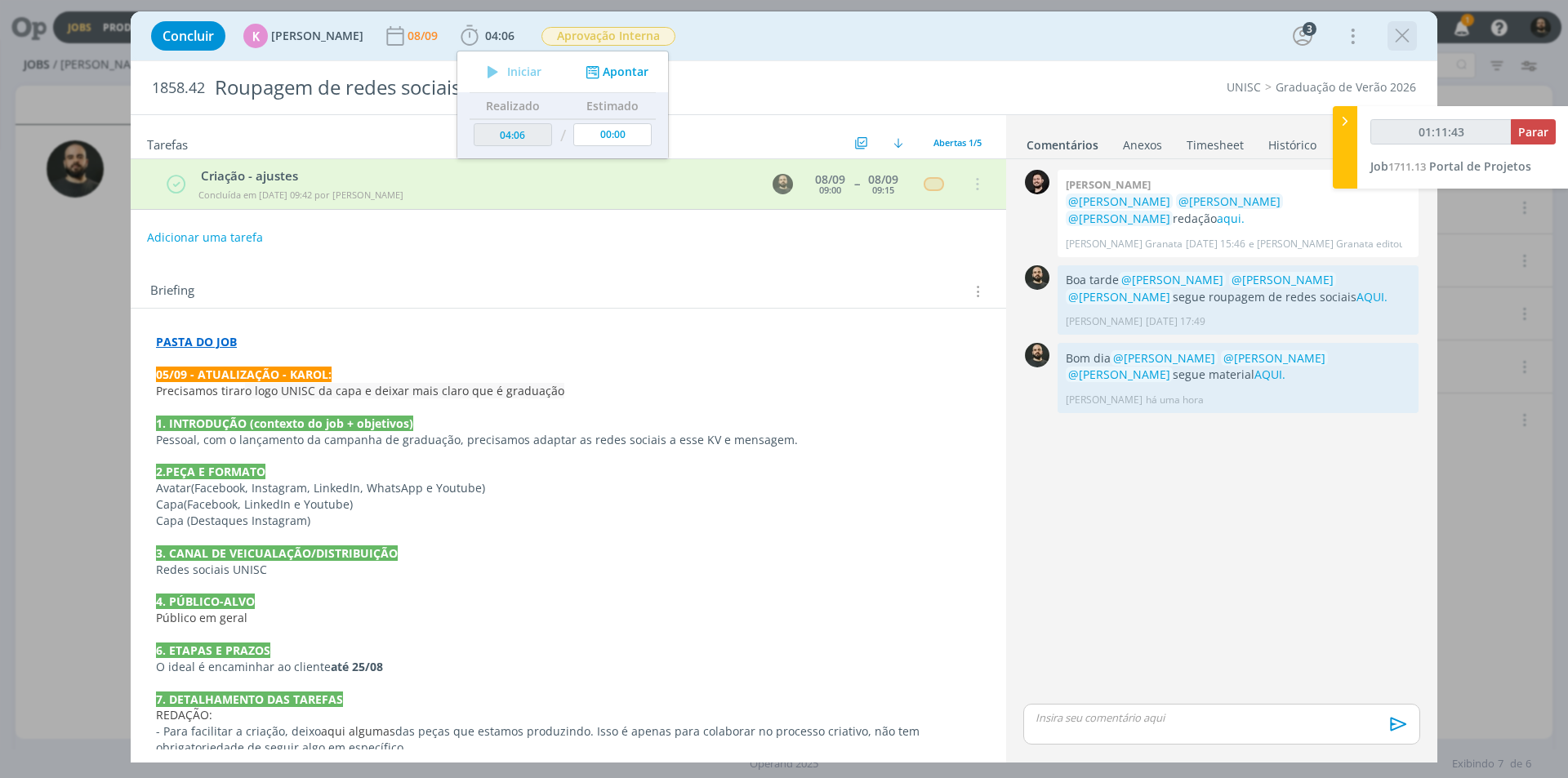
click at [1409, 44] on icon "dialog" at bounding box center [1402, 36] width 25 height 25
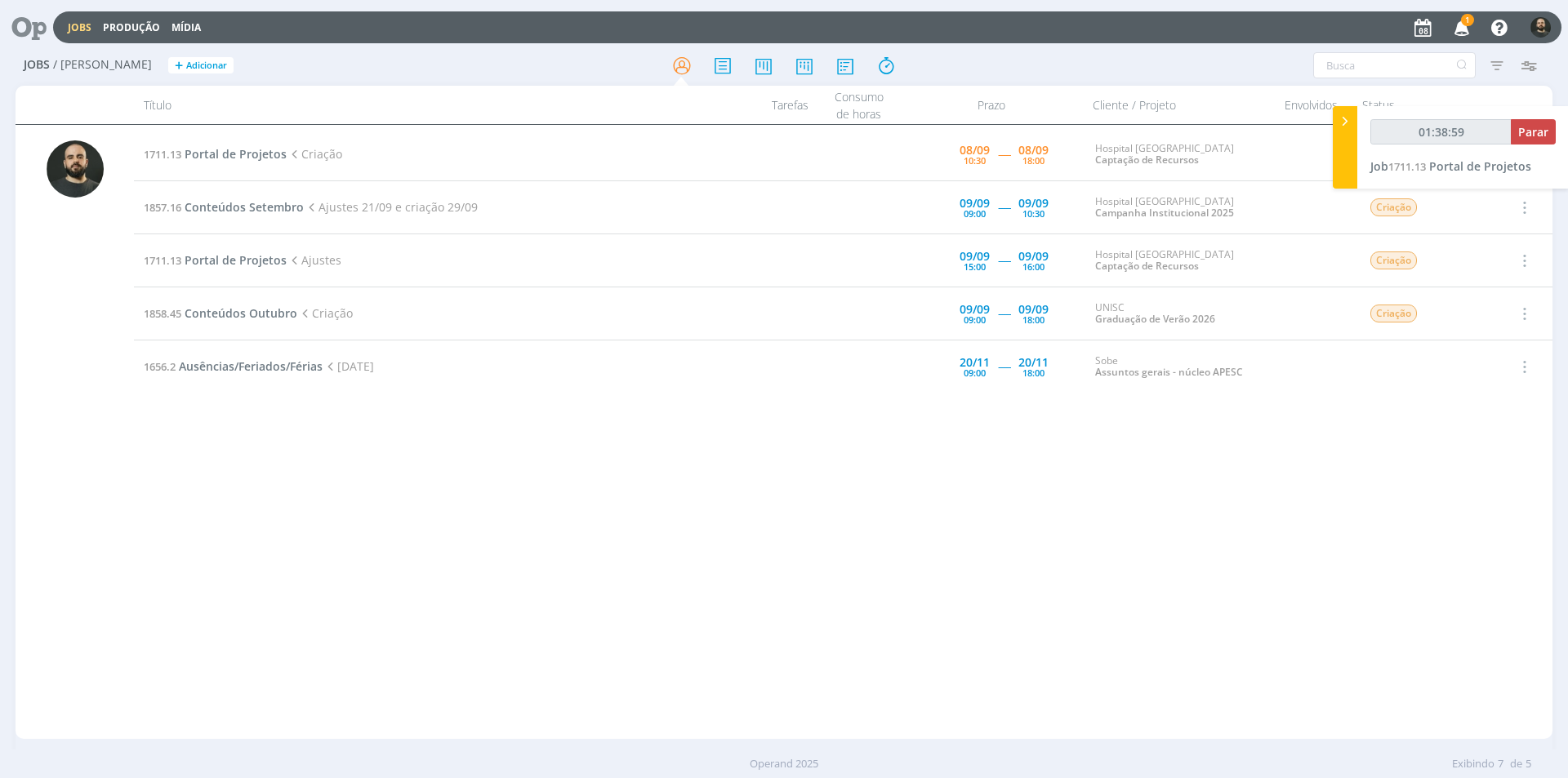
type input "01:39:59"
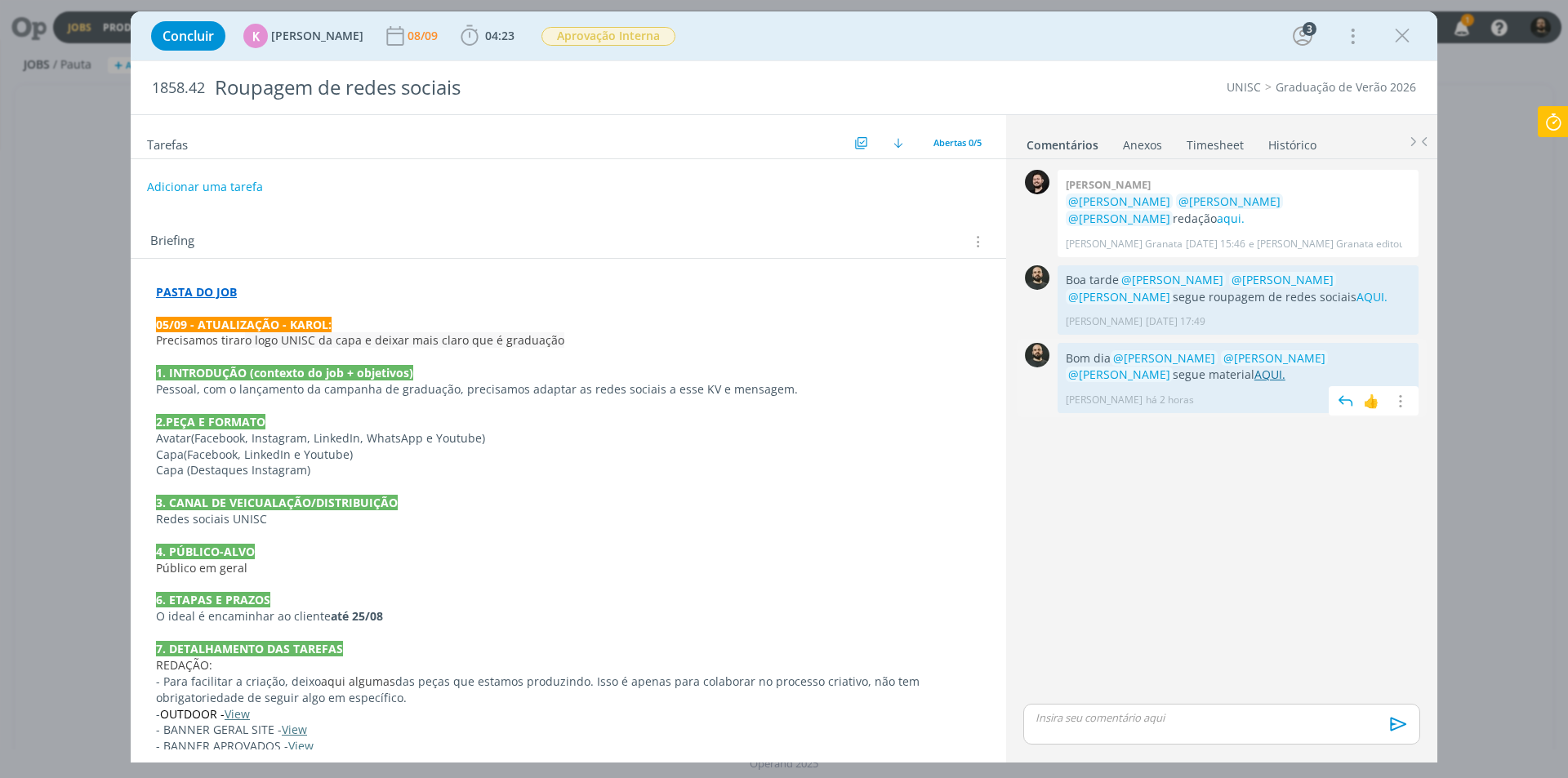
click at [1255, 375] on link "AQUI." at bounding box center [1270, 374] width 31 height 16
click at [1407, 26] on icon "dialog" at bounding box center [1402, 36] width 25 height 25
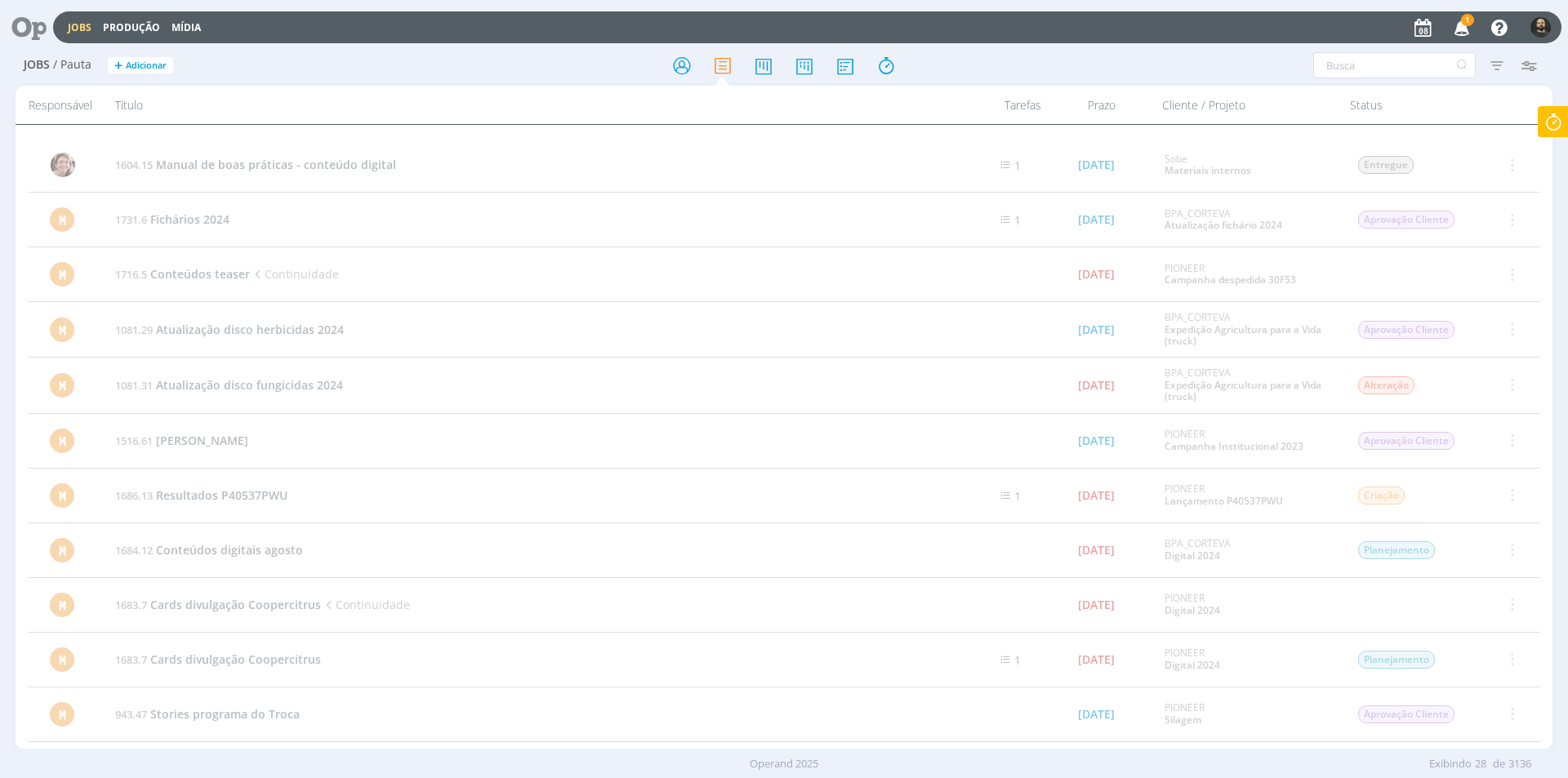
click at [1460, 28] on icon "button" at bounding box center [1462, 27] width 29 height 28
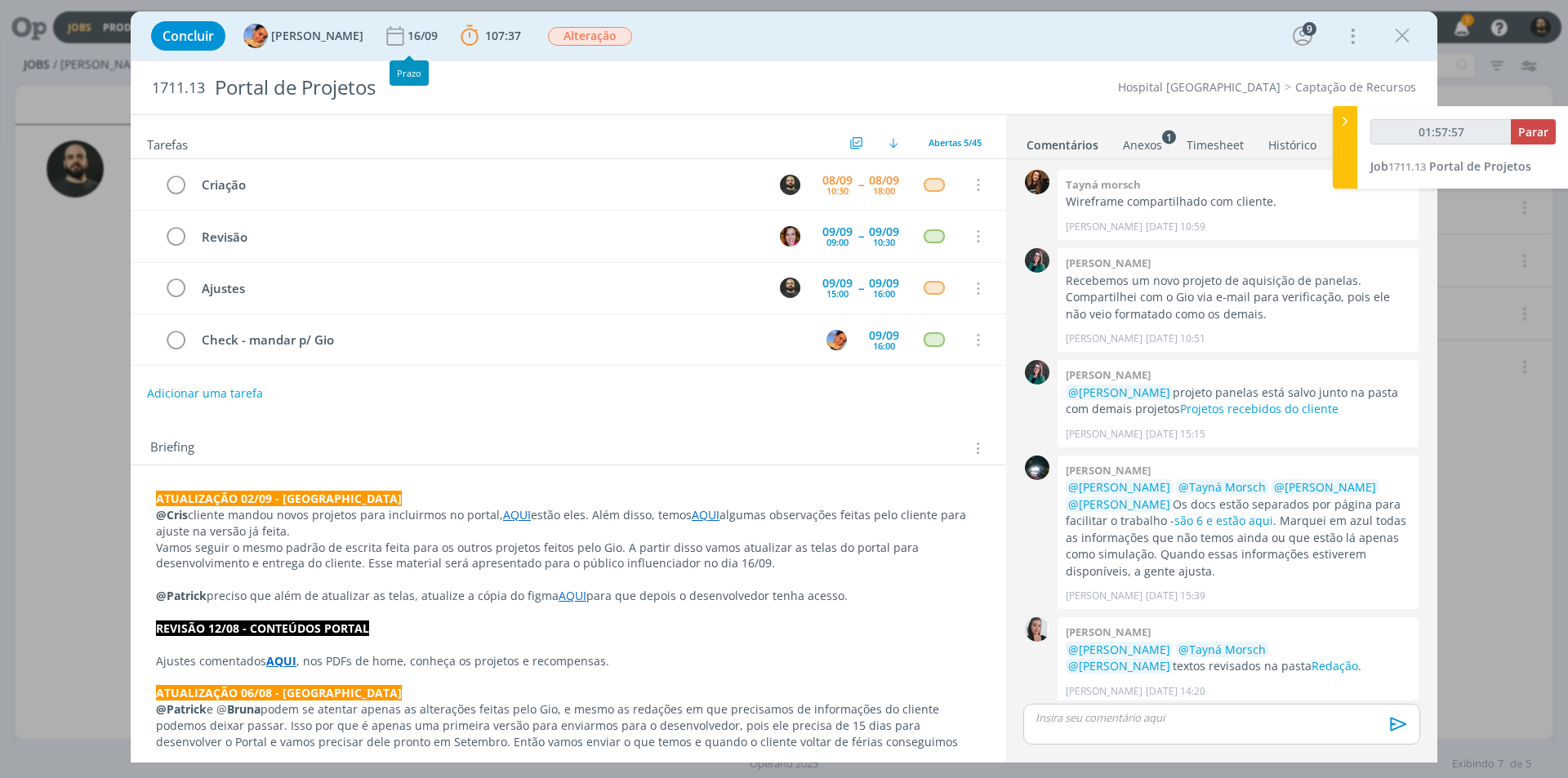
scroll to position [2332, 0]
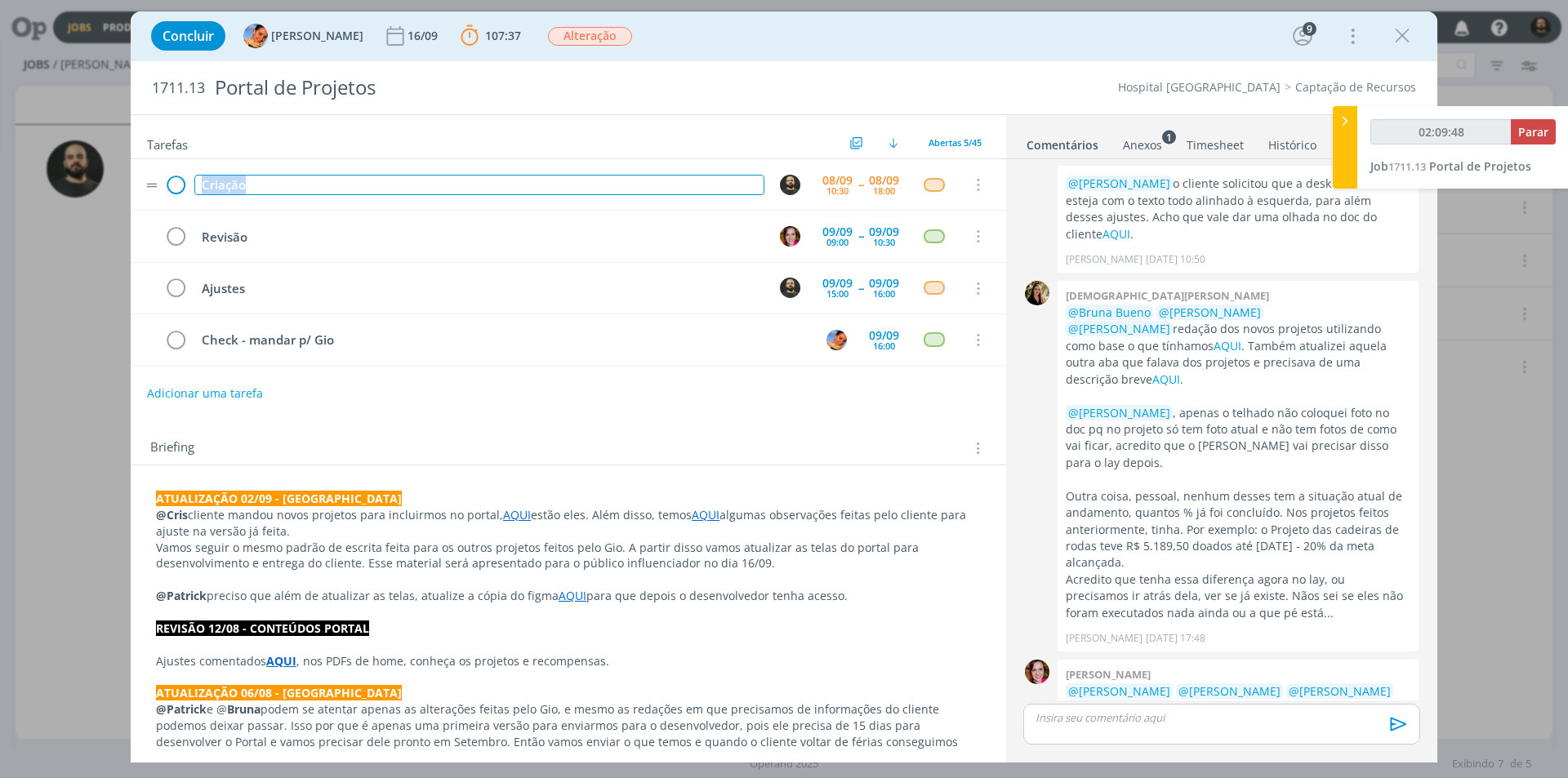
drag, startPoint x: 311, startPoint y: 187, endPoint x: 166, endPoint y: 177, distance: 145.3
click at [166, 177] on tr "Criação [DATE] 10:30 -- [DATE] 18:00 Cancelar" at bounding box center [568, 185] width 876 height 52
copy div "Criação"
click at [1526, 129] on span "Parar" at bounding box center [1533, 132] width 30 height 16
click at [1537, 124] on span "Parar" at bounding box center [1533, 132] width 30 height 16
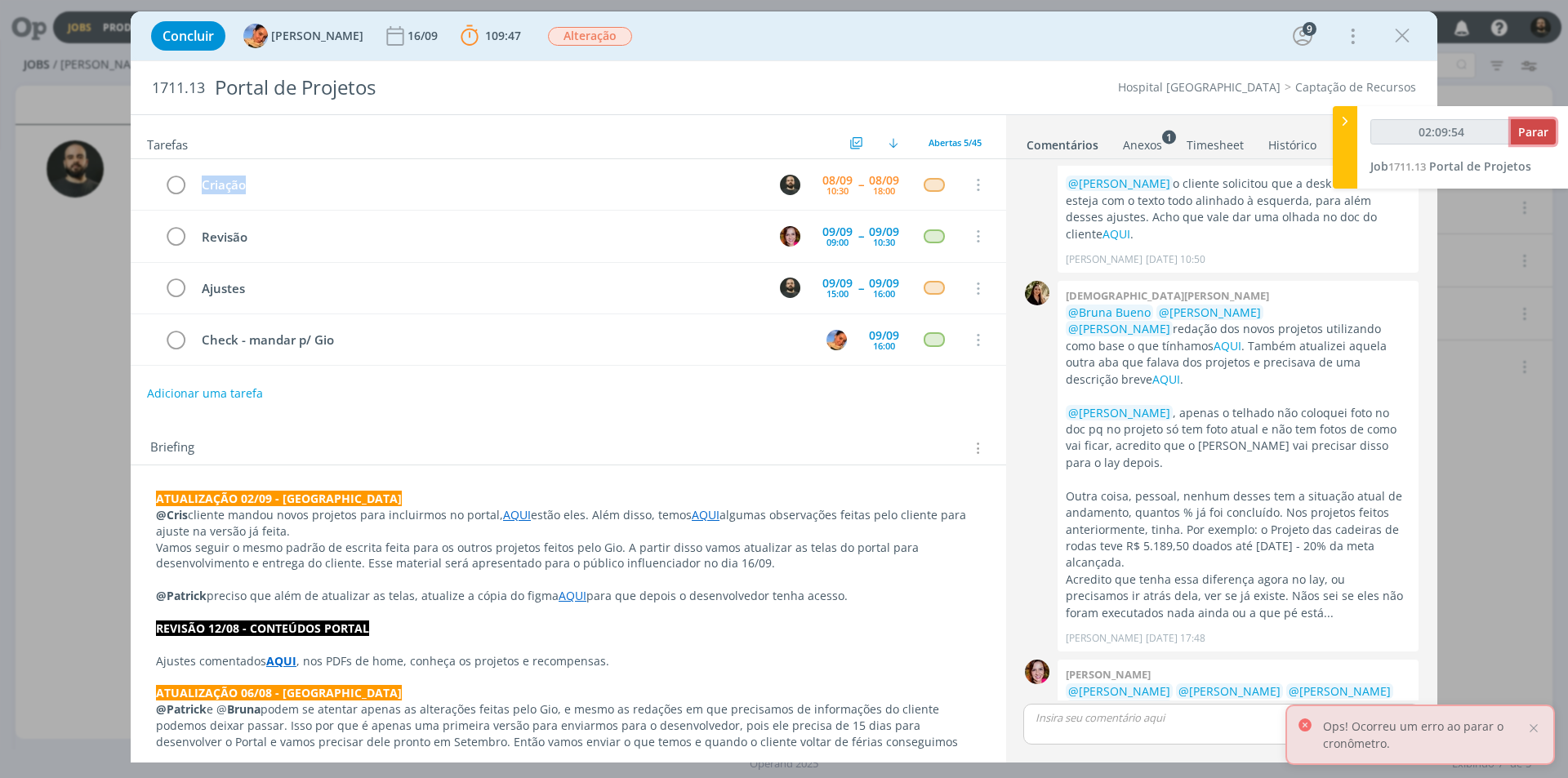
click at [1539, 137] on span "Parar" at bounding box center [1533, 132] width 30 height 16
type input "02:10:00"
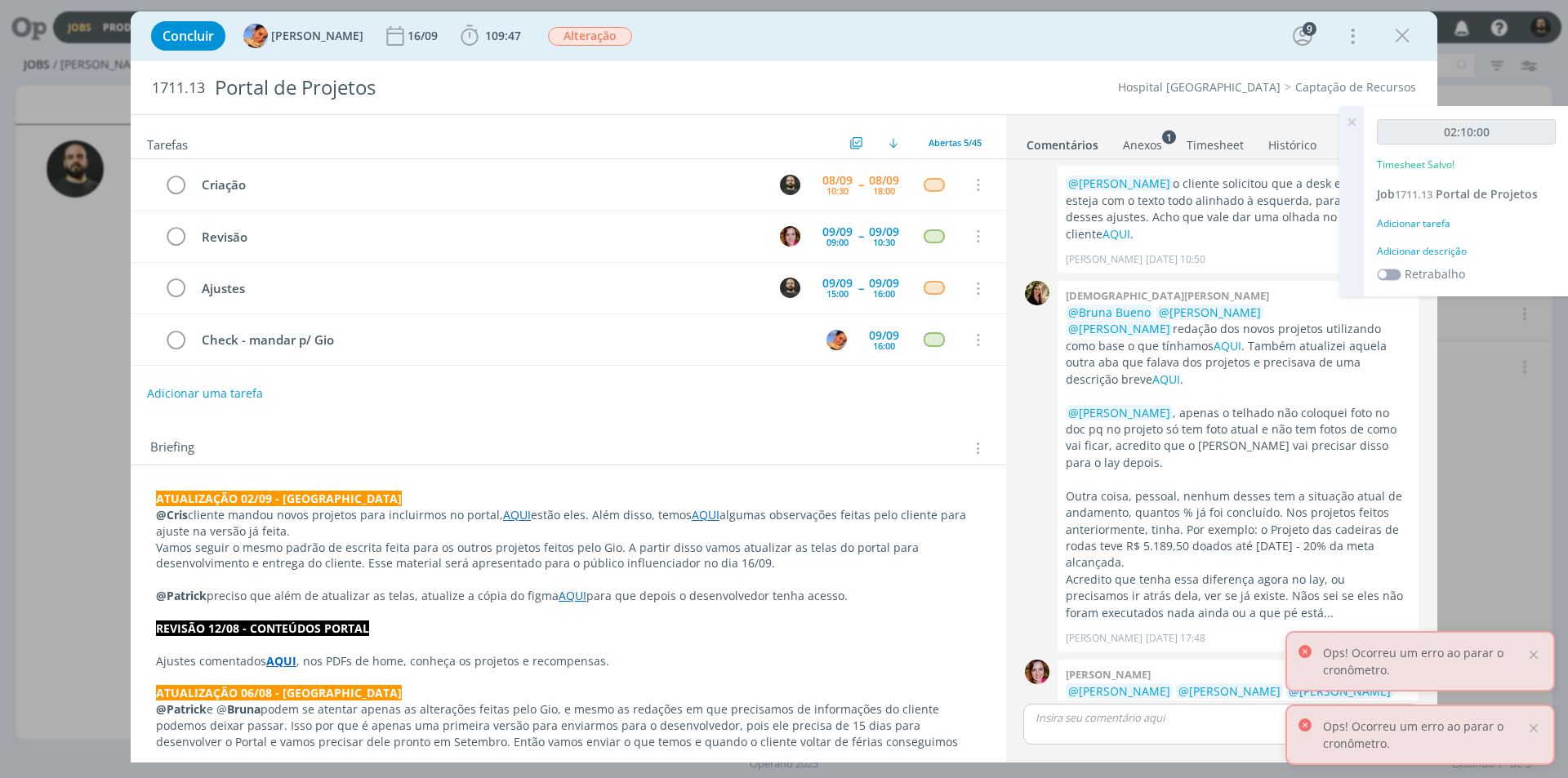
click at [1437, 251] on div "Adicionar descrição" at bounding box center [1467, 251] width 179 height 15
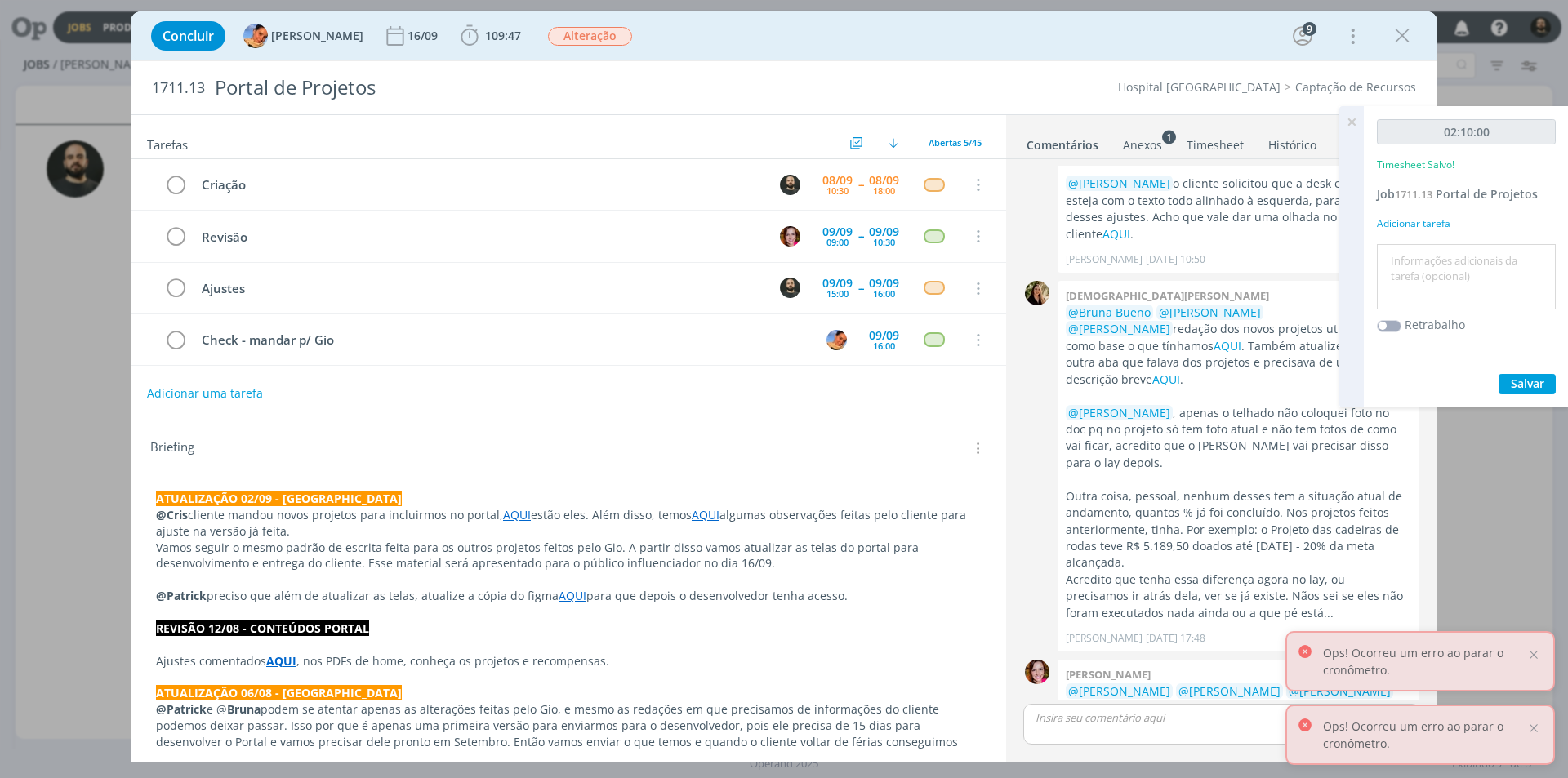
click at [1450, 261] on textarea at bounding box center [1467, 277] width 171 height 58
paste textarea "Criação"
type textarea "Criação"
click at [1525, 384] on span "Salvar" at bounding box center [1527, 384] width 34 height 16
click at [1349, 124] on icon at bounding box center [1351, 122] width 30 height 32
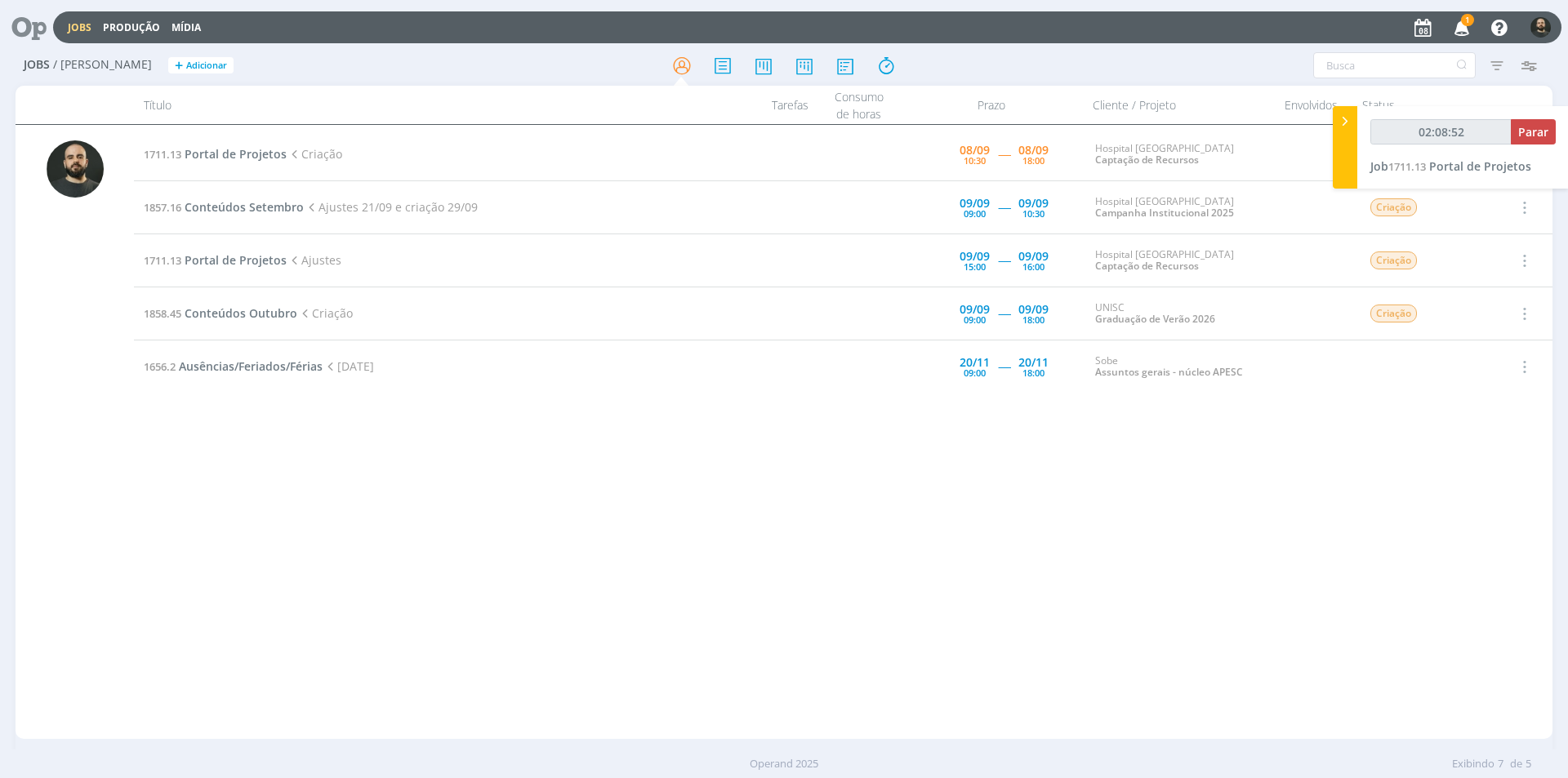
click at [1469, 21] on span "1" at bounding box center [1467, 20] width 13 height 12
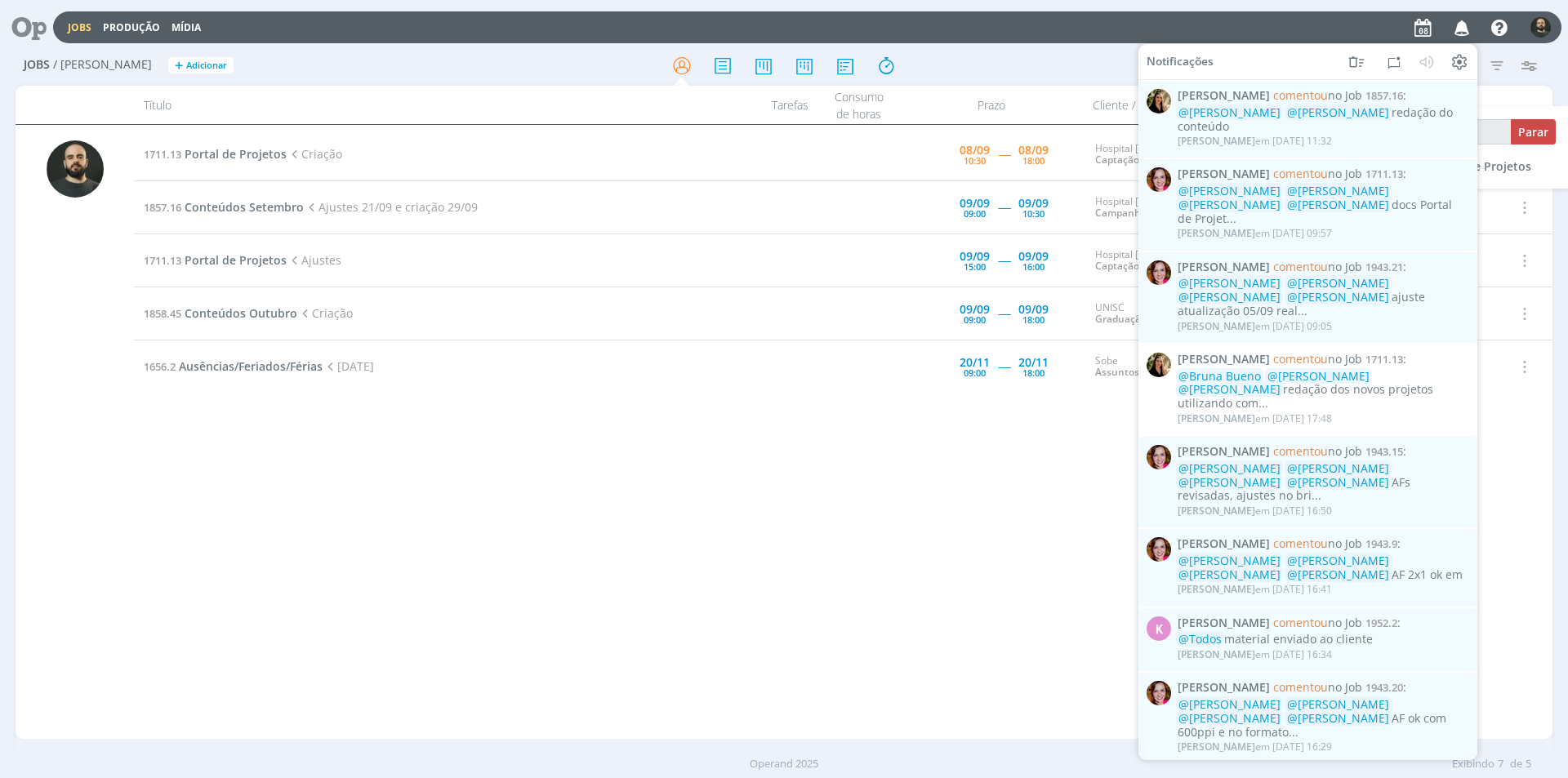
click at [774, 472] on div "1711.13 Portal de Projetos Criação [DATE] 10:30 ----- [DATE] 18:00 Hospital [GE…" at bounding box center [844, 432] width 1419 height 608
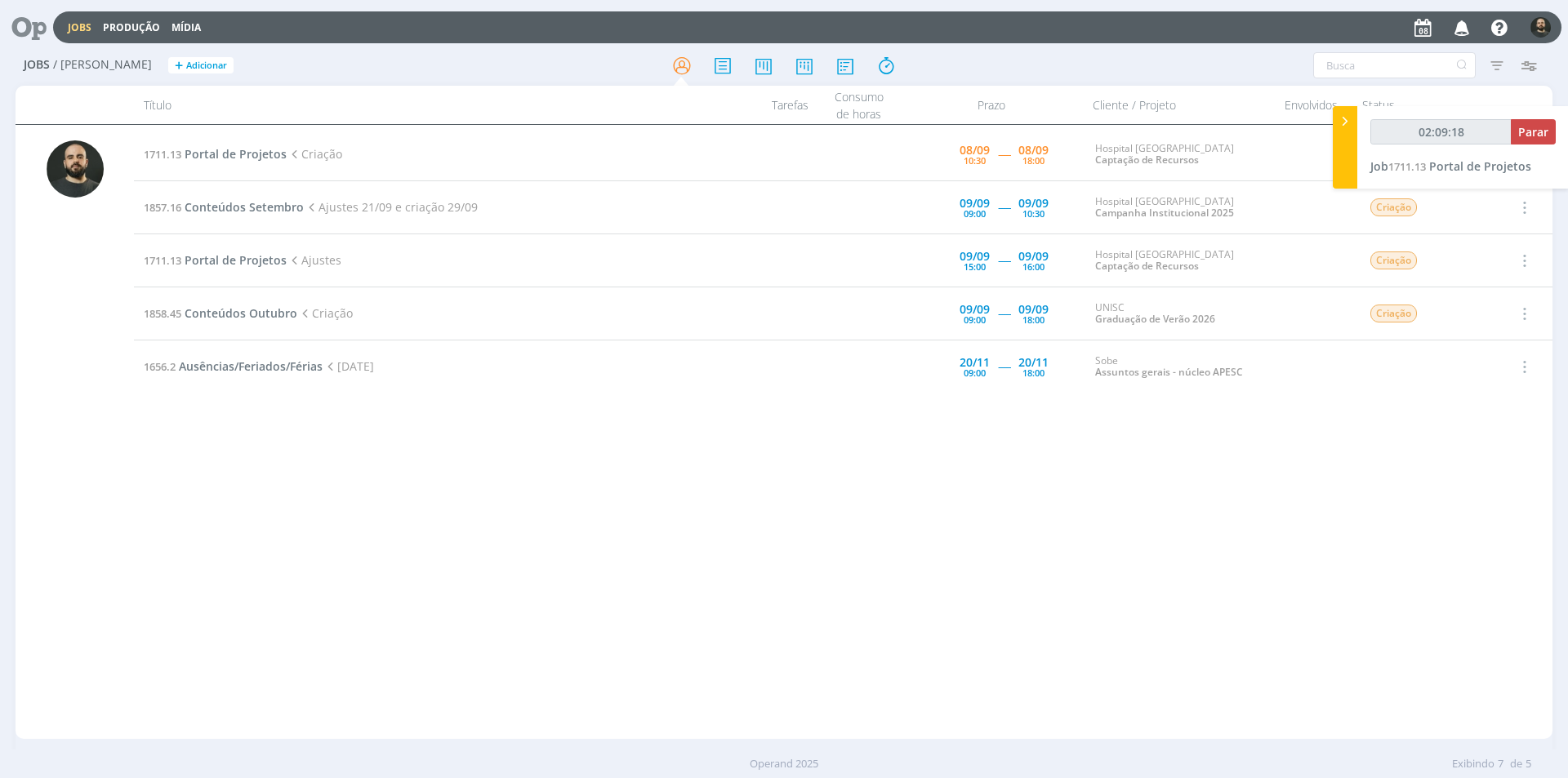
click at [1463, 25] on icon "button" at bounding box center [1462, 27] width 29 height 28
click at [34, 30] on icon at bounding box center [24, 27] width 34 height 32
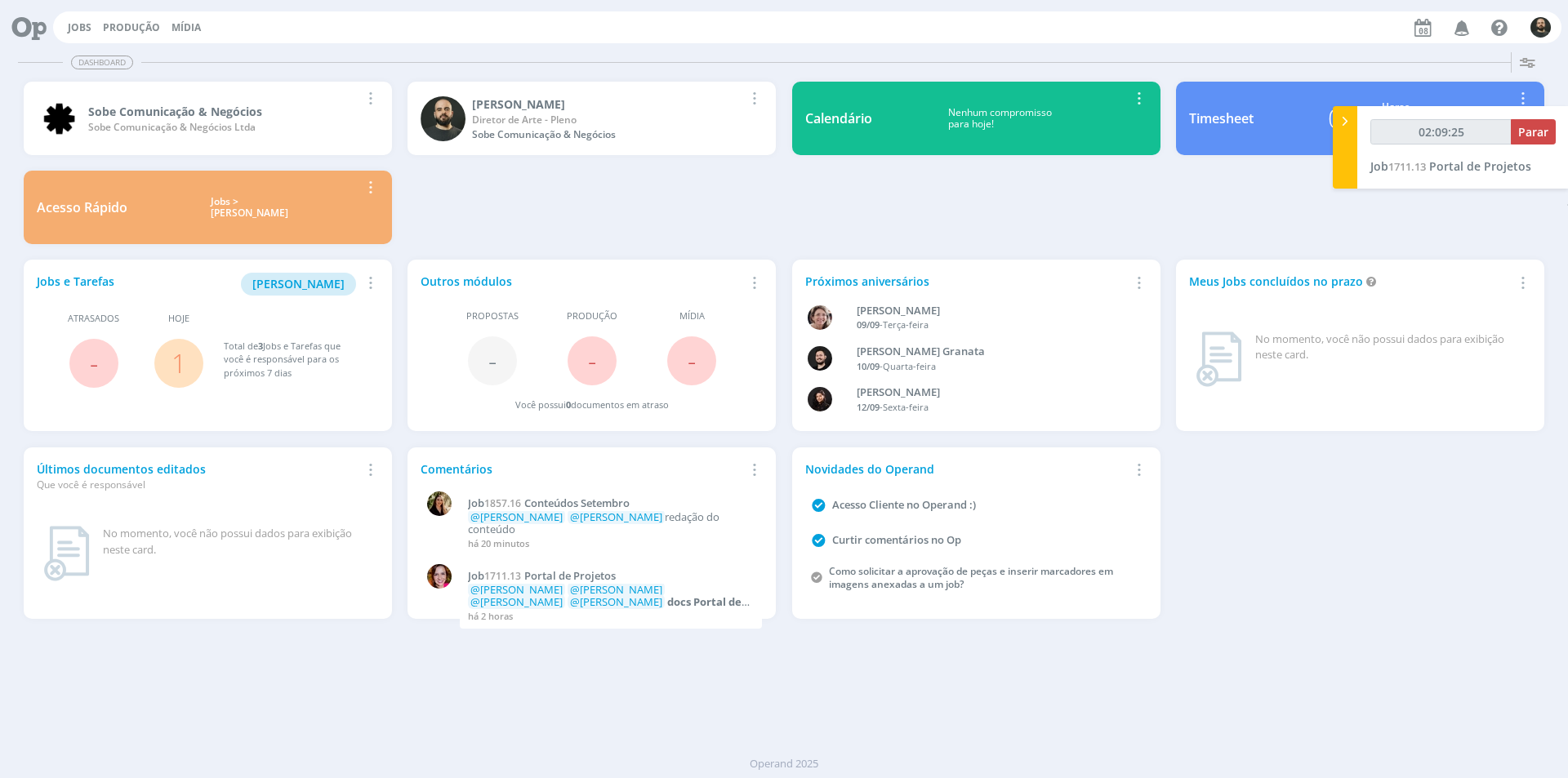
type input "02:09:26"
click at [1342, 129] on div at bounding box center [1344, 147] width 25 height 83
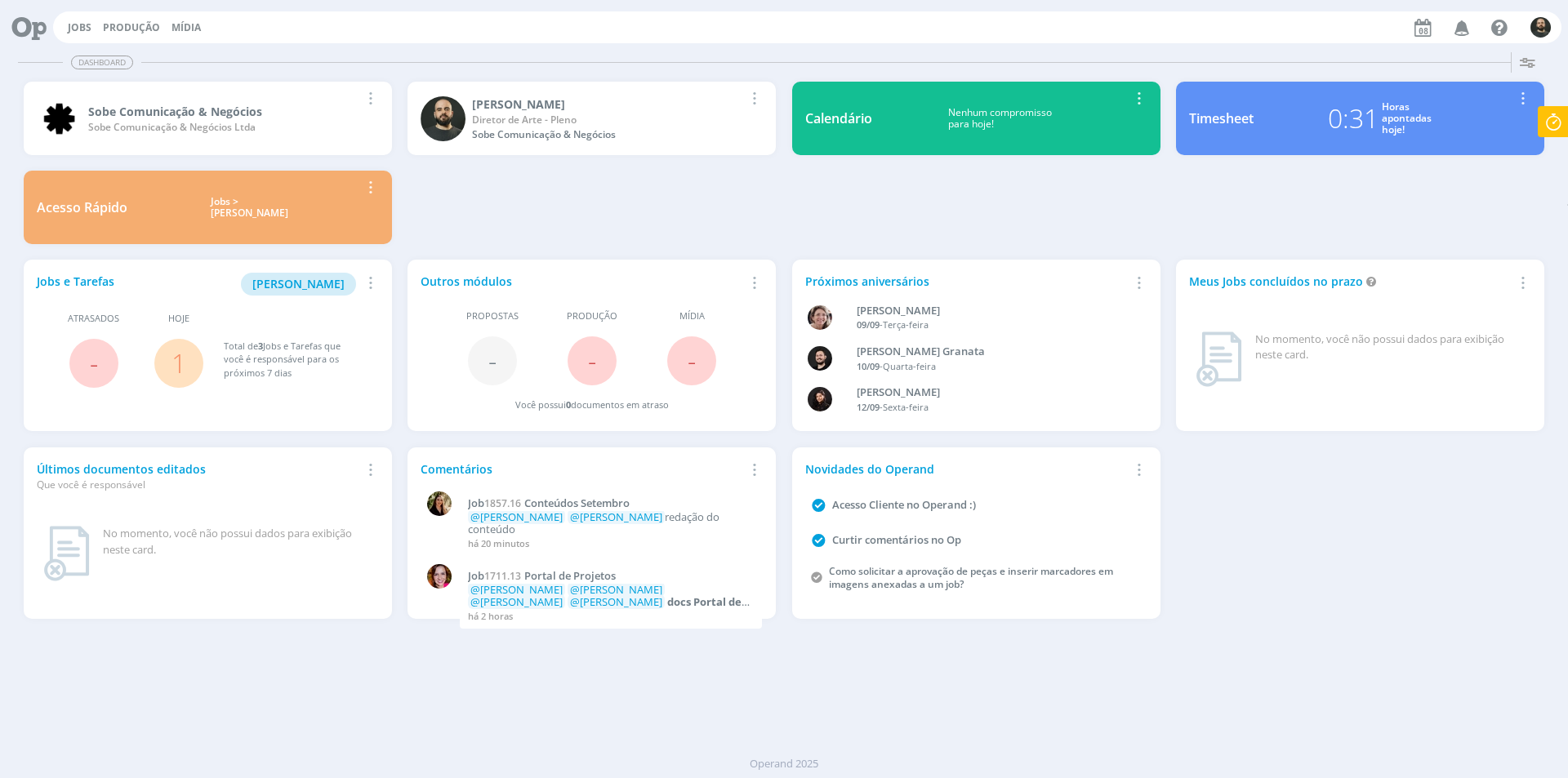
click at [1545, 116] on icon at bounding box center [1553, 122] width 30 height 32
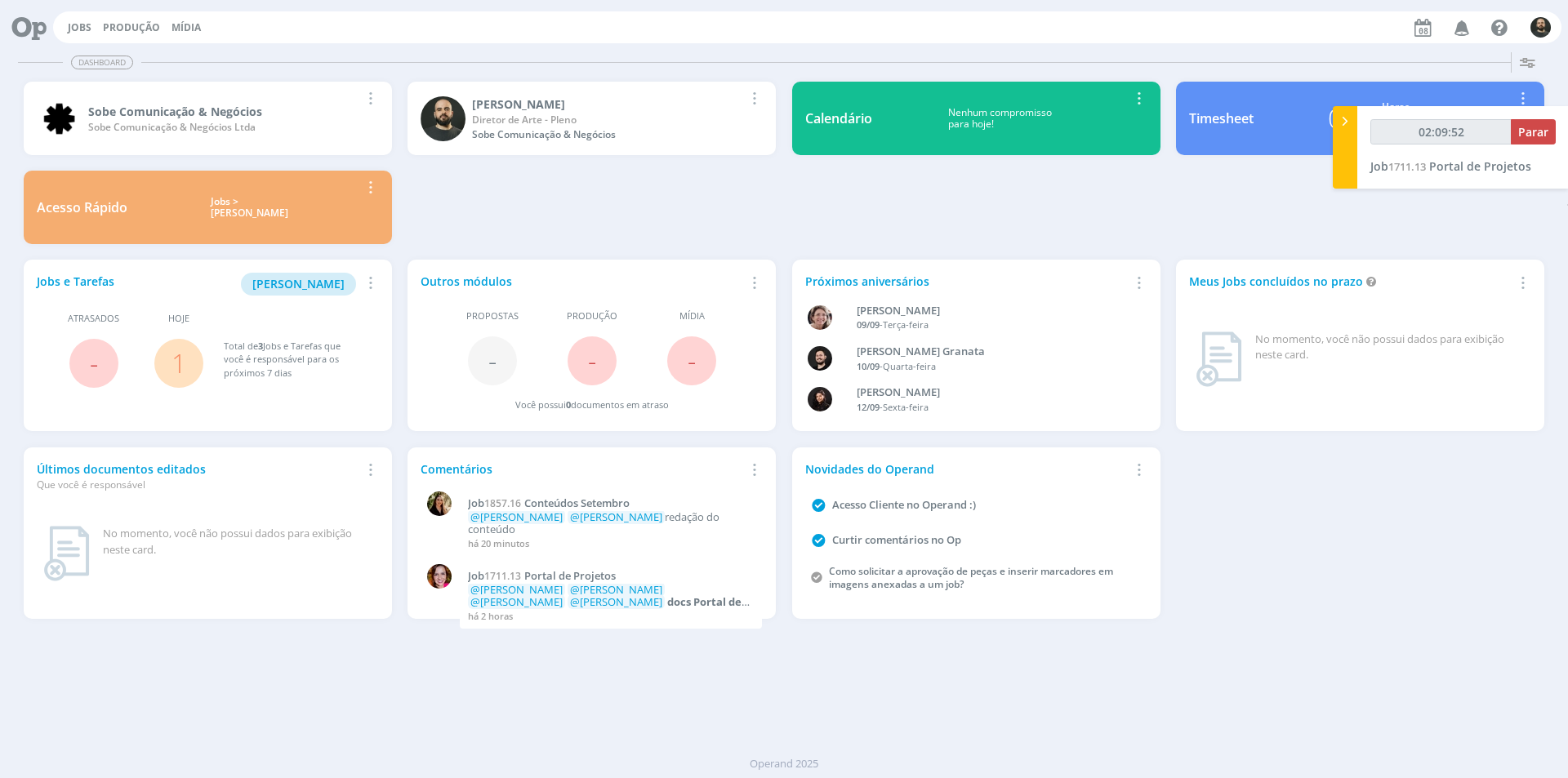
type input "02:09:53"
